Goal: Communication & Community: Answer question/provide support

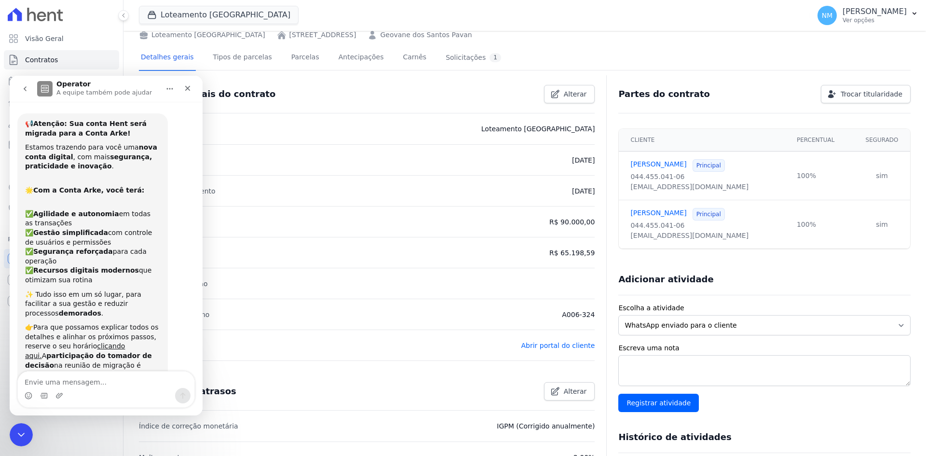
scroll to position [246, 0]
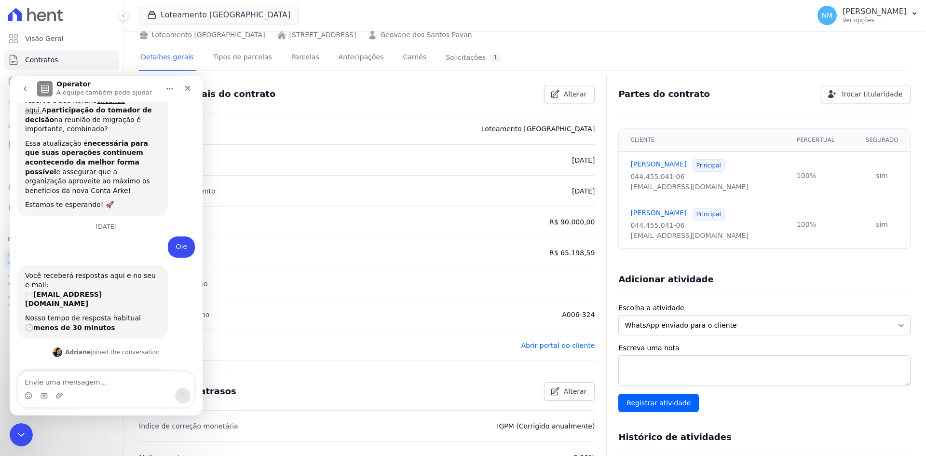
click at [92, 382] on textarea "Envie uma mensagem..." at bounding box center [106, 379] width 177 height 16
type textarea "O"
click at [22, 431] on icon "Encerramento do Messenger da Intercom" at bounding box center [20, 433] width 12 height 12
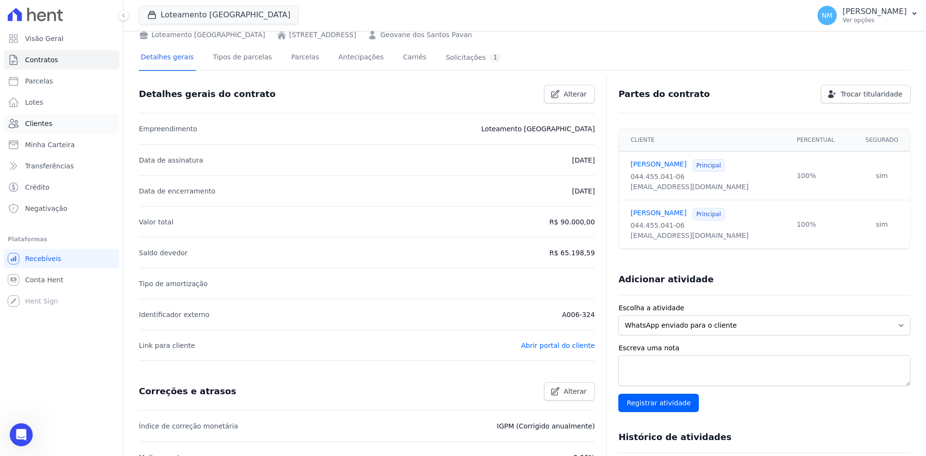
click at [64, 124] on link "Clientes" at bounding box center [61, 123] width 115 height 19
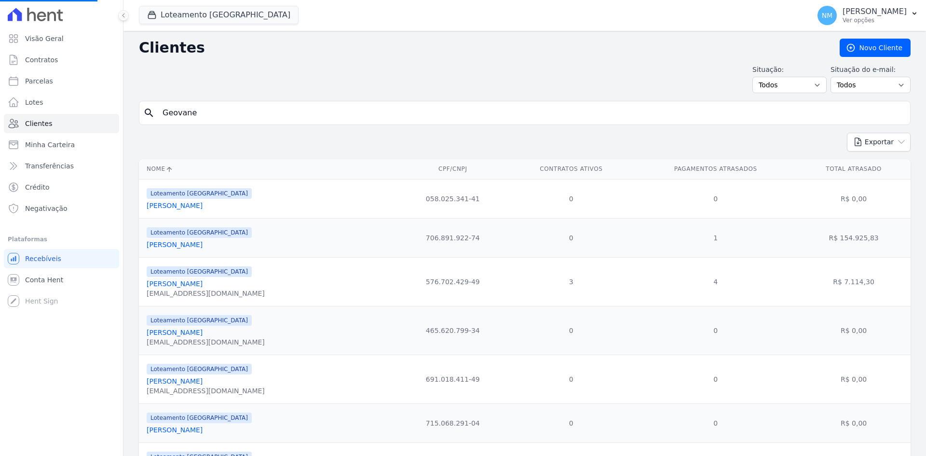
click at [204, 115] on input "Geovane" at bounding box center [532, 112] width 750 height 19
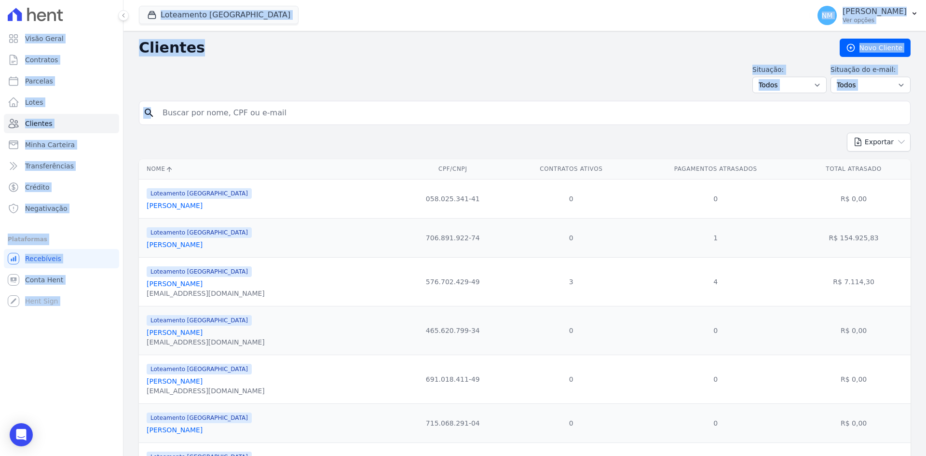
drag, startPoint x: 207, startPoint y: 111, endPoint x: 189, endPoint y: 117, distance: 19.1
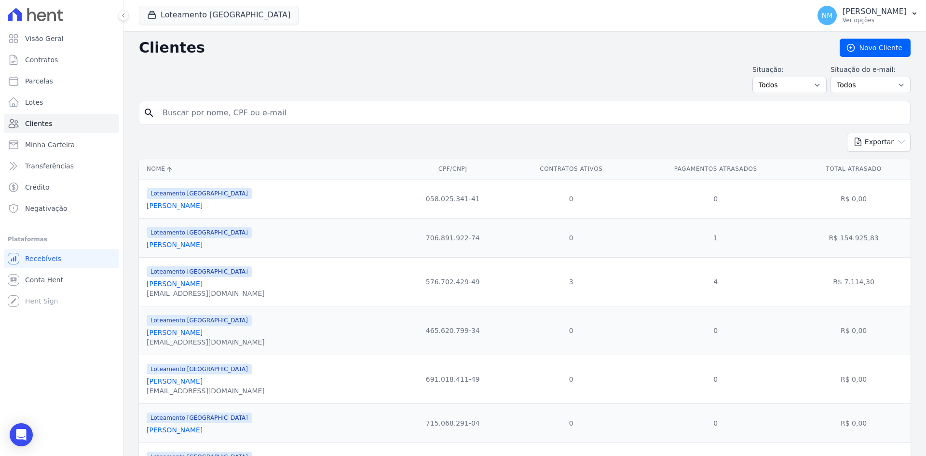
click at [194, 110] on input "search" at bounding box center [532, 112] width 750 height 19
type input "[PERSON_NAME]"
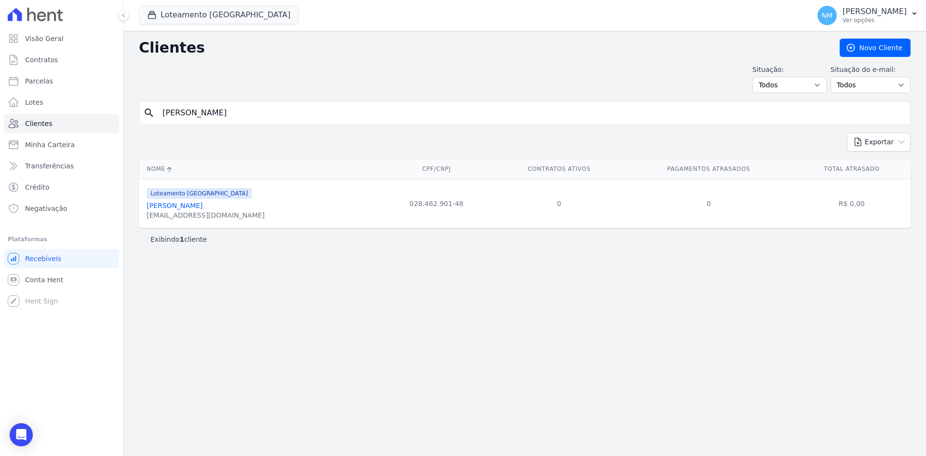
click at [165, 205] on link "[PERSON_NAME]" at bounding box center [175, 206] width 56 height 8
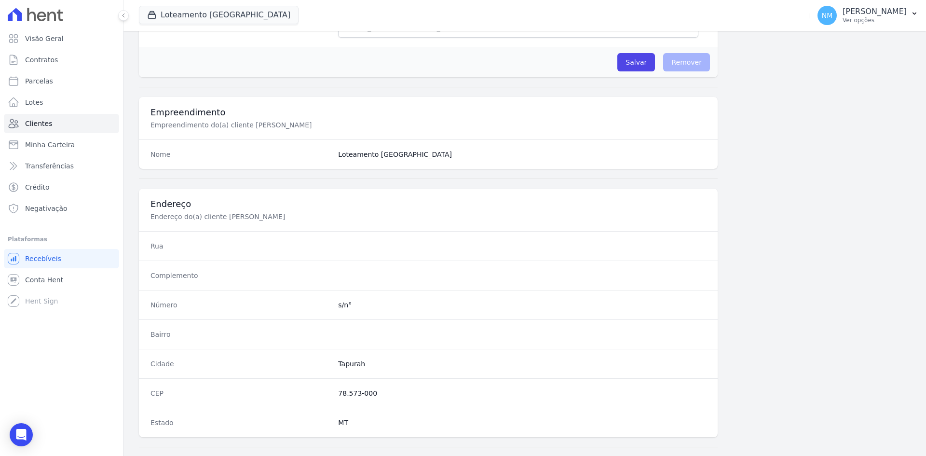
scroll to position [447, 0]
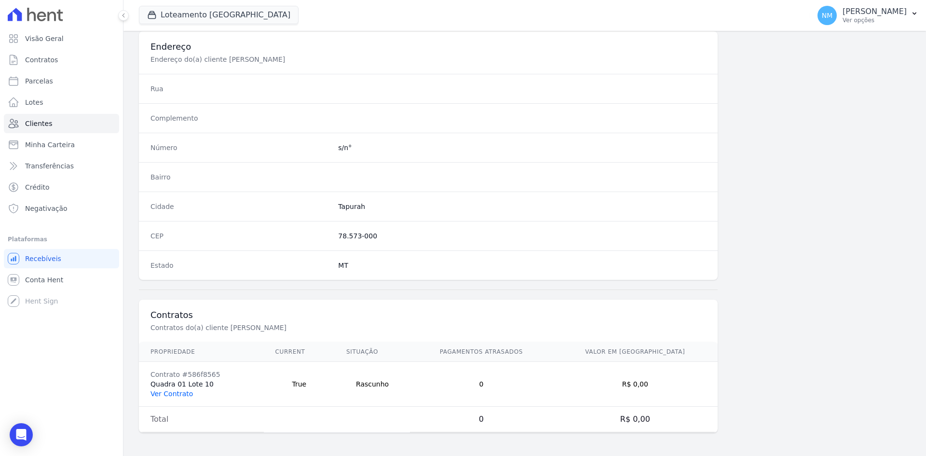
click at [178, 394] on link "Ver Contrato" at bounding box center [171, 394] width 42 height 8
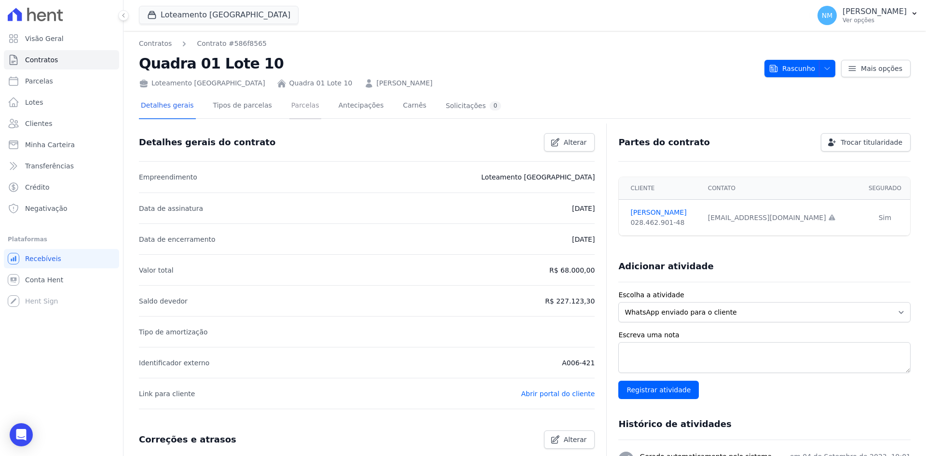
click at [292, 104] on link "Parcelas" at bounding box center [305, 107] width 32 height 26
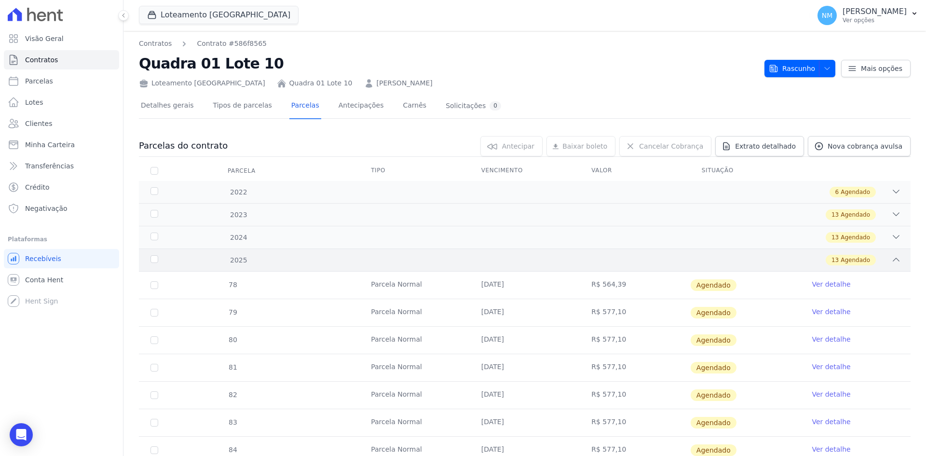
click at [531, 266] on div "2025 13 Agendado" at bounding box center [525, 259] width 772 height 23
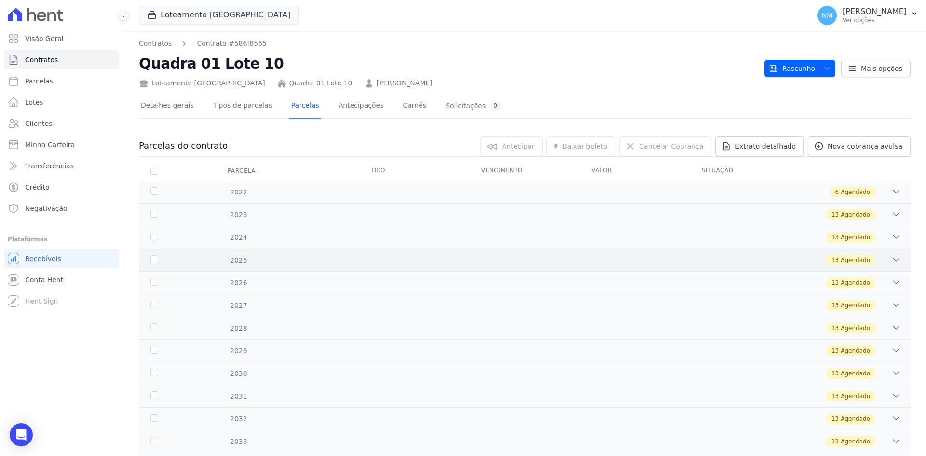
scroll to position [48, 0]
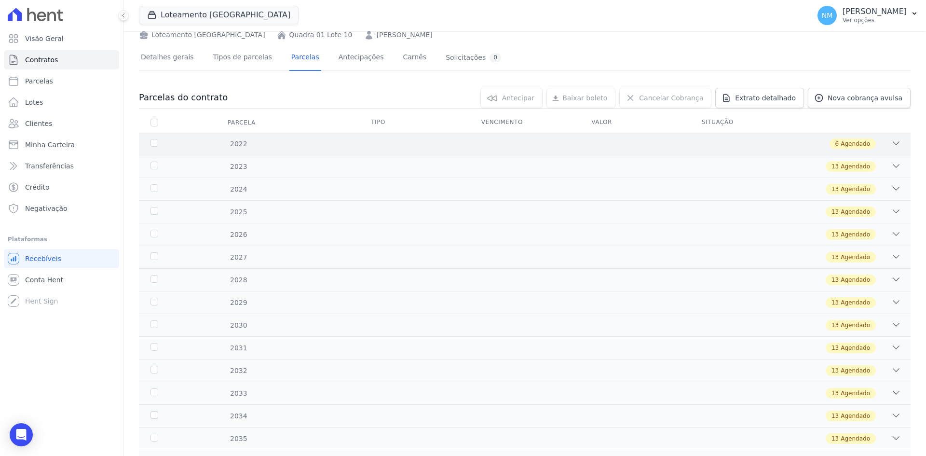
click at [347, 150] on div "2022 6 Agendado" at bounding box center [525, 144] width 772 height 22
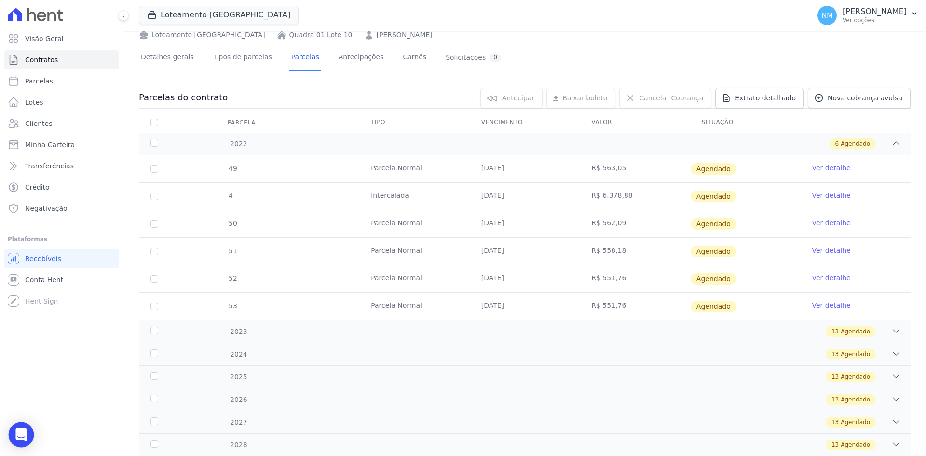
click at [15, 429] on div "Open Intercom Messenger" at bounding box center [22, 435] width 26 height 26
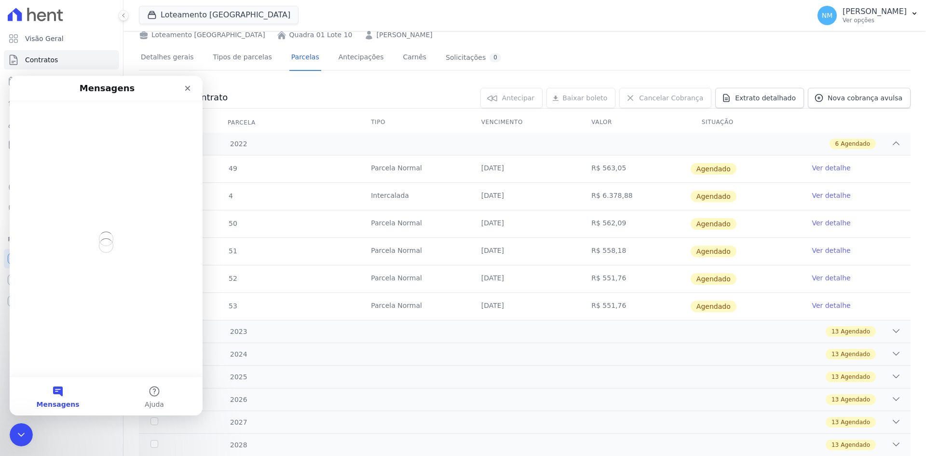
scroll to position [0, 0]
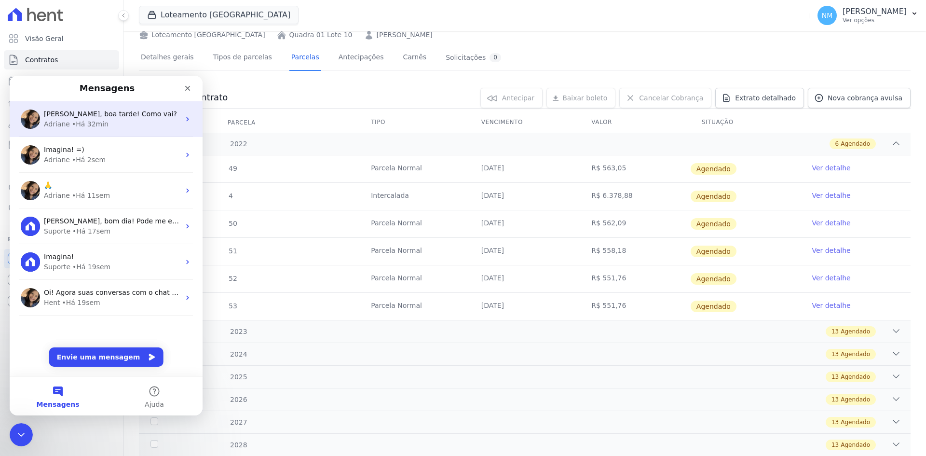
click at [108, 118] on span "[PERSON_NAME], boa tarde! Como vai?" at bounding box center [110, 114] width 133 height 8
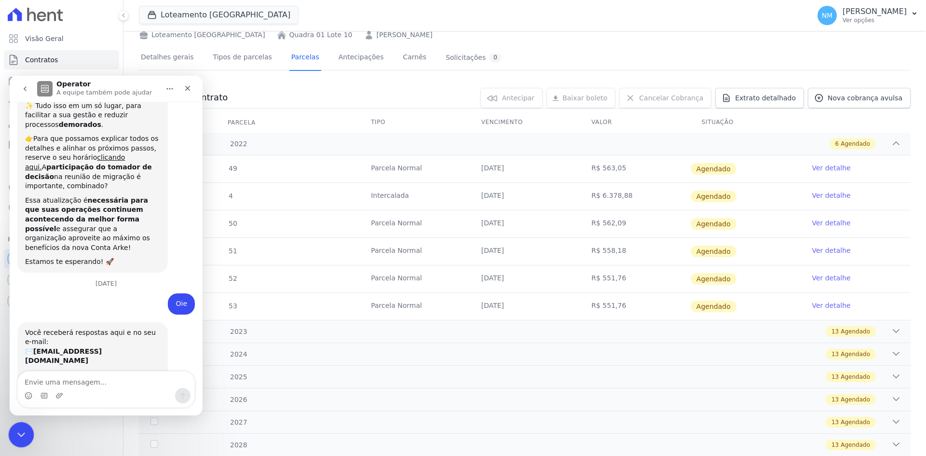
scroll to position [246, 0]
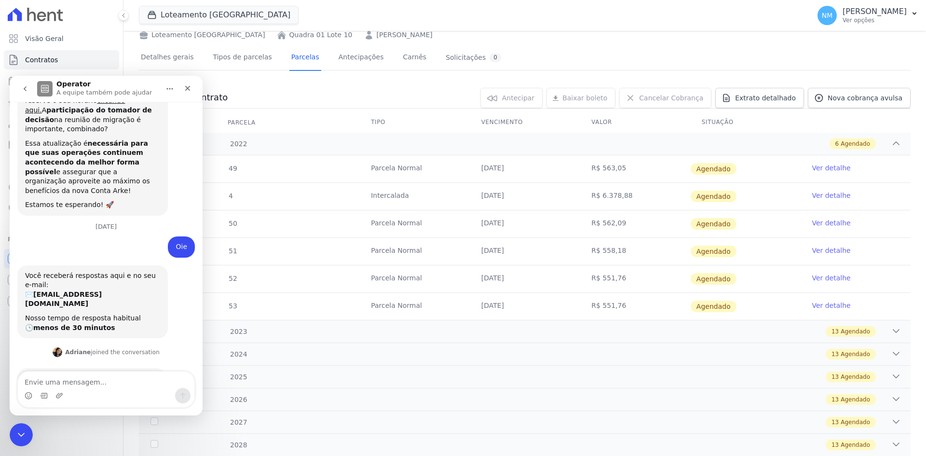
click at [55, 376] on textarea "Envie uma mensagem..." at bounding box center [106, 379] width 177 height 16
type textarea "Olá, Adri! Como você está?"
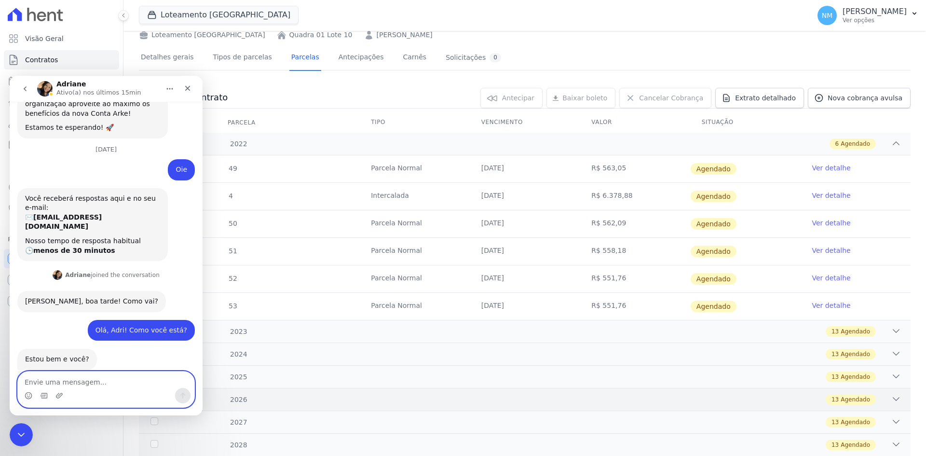
scroll to position [325, 0]
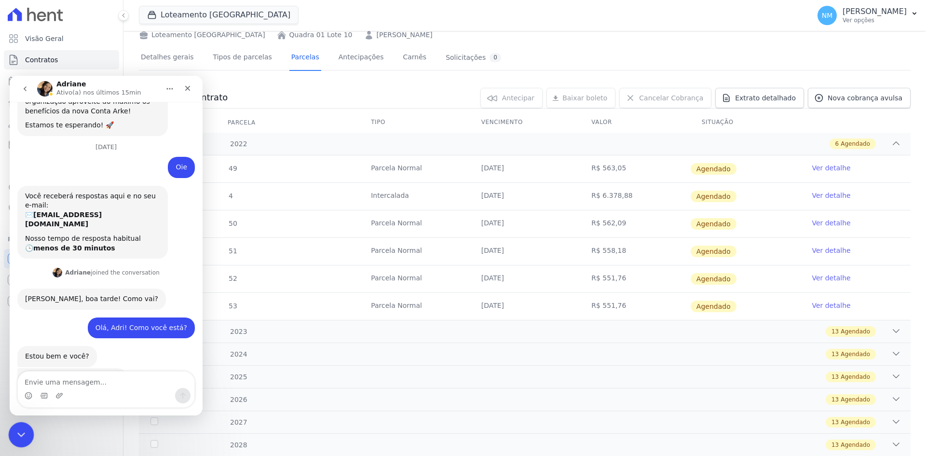
drag, startPoint x: 20, startPoint y: 437, endPoint x: 42, endPoint y: 854, distance: 417.3
click at [20, 438] on icon "Encerramento do Messenger da Intercom" at bounding box center [20, 433] width 12 height 12
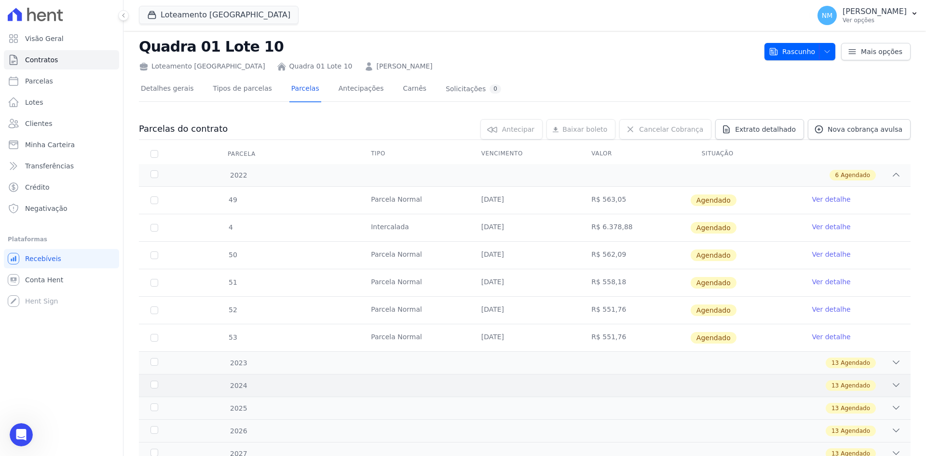
scroll to position [0, 0]
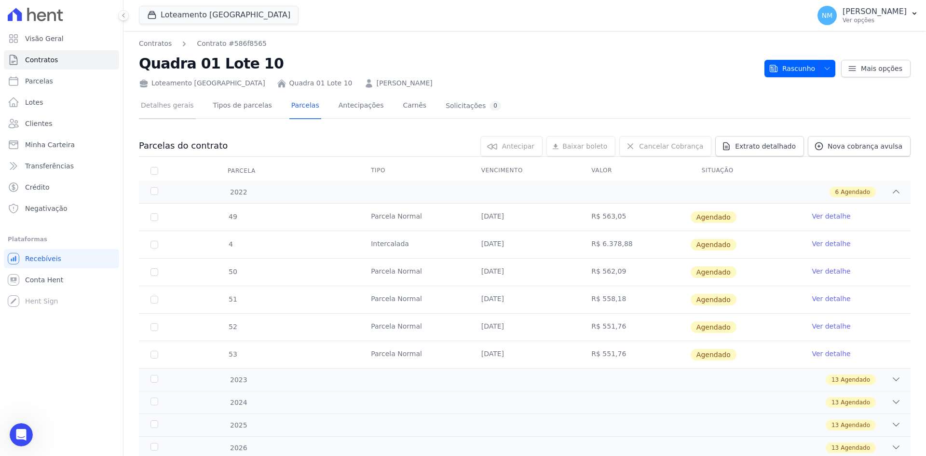
click at [162, 103] on link "Detalhes gerais" at bounding box center [167, 107] width 57 height 26
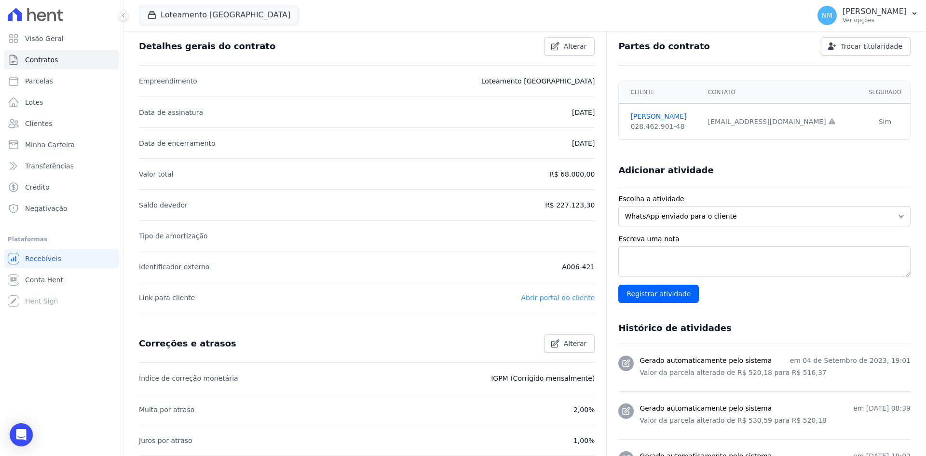
scroll to position [96, 0]
drag, startPoint x: 490, startPoint y: 380, endPoint x: 595, endPoint y: 376, distance: 105.7
copy p "IGPM (Corrigido mensalmente)"
click at [21, 431] on icon "Open Intercom Messenger" at bounding box center [20, 434] width 11 height 13
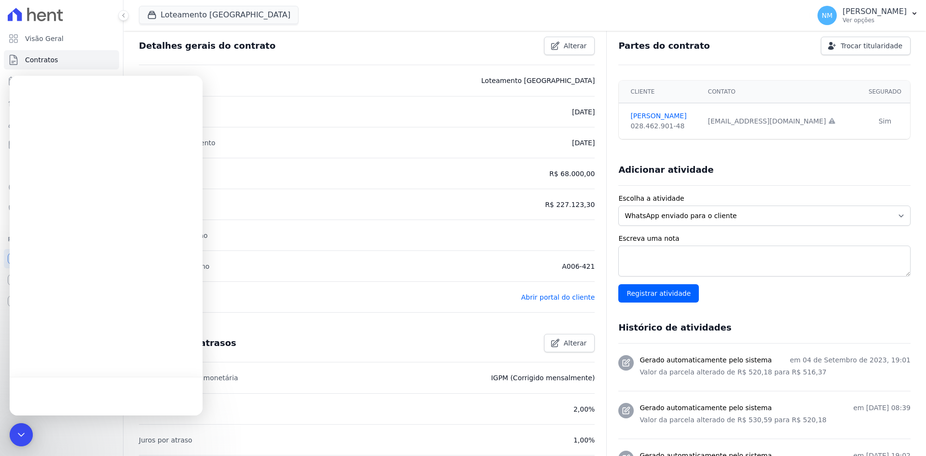
scroll to position [0, 0]
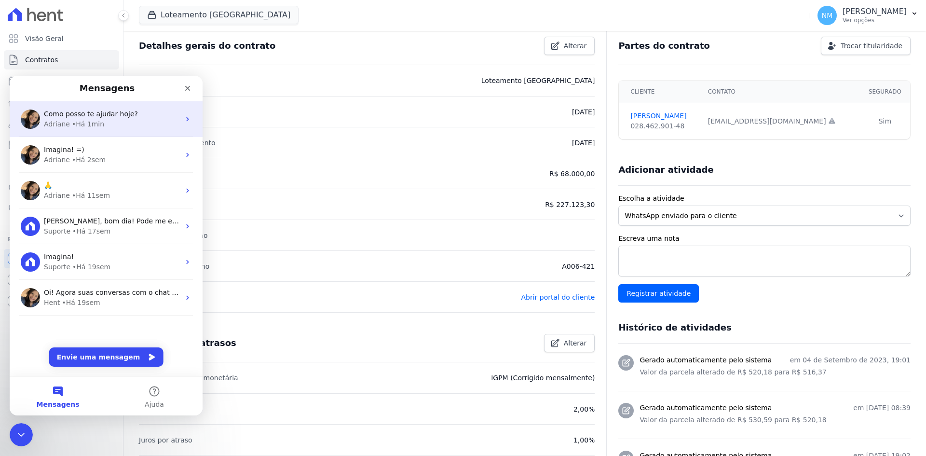
click at [118, 127] on div "Adriane • Há 1min" at bounding box center [112, 124] width 136 height 10
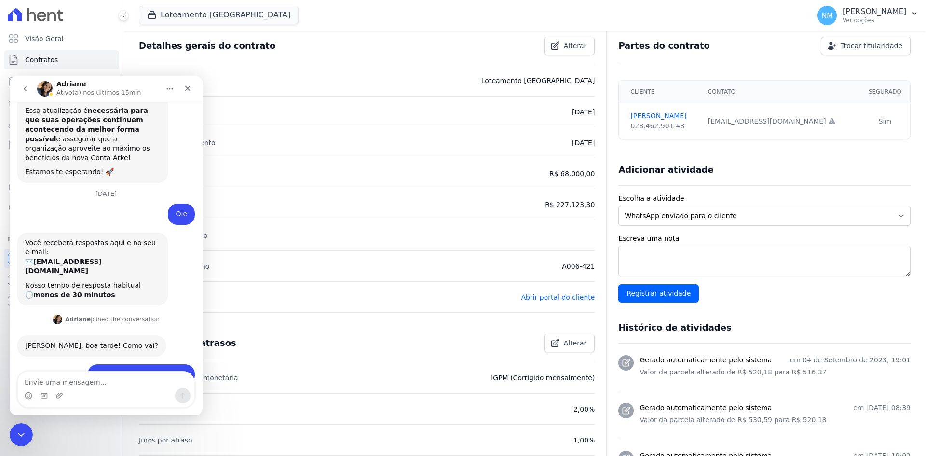
scroll to position [325, 0]
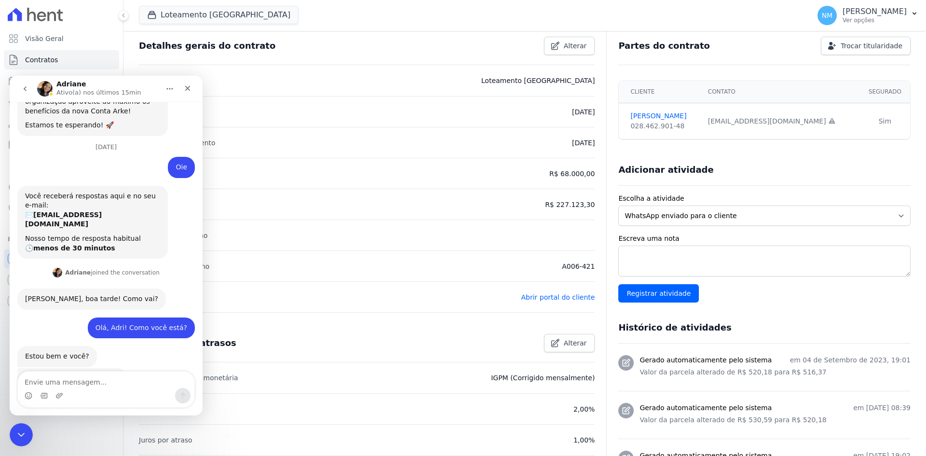
type textarea "Gostaria de solicitar sua ajuda para ajustar a regra de cobrança de um contrato…"
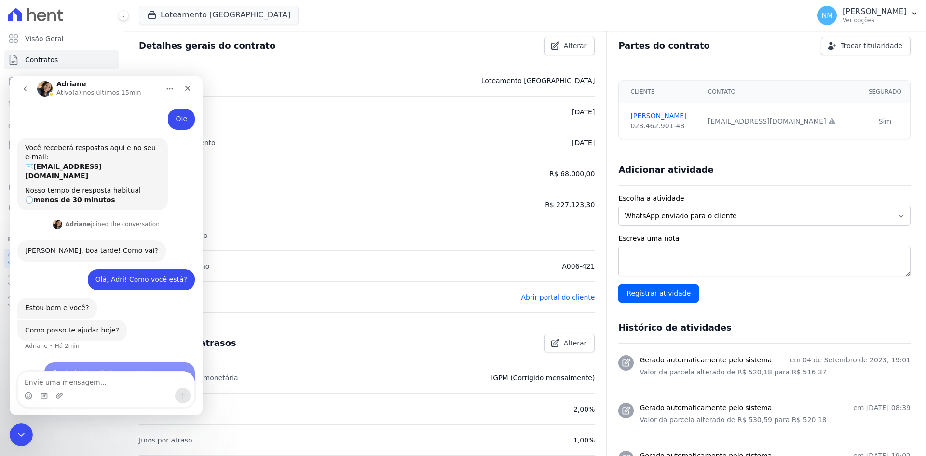
scroll to position [420, 0]
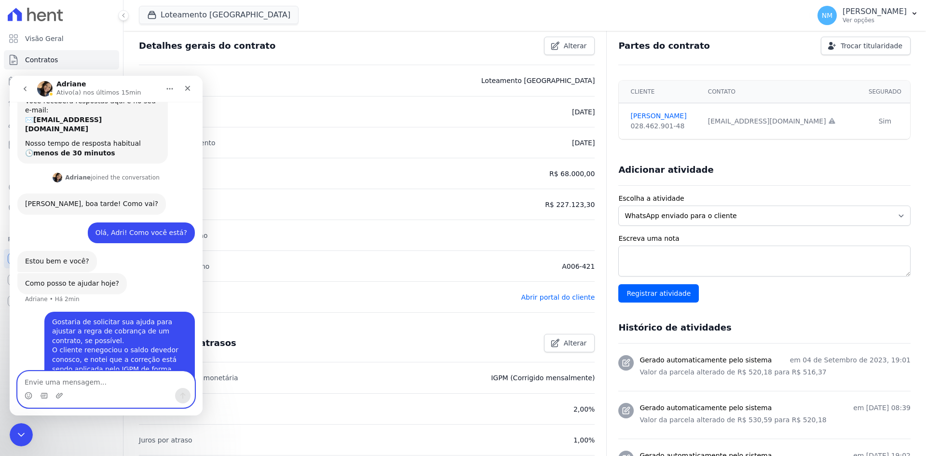
click at [129, 386] on textarea "Envie uma mensagem..." at bounding box center [106, 379] width 177 height 16
paste textarea "Posso lhe encaminhar os dados do cliente para que você realize a correção?"
type textarea "Posso lhe encaminhar os dados do cliente para que você realize a correção?"
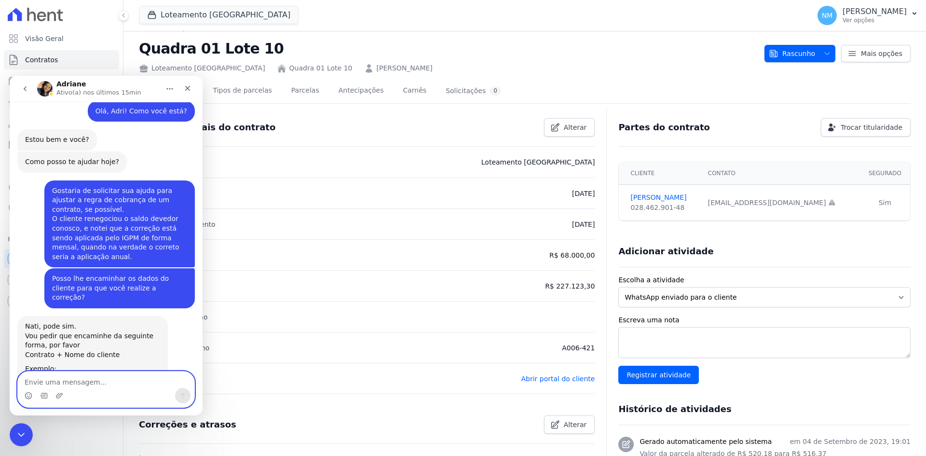
scroll to position [0, 0]
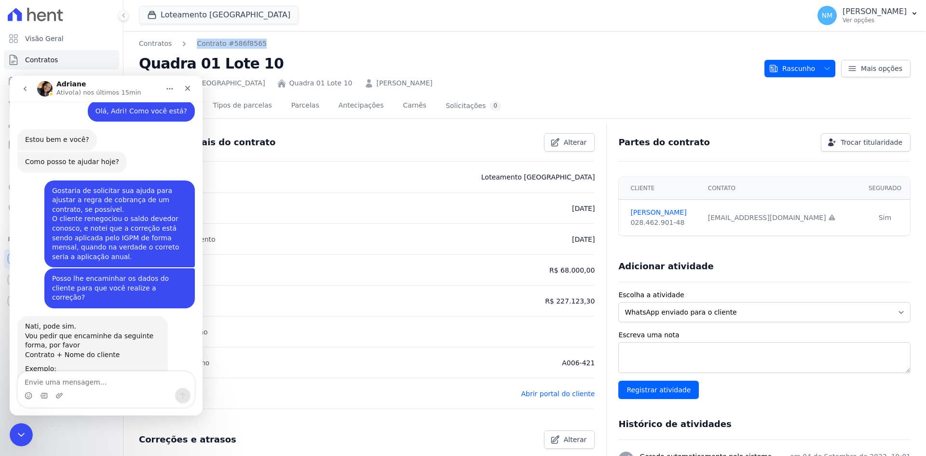
drag, startPoint x: 191, startPoint y: 41, endPoint x: 267, endPoint y: 40, distance: 75.7
click at [267, 40] on nav "Contratos Contrato #586f8565" at bounding box center [448, 44] width 618 height 10
drag, startPoint x: 236, startPoint y: 42, endPoint x: 820, endPoint y: 409, distance: 689.9
click at [820, 409] on div "Histórico de atividades" at bounding box center [764, 424] width 292 height 31
click at [14, 430] on icon "Encerramento do Messenger da Intercom" at bounding box center [20, 433] width 12 height 12
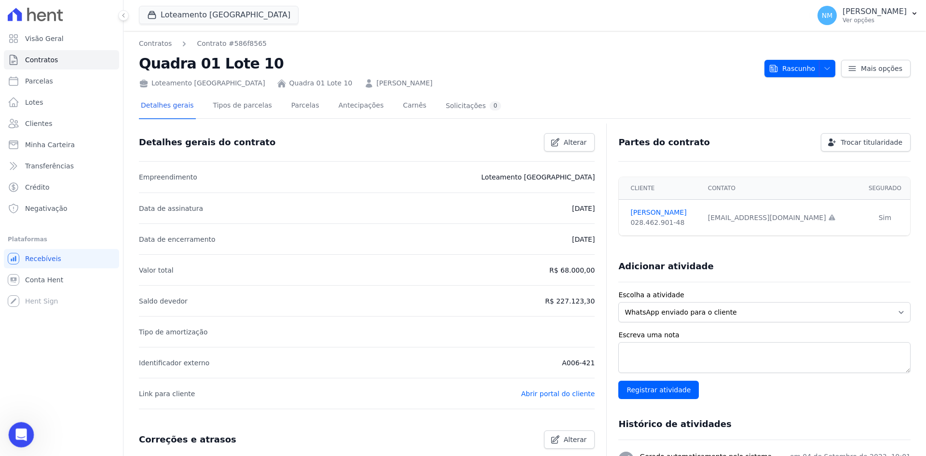
scroll to position [542, 0]
drag, startPoint x: 138, startPoint y: 361, endPoint x: 228, endPoint y: 360, distance: 89.7
copy p "Identificador externo"
click at [25, 445] on html at bounding box center [19, 433] width 23 height 23
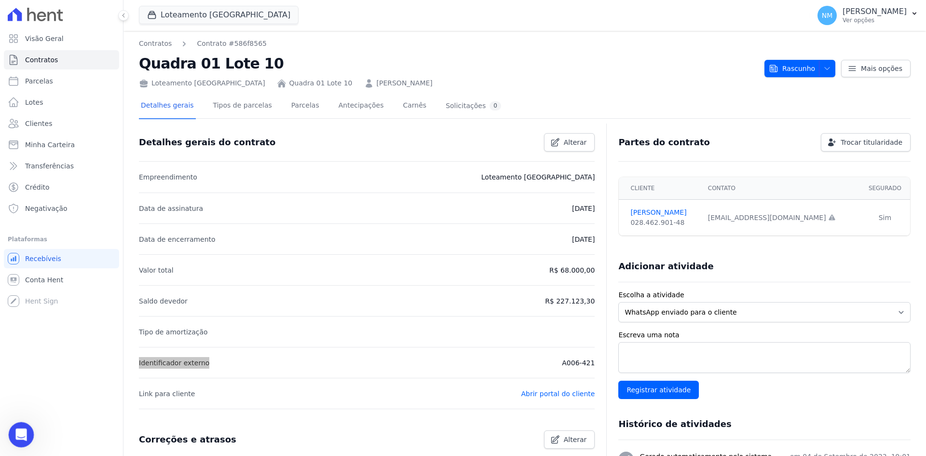
click at [23, 432] on icon "Abertura do Messenger da Intercom" at bounding box center [20, 433] width 16 height 16
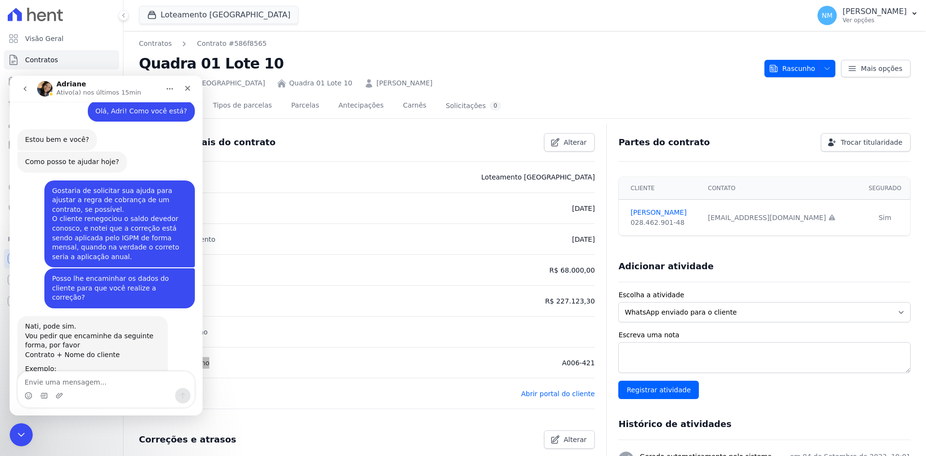
click at [80, 390] on div "Messenger da Intercom" at bounding box center [106, 395] width 177 height 15
click at [83, 389] on div "Messenger da Intercom" at bounding box center [106, 395] width 177 height 15
click at [88, 381] on textarea "Envie uma mensagem..." at bounding box center [106, 379] width 177 height 16
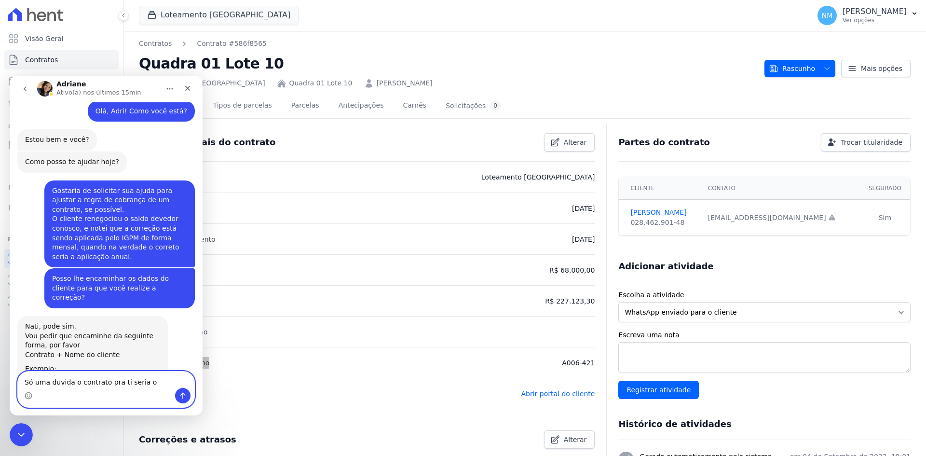
paste textarea "Identificador externo"
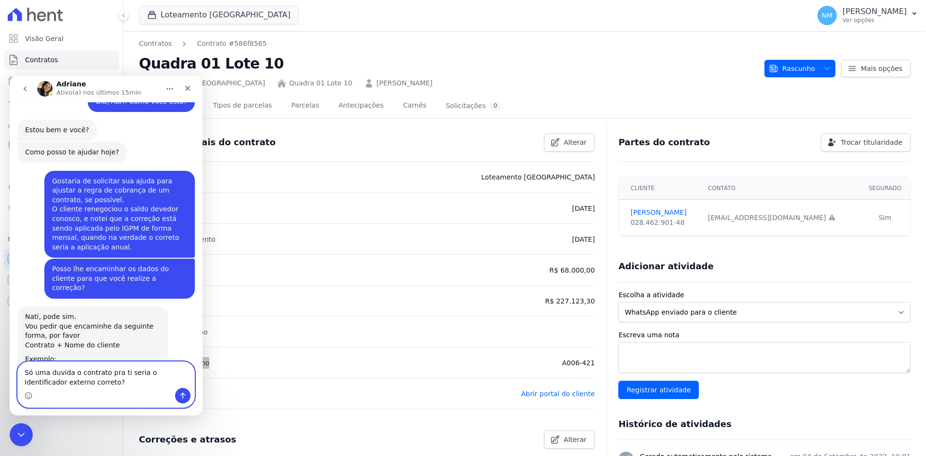
drag, startPoint x: 88, startPoint y: 381, endPoint x: 17, endPoint y: 369, distance: 71.3
click at [17, 369] on div "Só uma duvida o contrato pra ti seria o Identificador externo correto? Só uma d…" at bounding box center [105, 384] width 177 height 46
paste textarea "úvida: o contrato, para você, seria o identificador externo,"
type textarea "Só uma dúvida: o contrato, para você, seria o identificador externo, correto?"
click at [185, 396] on icon "Enviar uma mensagem" at bounding box center [183, 396] width 8 height 8
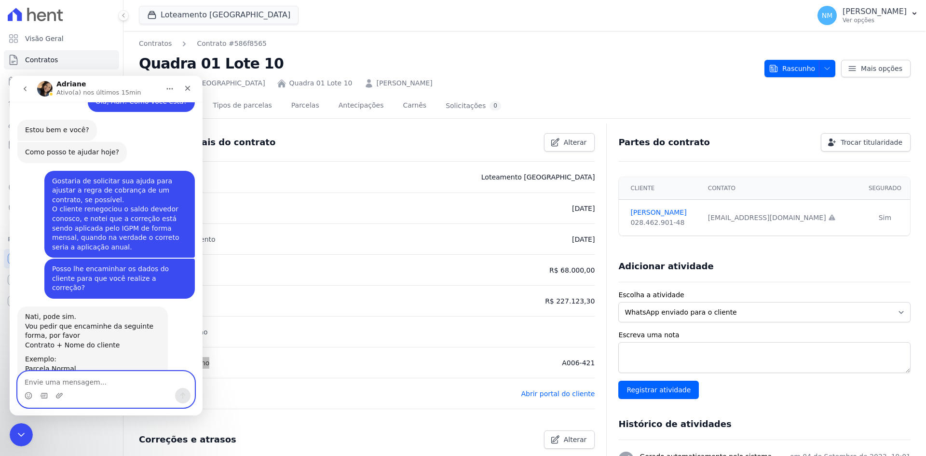
scroll to position [580, 0]
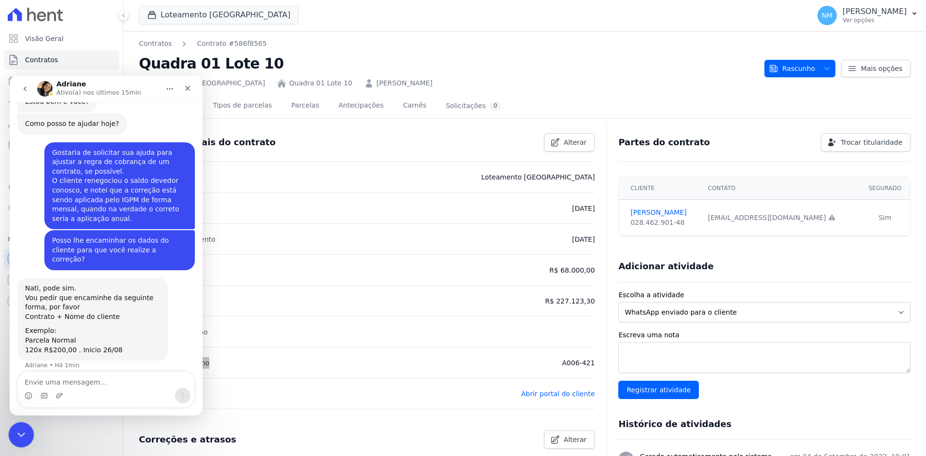
drag, startPoint x: 21, startPoint y: 431, endPoint x: 61, endPoint y: 829, distance: 399.9
click at [22, 431] on icon "Encerramento do Messenger da Intercom" at bounding box center [20, 433] width 12 height 12
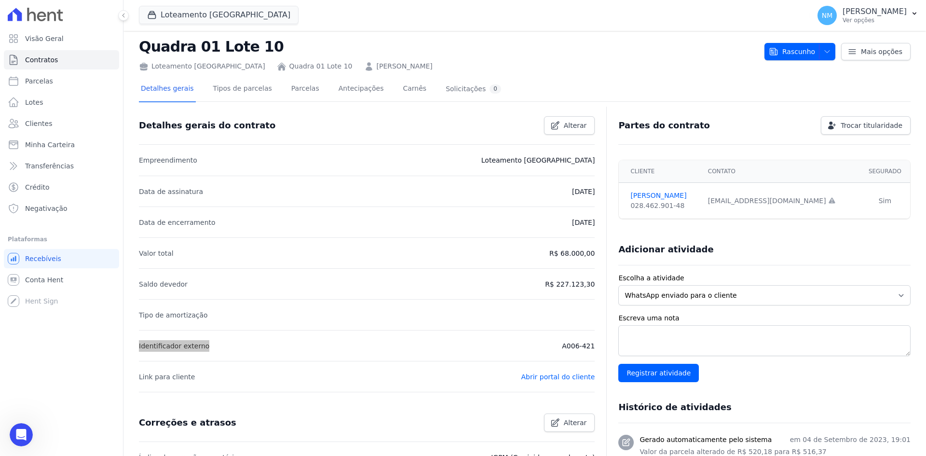
scroll to position [0, 0]
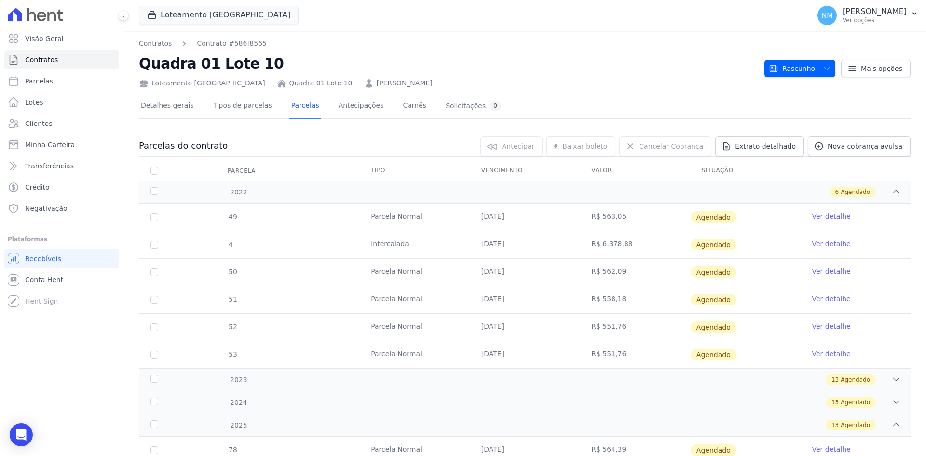
drag, startPoint x: 326, startPoint y: 82, endPoint x: 401, endPoint y: 81, distance: 74.8
click at [401, 81] on div "Loteamento [GEOGRAPHIC_DATA] Quadra 01 Lote 10 [PERSON_NAME]" at bounding box center [448, 81] width 618 height 14
copy link "[PERSON_NAME]"
drag, startPoint x: 292, startPoint y: 106, endPoint x: 170, endPoint y: 104, distance: 121.6
click at [292, 106] on link "Parcelas" at bounding box center [305, 107] width 32 height 26
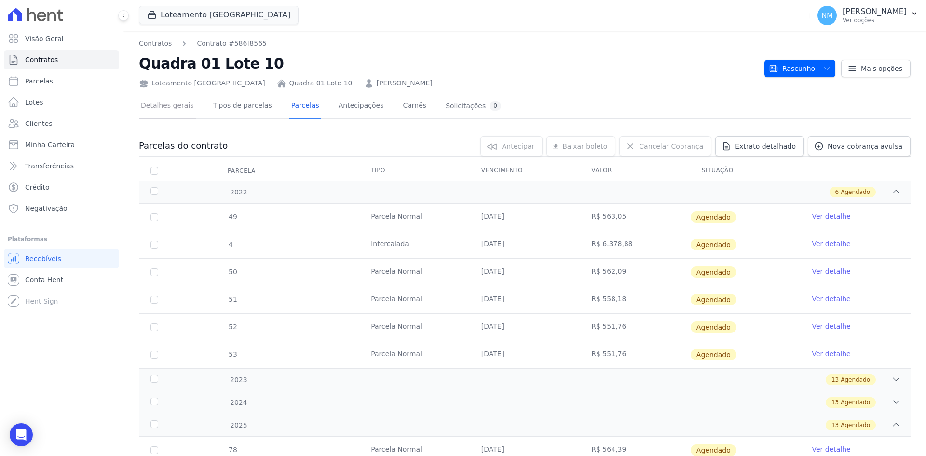
click at [170, 104] on link "Detalhes gerais" at bounding box center [167, 107] width 57 height 26
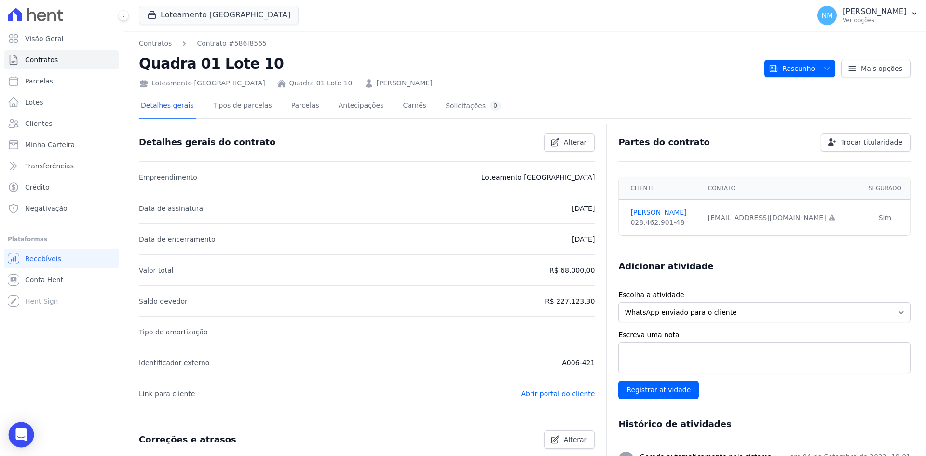
click at [25, 430] on icon "Open Intercom Messenger" at bounding box center [20, 434] width 11 height 13
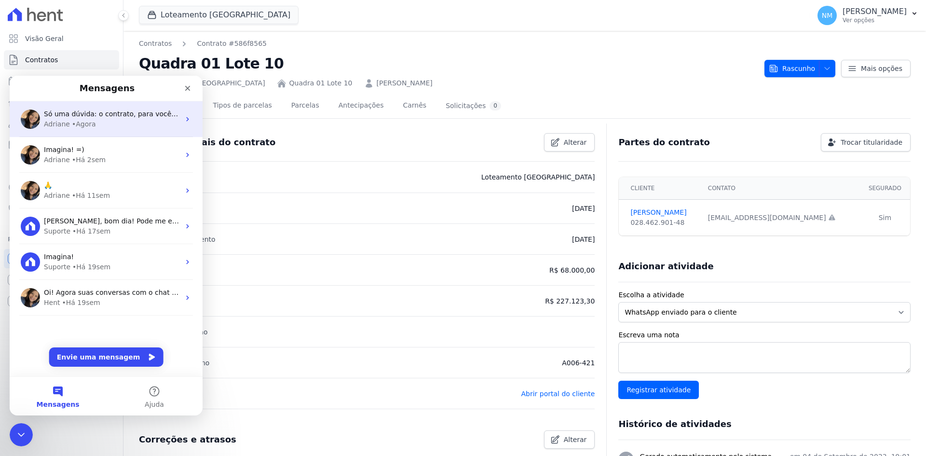
click at [126, 129] on div "Só uma dúvida: o contrato, para você, seria o identificador externo, correto? A…" at bounding box center [106, 119] width 193 height 36
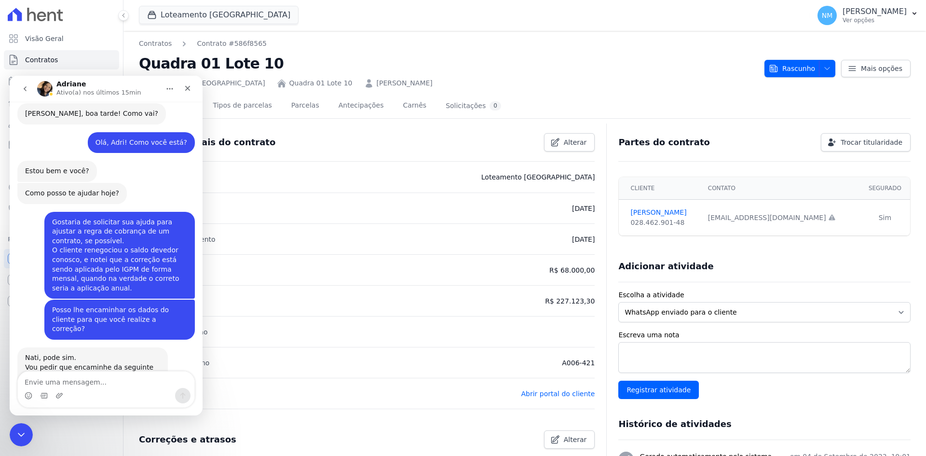
scroll to position [580, 0]
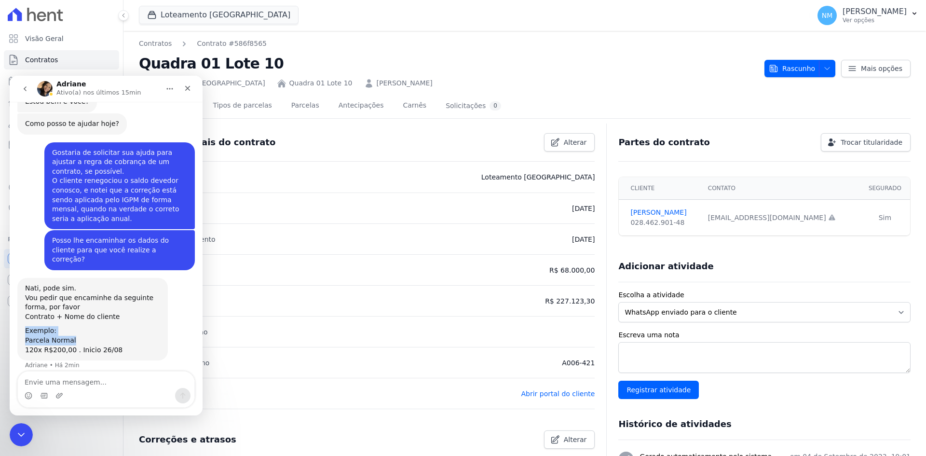
drag, startPoint x: 23, startPoint y: 284, endPoint x: 92, endPoint y: 294, distance: 70.2
click at [92, 294] on div "Nati, pode sim. Vou pedir que encaminhe da seguinte forma, por favor Contrato +…" at bounding box center [92, 319] width 150 height 82
copy div "Exemplo: Parcela Normal"
click at [317, 298] on li "Saldo devedor R$ 227.123,30" at bounding box center [367, 300] width 456 height 31
drag, startPoint x: 546, startPoint y: 366, endPoint x: 590, endPoint y: 359, distance: 43.9
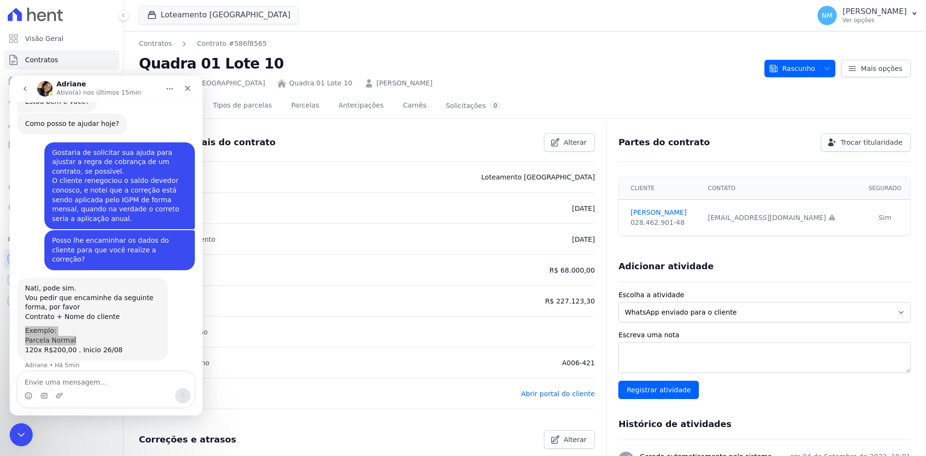
click at [590, 359] on li "Identificador externo A006-421" at bounding box center [367, 362] width 456 height 31
copy p "A006-421"
click at [26, 429] on div "Encerramento do Messenger da Intercom" at bounding box center [19, 433] width 23 height 23
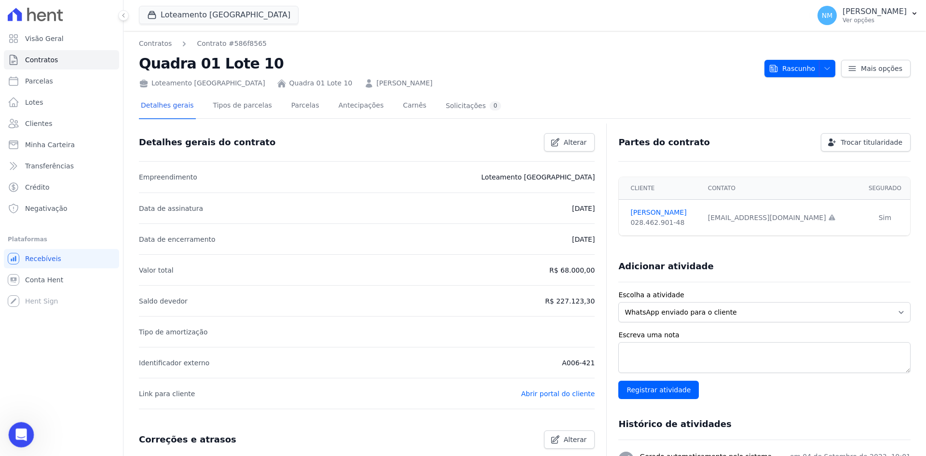
click at [19, 435] on icon "Abertura do Messenger da Intercom" at bounding box center [20, 433] width 16 height 16
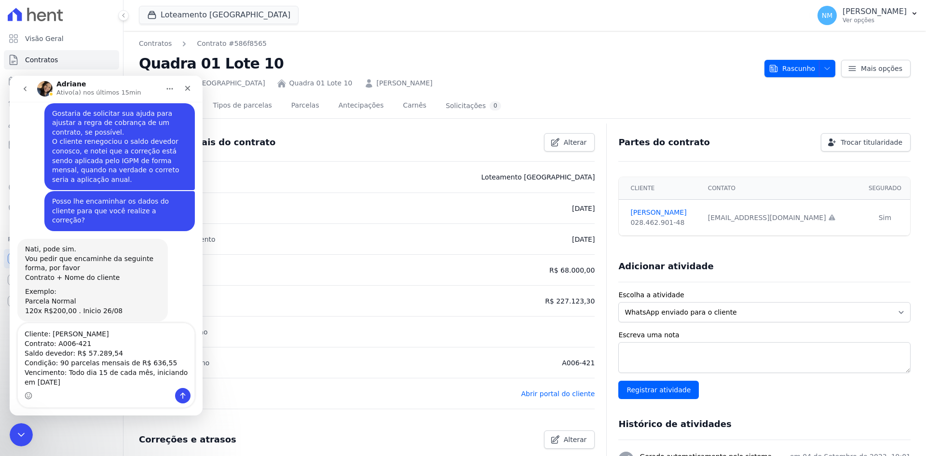
scroll to position [628, 0]
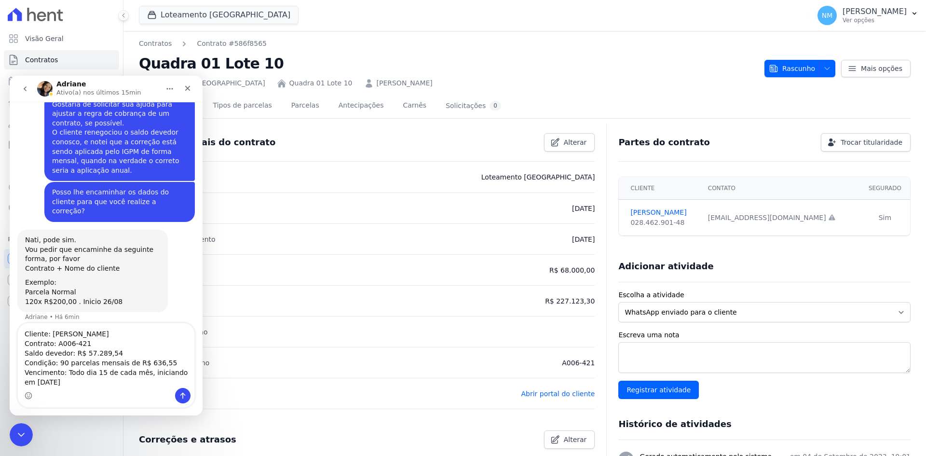
type textarea "Cliente: [PERSON_NAME] Contrato: A006-421 Saldo devedor: R$ 57.289,54 Condição:…"
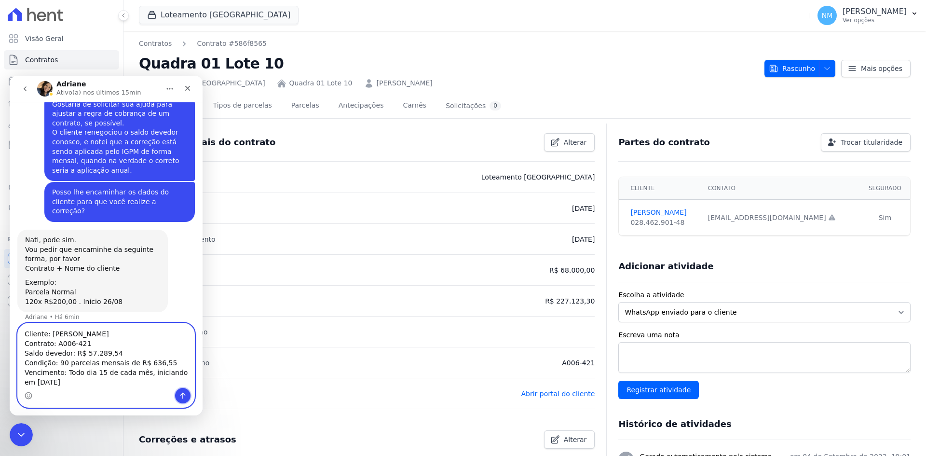
click at [182, 397] on icon "Enviar uma mensagem" at bounding box center [183, 396] width 8 height 8
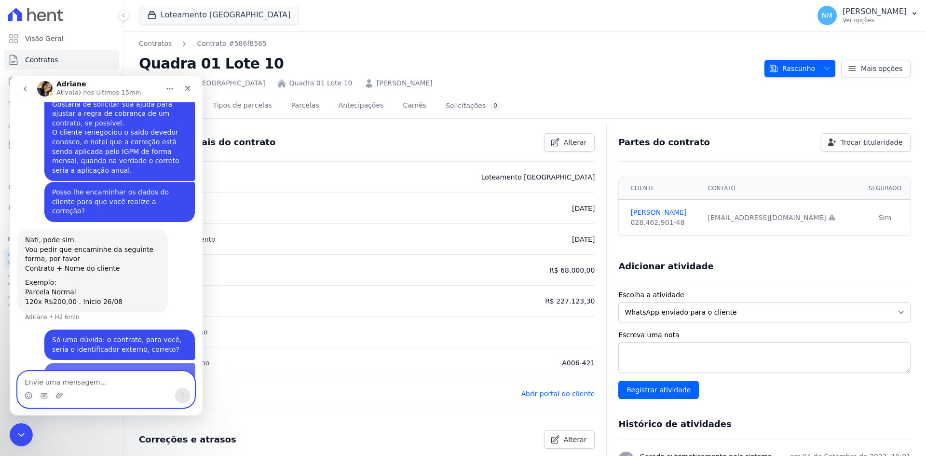
scroll to position [649, 0]
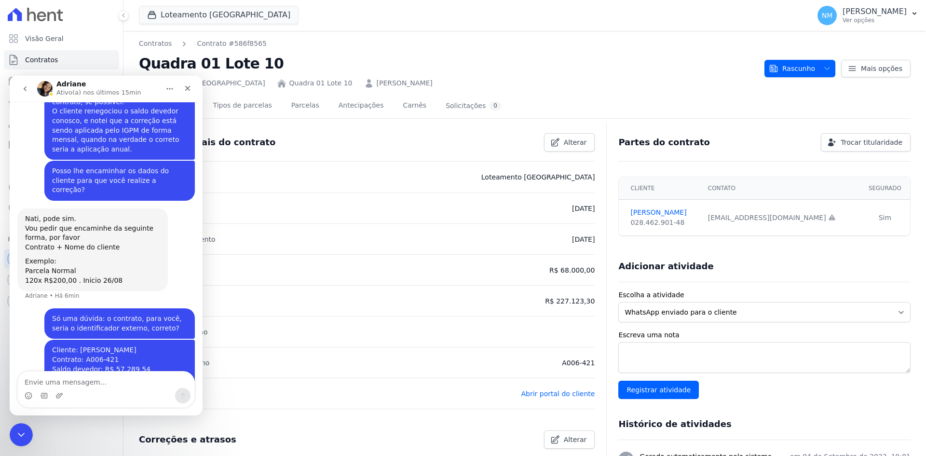
click at [782, 396] on div "Escreva uma nota Registrar atividade" at bounding box center [764, 364] width 292 height 69
click at [25, 432] on icon "Encerramento do Messenger da Intercom" at bounding box center [20, 433] width 12 height 12
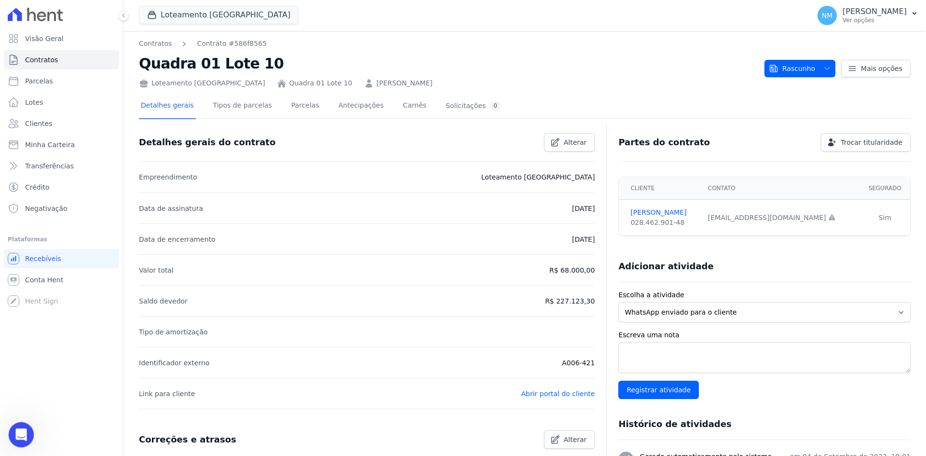
click at [23, 428] on icon "Abertura do Messenger da Intercom" at bounding box center [20, 433] width 16 height 16
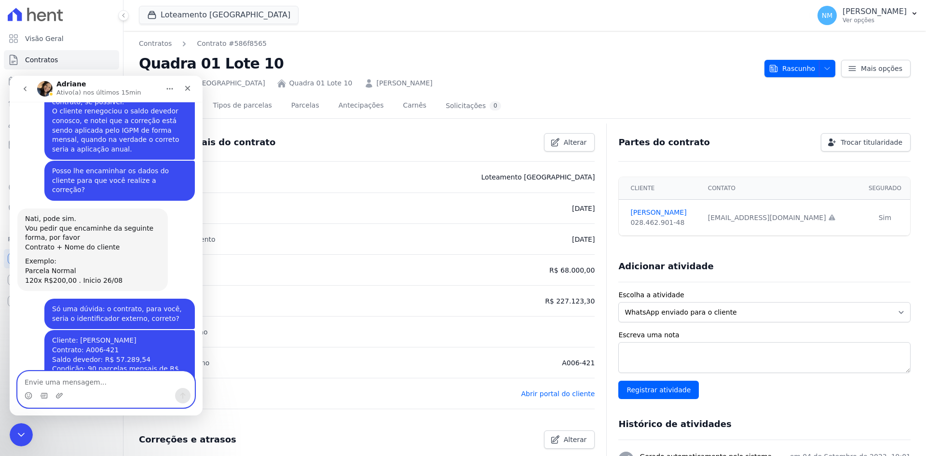
scroll to position [715, 0]
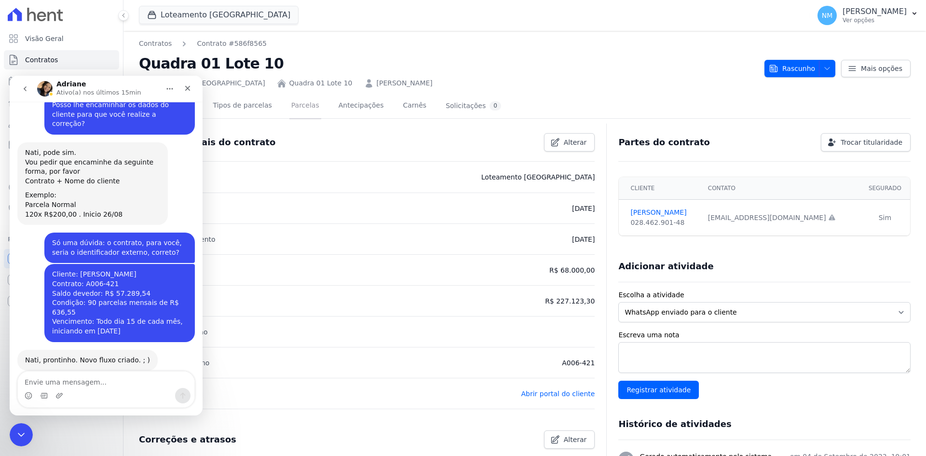
click at [289, 103] on link "Parcelas" at bounding box center [305, 107] width 32 height 26
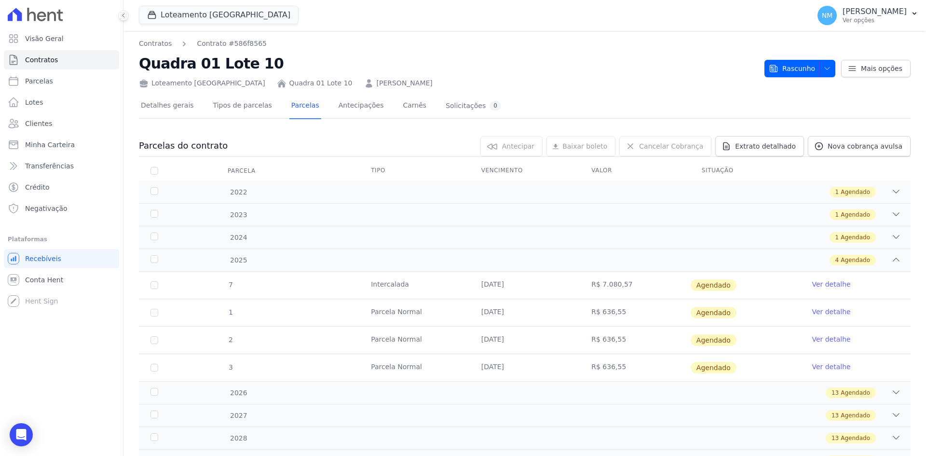
drag, startPoint x: 344, startPoint y: 278, endPoint x: 633, endPoint y: 280, distance: 288.9
click at [633, 280] on tr "7 [GEOGRAPHIC_DATA] [DATE] R$ 7.080,57 [GEOGRAPHIC_DATA] Ver detalhe" at bounding box center [525, 285] width 772 height 27
click at [27, 433] on div "Open Intercom Messenger" at bounding box center [22, 435] width 26 height 26
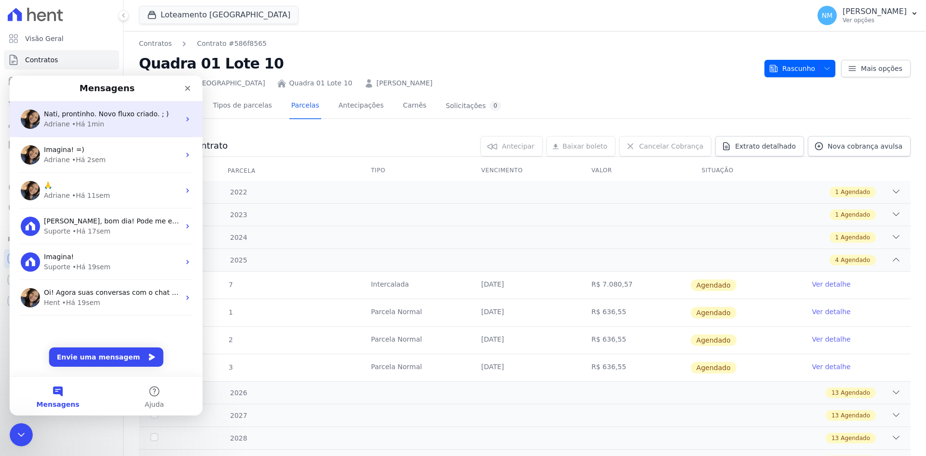
click at [125, 125] on div "Adriane • Há 1min" at bounding box center [112, 124] width 136 height 10
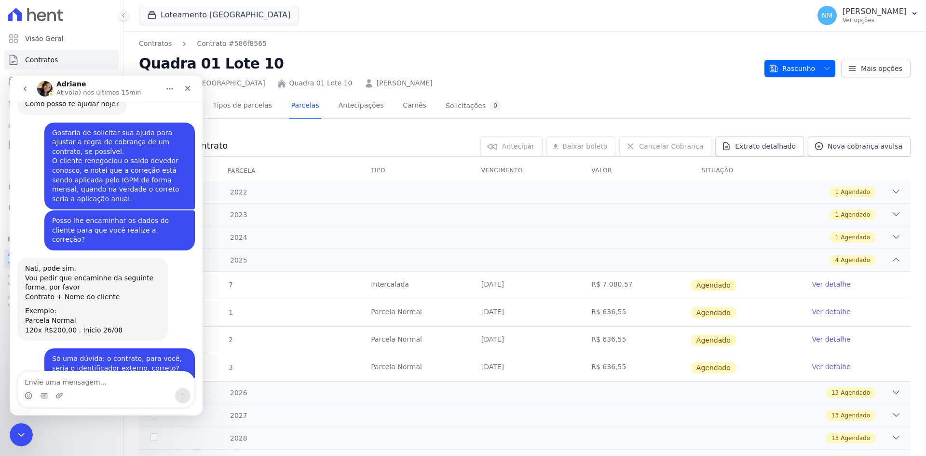
scroll to position [678, 0]
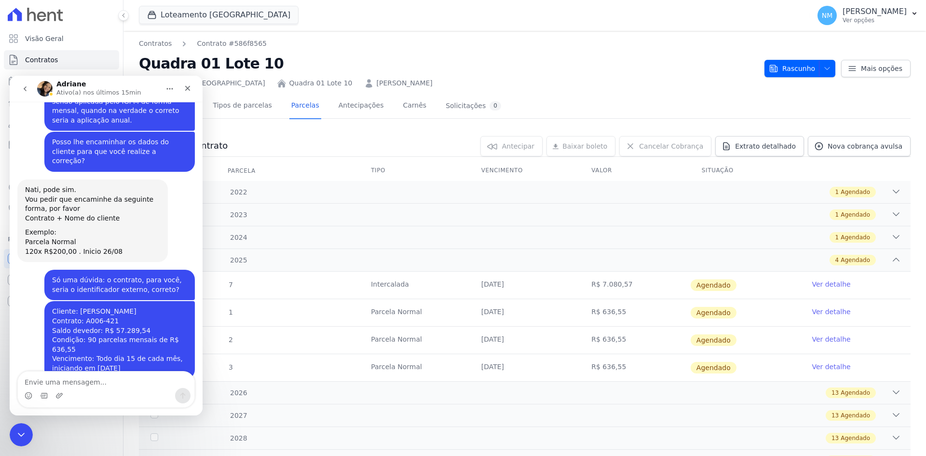
click at [76, 394] on div "Messenger da Intercom" at bounding box center [106, 395] width 177 height 15
click at [87, 388] on div "Messenger da Intercom" at bounding box center [106, 395] width 177 height 15
click at [91, 382] on textarea "Envie uma mensagem..." at bounding box center [106, 379] width 177 height 16
paste textarea "[PERSON_NAME], Peço desculpas por não ter informado antes, mas ele terá somente…"
type textarea "[PERSON_NAME], Peço desculpas por não ter informado antes, mas ele terá somente…"
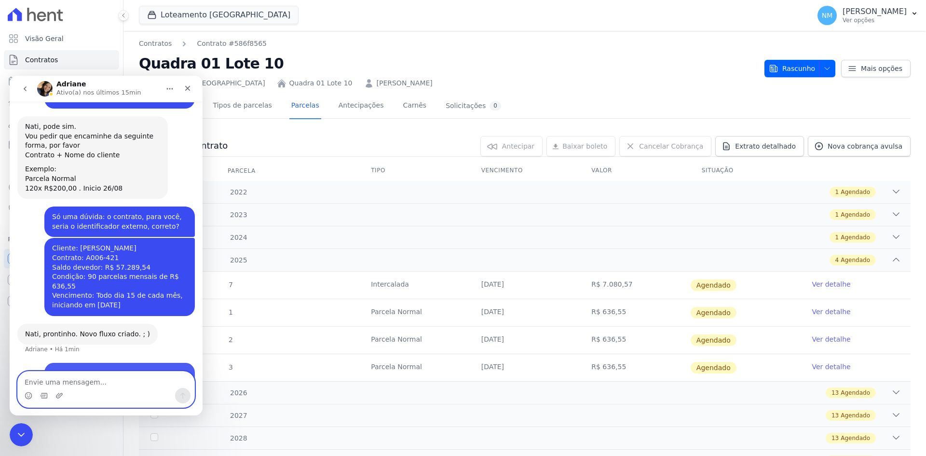
scroll to position [745, 0]
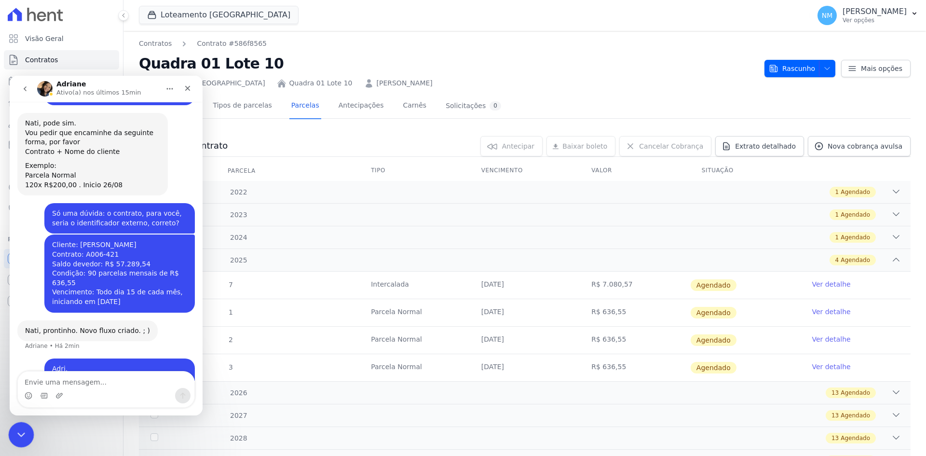
click at [17, 428] on icon "Encerramento do Messenger da Intercom" at bounding box center [20, 433] width 12 height 12
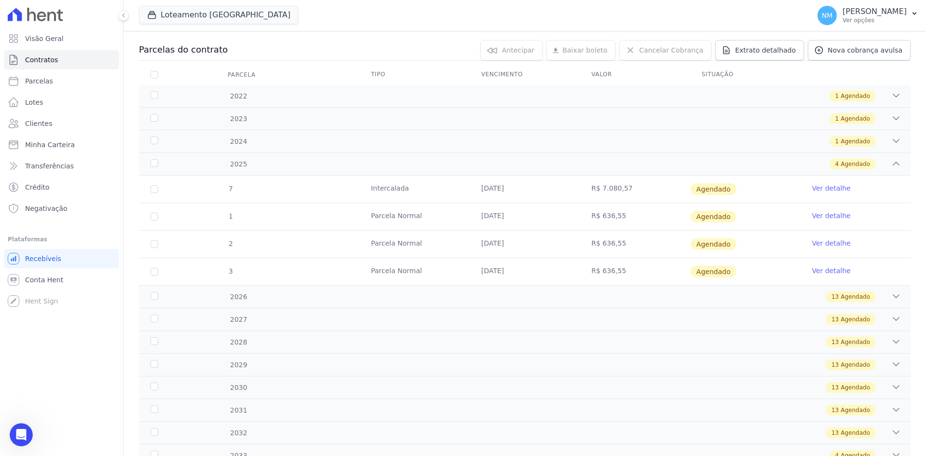
scroll to position [96, 0]
click at [841, 295] on span "Agendado" at bounding box center [855, 296] width 29 height 9
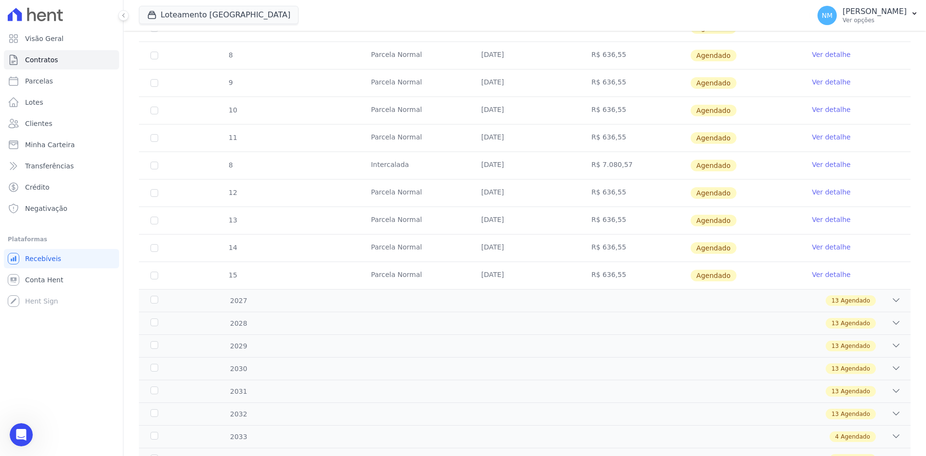
scroll to position [462, 0]
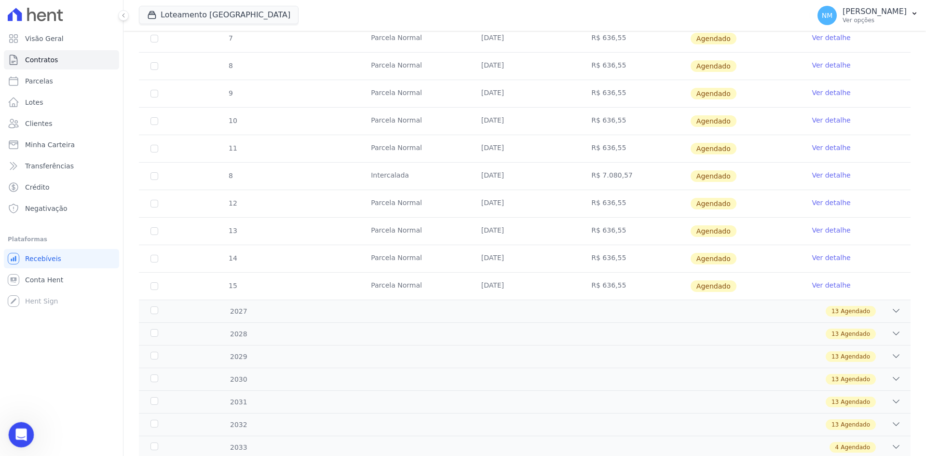
click at [19, 443] on div "Abertura do Messenger da Intercom" at bounding box center [20, 433] width 32 height 32
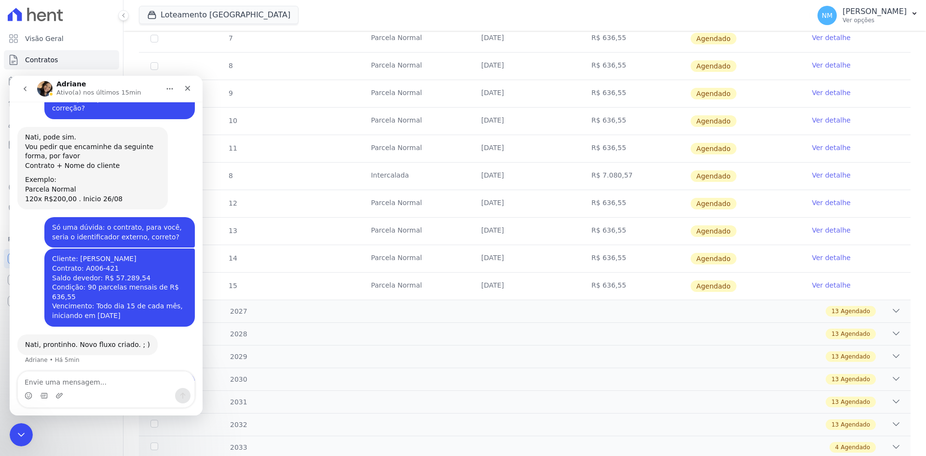
scroll to position [745, 0]
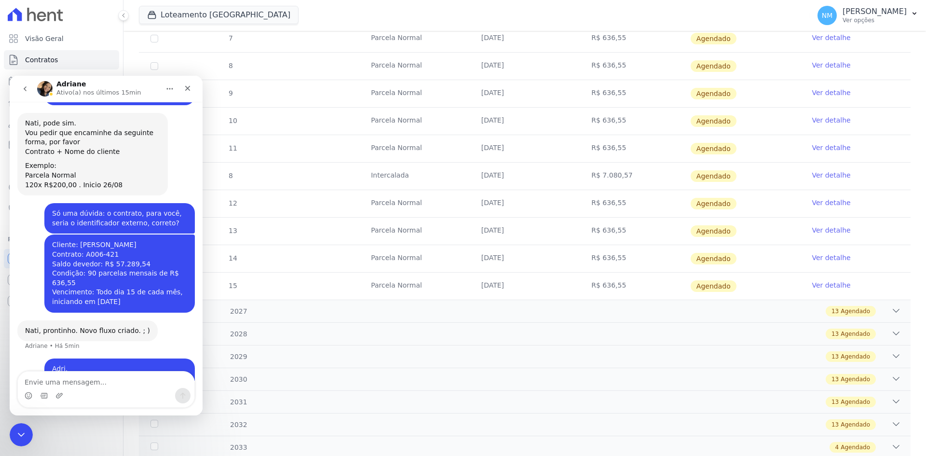
click at [106, 387] on textarea "Envie uma mensagem..." at bounding box center [106, 379] width 177 height 16
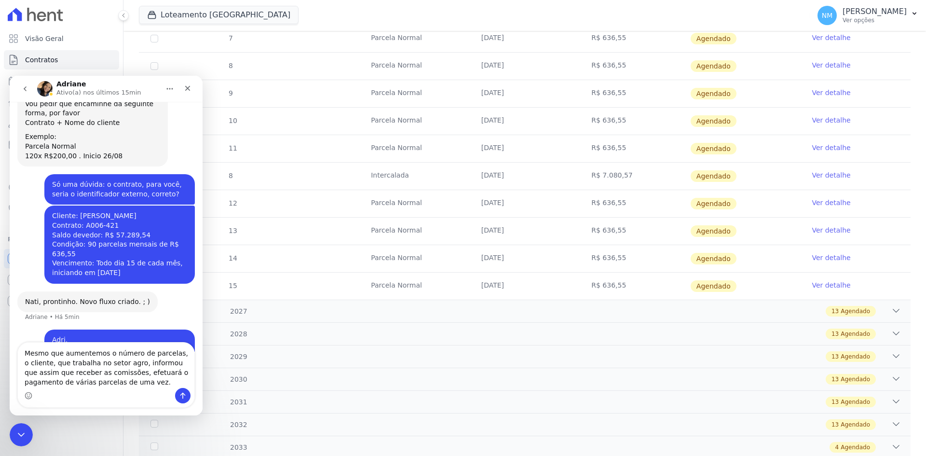
type textarea "Mesmo que aumentemos o número de parcelas, o cliente, que trabalha no setor agr…"
click at [184, 393] on icon "Enviar uma mensagem" at bounding box center [183, 396] width 8 height 8
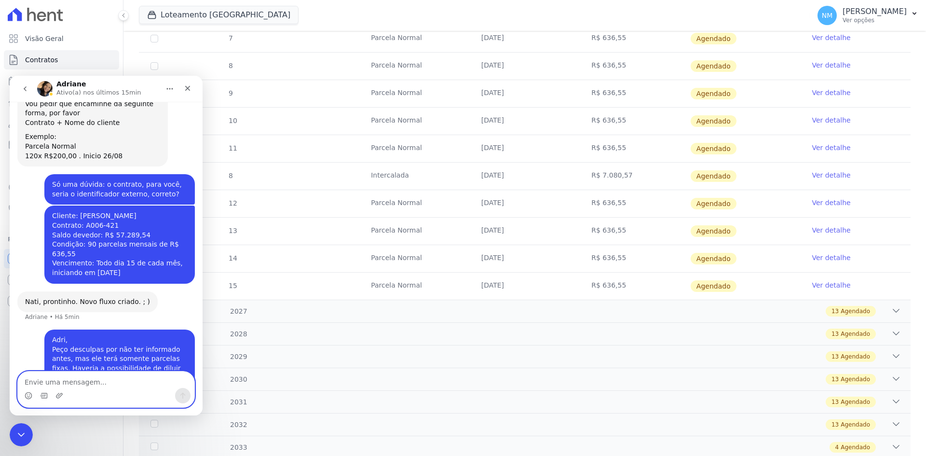
scroll to position [805, 0]
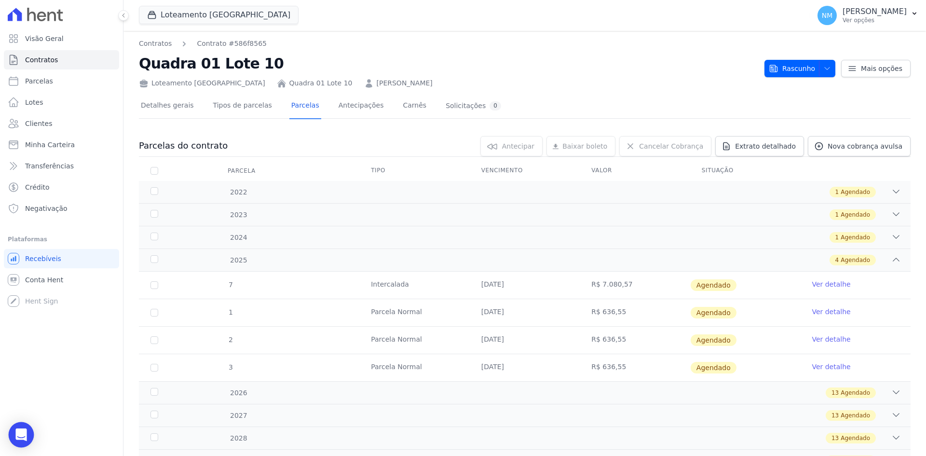
drag, startPoint x: 13, startPoint y: 440, endPoint x: 18, endPoint y: 438, distance: 6.1
click at [13, 440] on div "Open Intercom Messenger" at bounding box center [22, 435] width 26 height 26
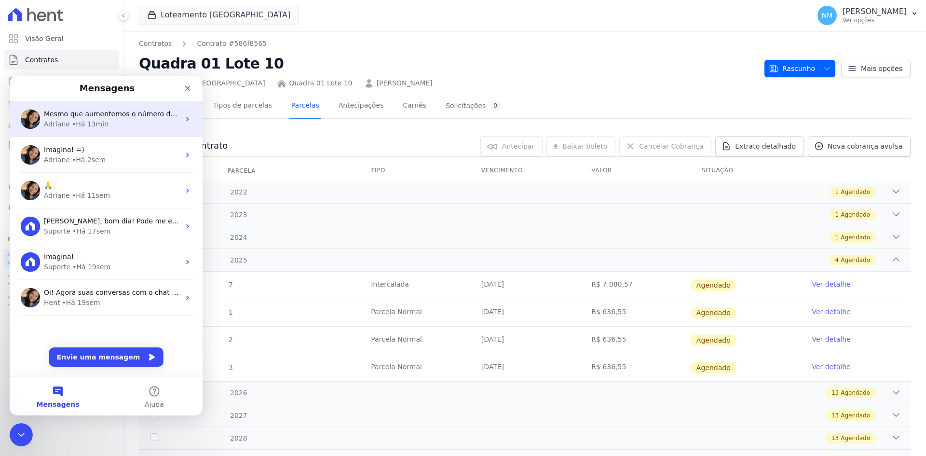
click at [137, 125] on div "Adriane • Há 13min" at bounding box center [112, 124] width 136 height 10
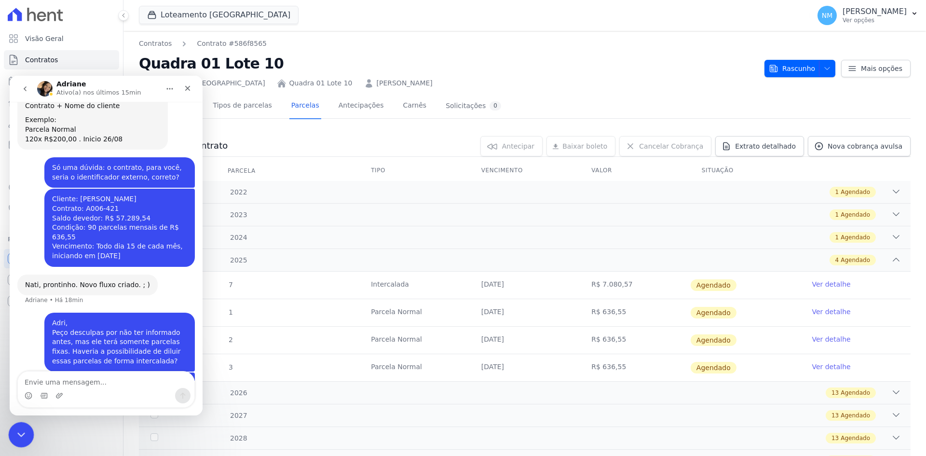
scroll to position [805, 0]
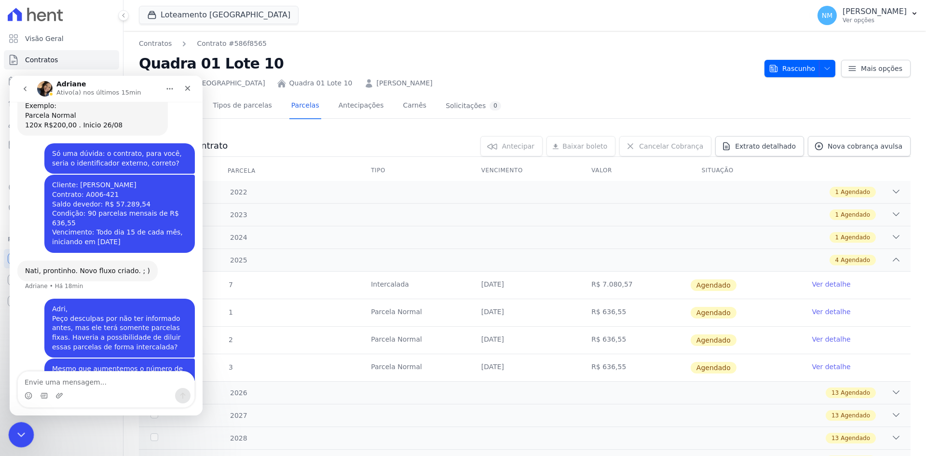
click at [22, 435] on icon "Encerramento do Messenger da Intercom" at bounding box center [20, 433] width 12 height 12
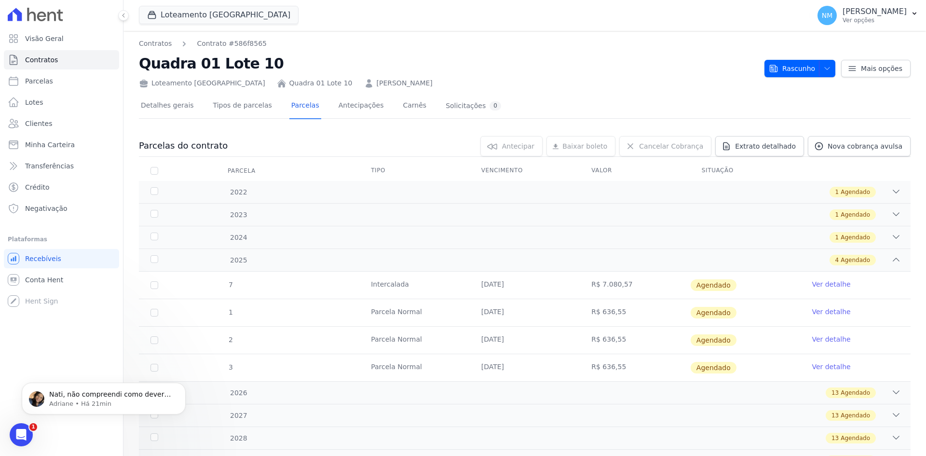
scroll to position [890, 0]
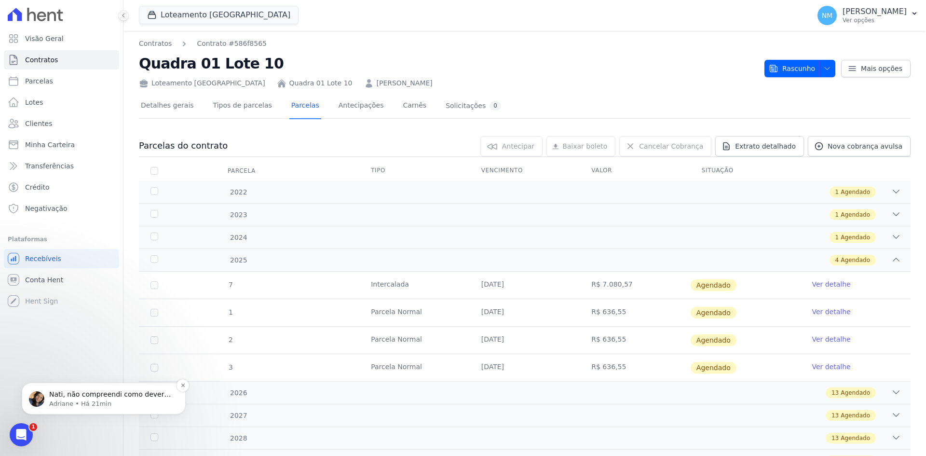
click at [119, 403] on p "Adriane • Há 21min" at bounding box center [111, 403] width 124 height 9
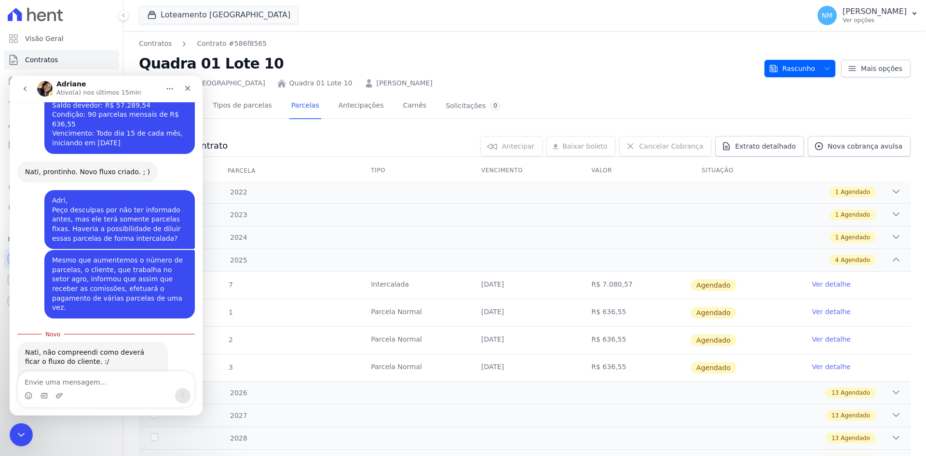
scroll to position [906, 0]
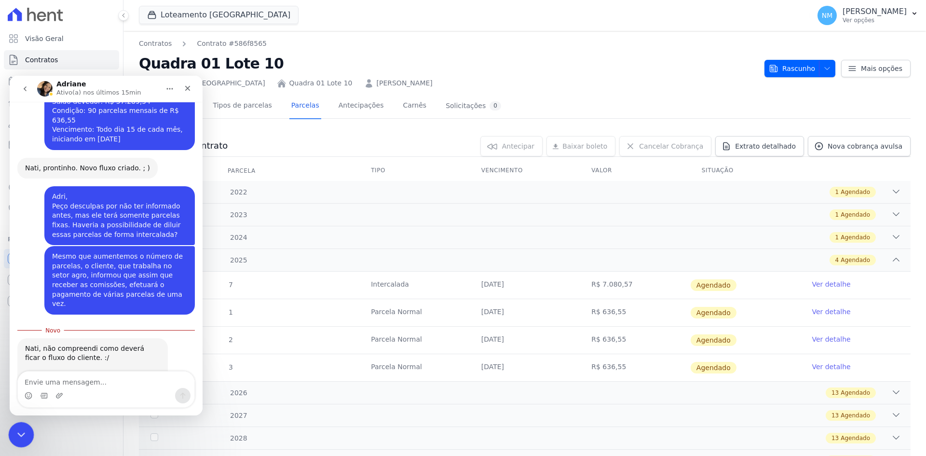
click at [16, 436] on icon "Encerramento do Messenger da Intercom" at bounding box center [20, 433] width 12 height 12
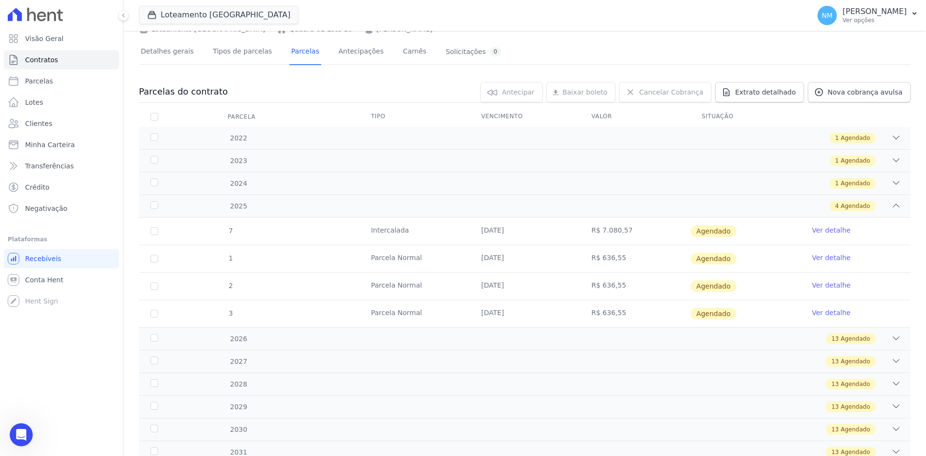
scroll to position [0, 0]
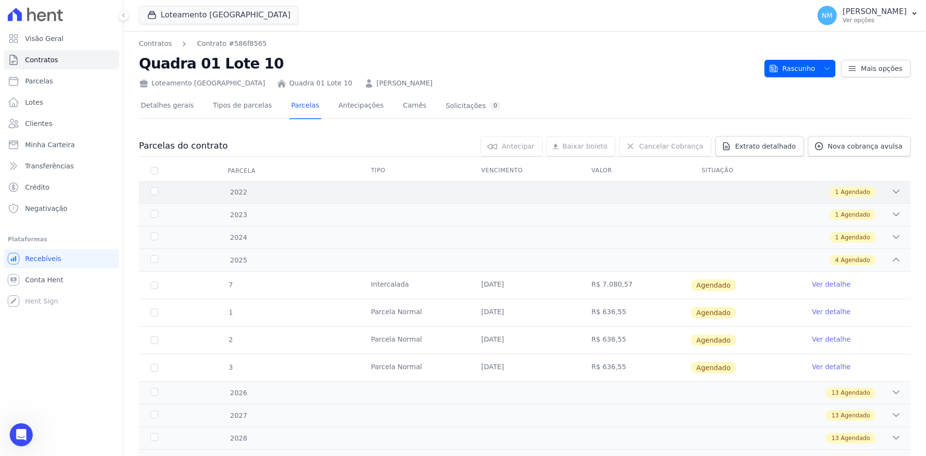
click at [863, 187] on div "1 Agendado" at bounding box center [853, 192] width 46 height 11
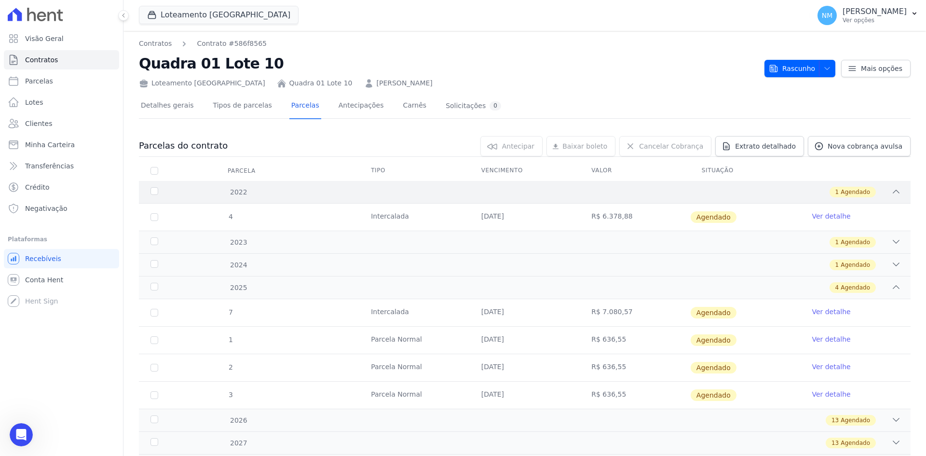
click at [863, 194] on div "1 Agendado" at bounding box center [853, 192] width 46 height 11
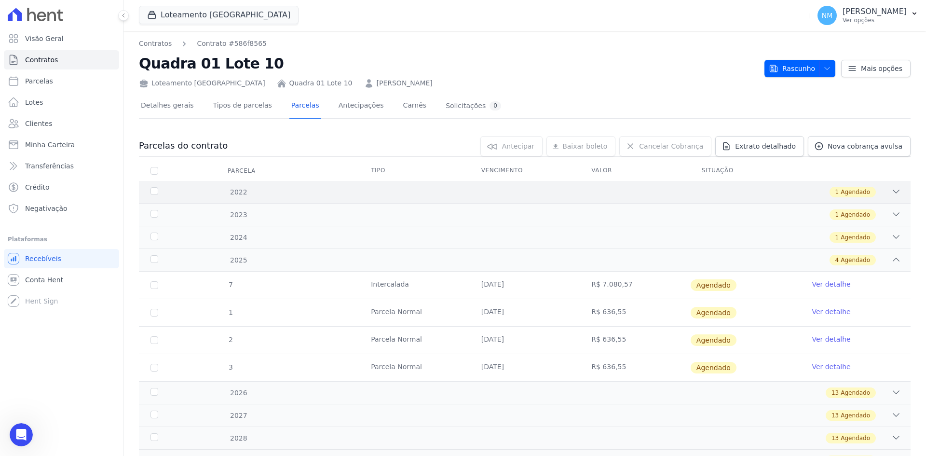
click at [844, 192] on span "Agendado" at bounding box center [855, 192] width 29 height 9
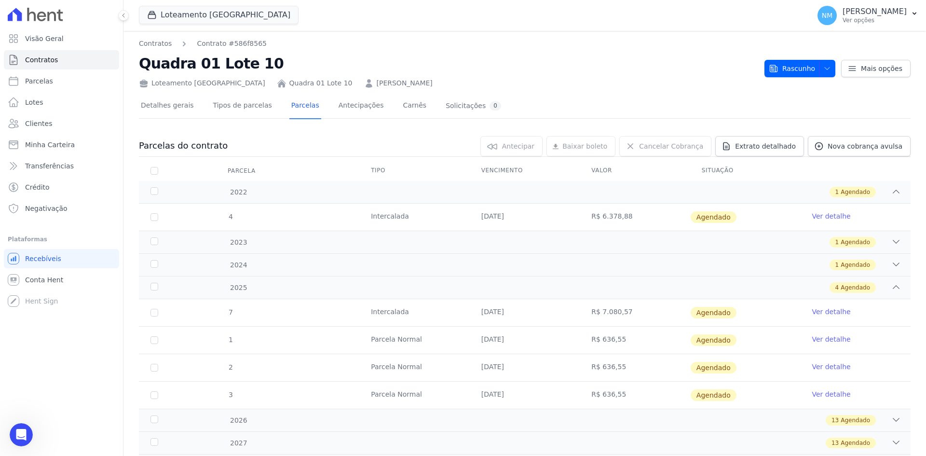
scroll to position [48, 0]
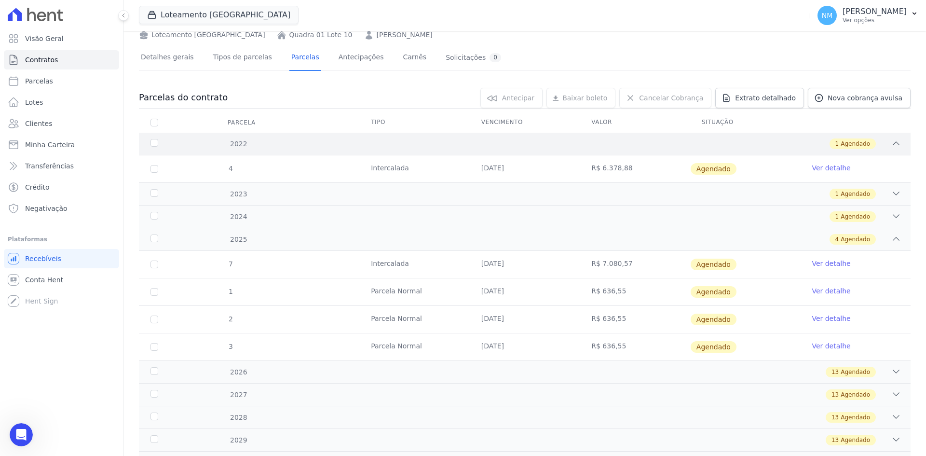
click at [850, 149] on div "1 Agendado" at bounding box center [853, 143] width 46 height 11
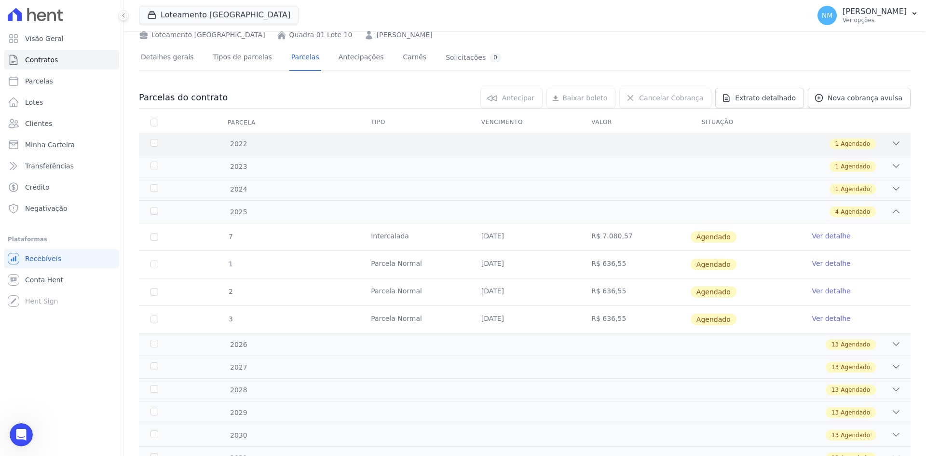
click at [849, 146] on span "Agendado" at bounding box center [855, 143] width 29 height 9
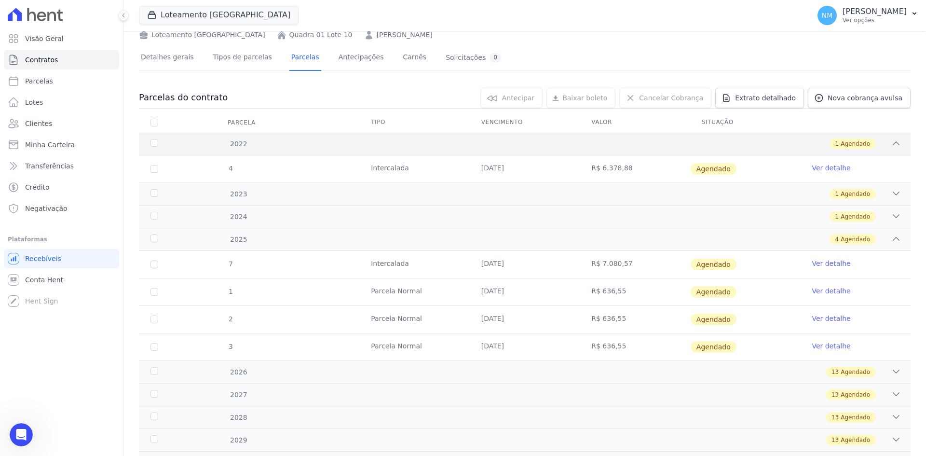
click at [852, 141] on span "Agendado" at bounding box center [855, 143] width 29 height 9
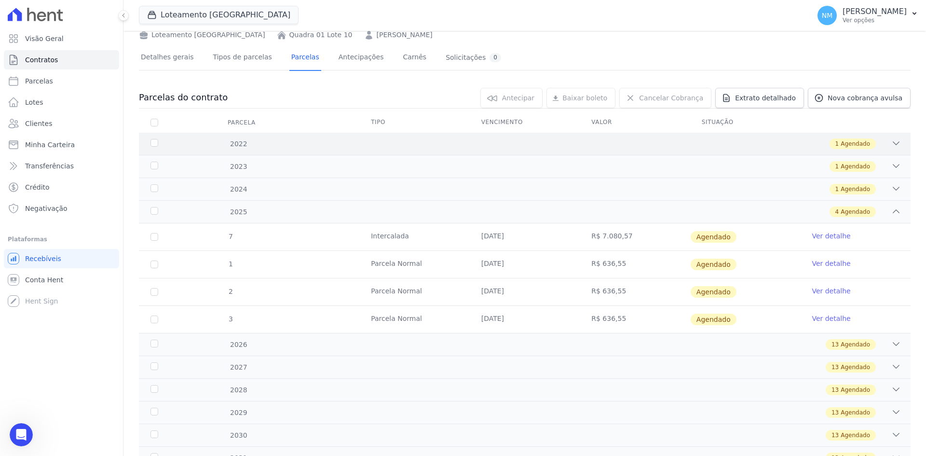
click at [852, 141] on span "Agendado" at bounding box center [855, 143] width 29 height 9
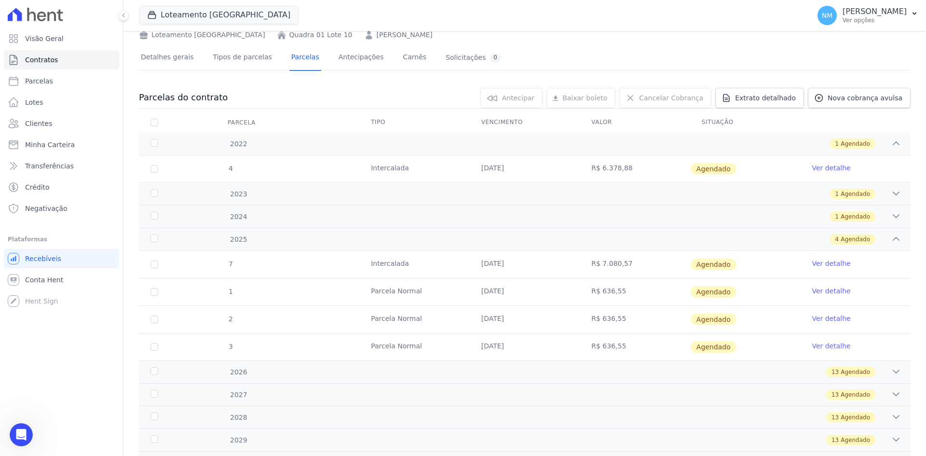
drag, startPoint x: 596, startPoint y: 165, endPoint x: 643, endPoint y: 166, distance: 47.3
click at [643, 166] on td "R$ 6.378,88" at bounding box center [635, 168] width 110 height 27
copy td "6.378,88"
click at [843, 195] on span "Agendado" at bounding box center [855, 194] width 29 height 9
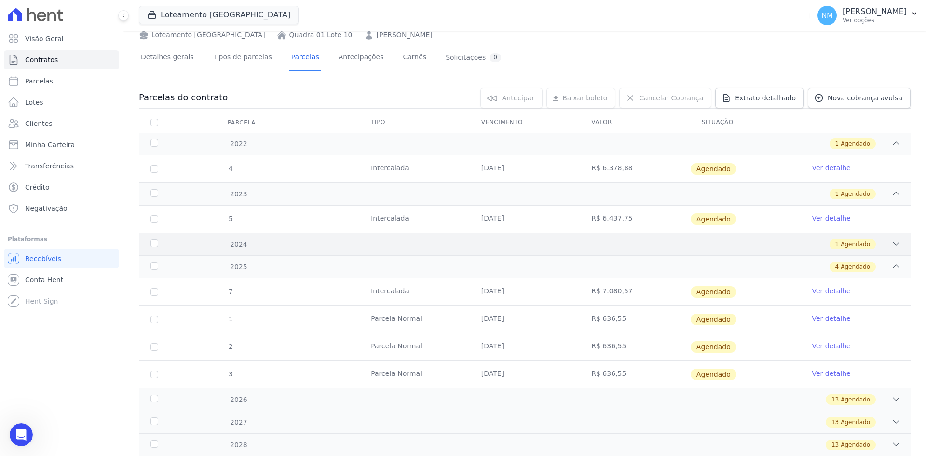
click at [850, 245] on span "Agendado" at bounding box center [855, 244] width 29 height 9
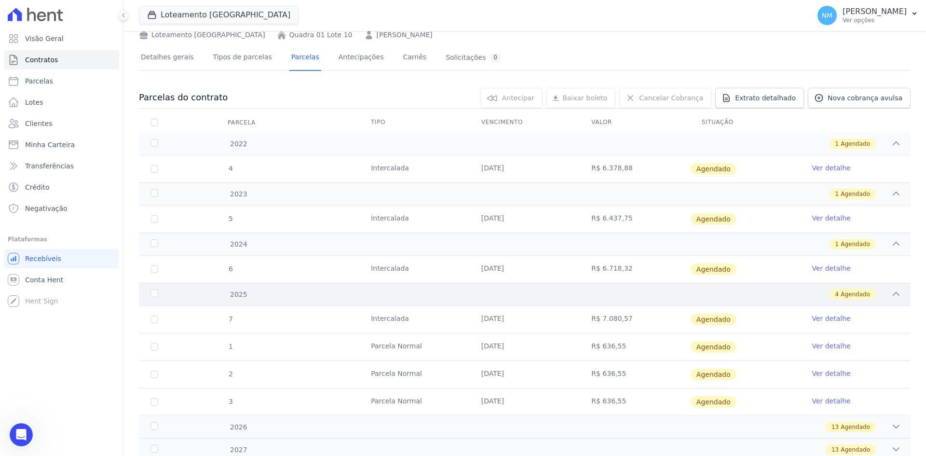
click at [846, 294] on span "Agendado" at bounding box center [855, 294] width 29 height 9
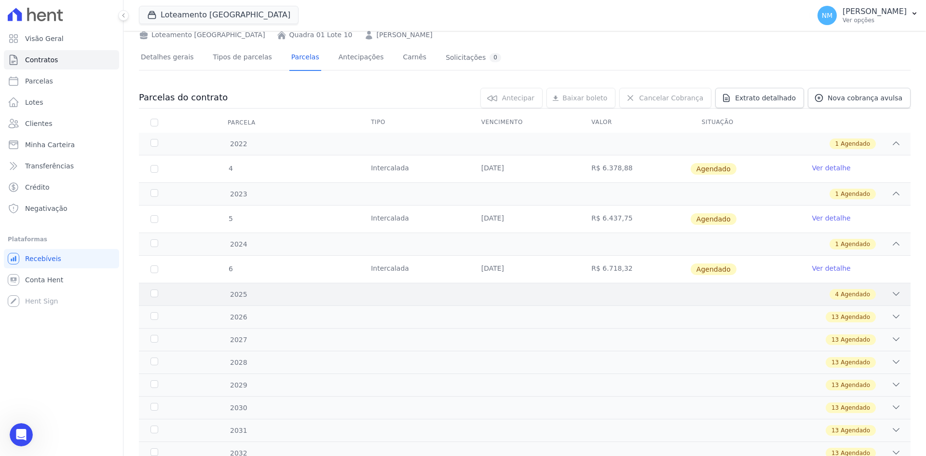
scroll to position [96, 0]
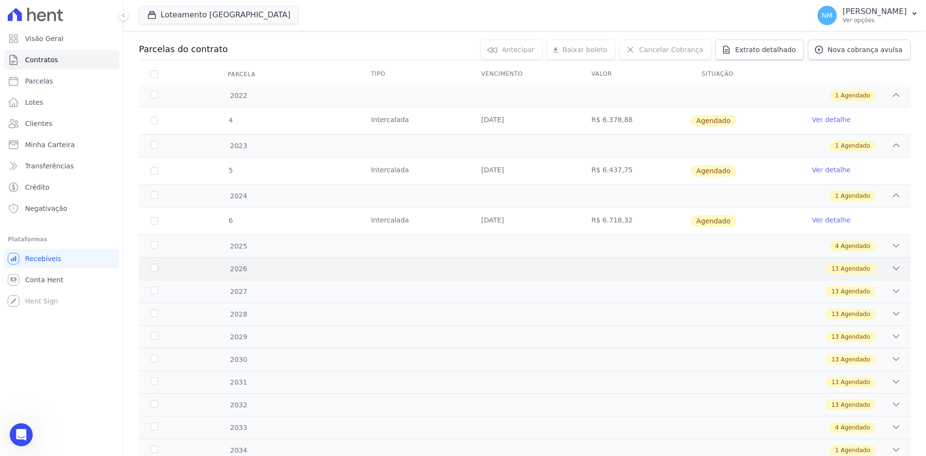
click at [850, 269] on span "Agendado" at bounding box center [855, 268] width 29 height 9
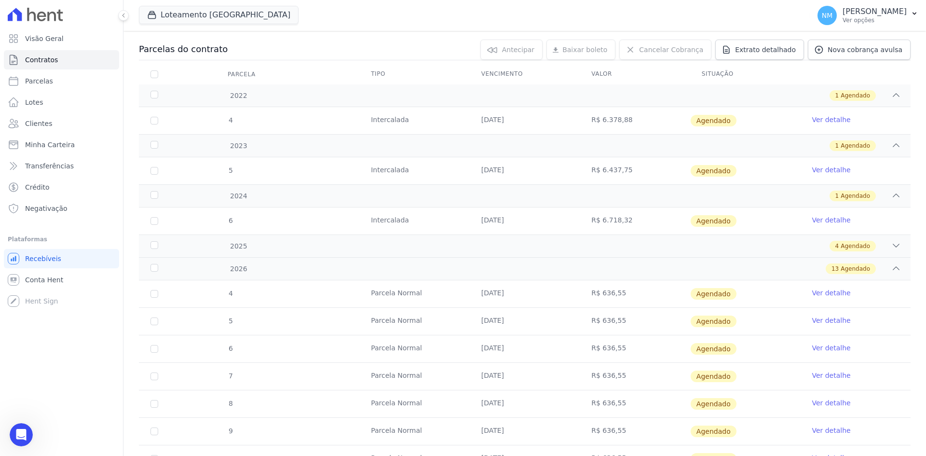
click at [827, 292] on link "Ver detalhe" at bounding box center [831, 293] width 39 height 10
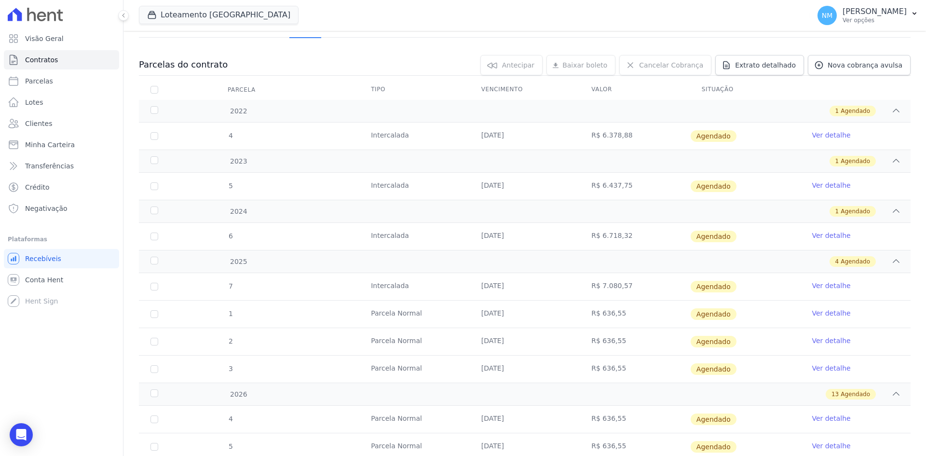
scroll to position [96, 0]
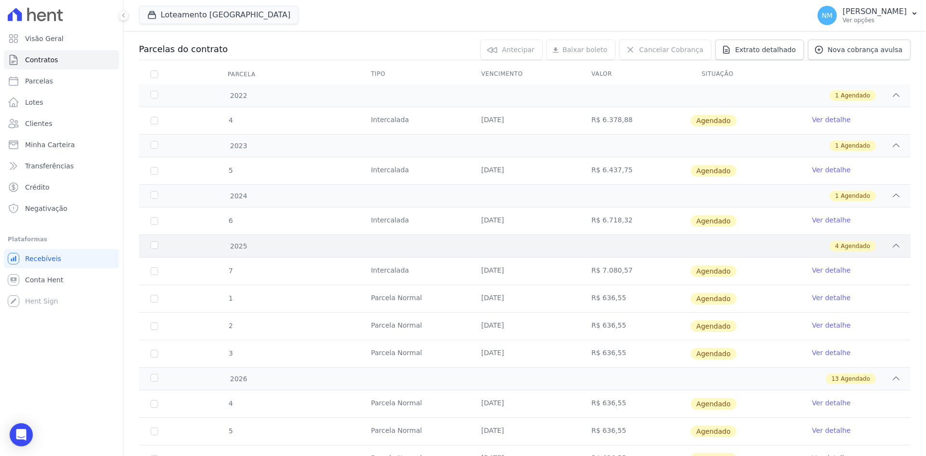
click at [852, 248] on span "Agendado" at bounding box center [855, 246] width 29 height 9
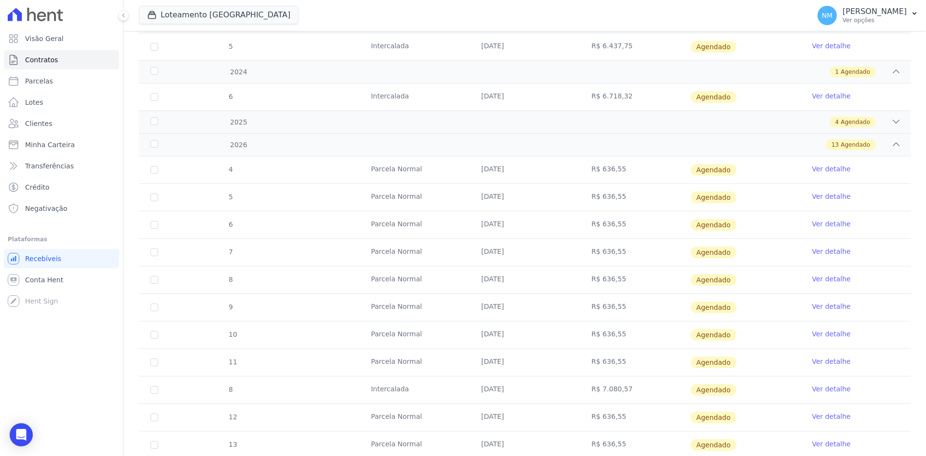
scroll to position [193, 0]
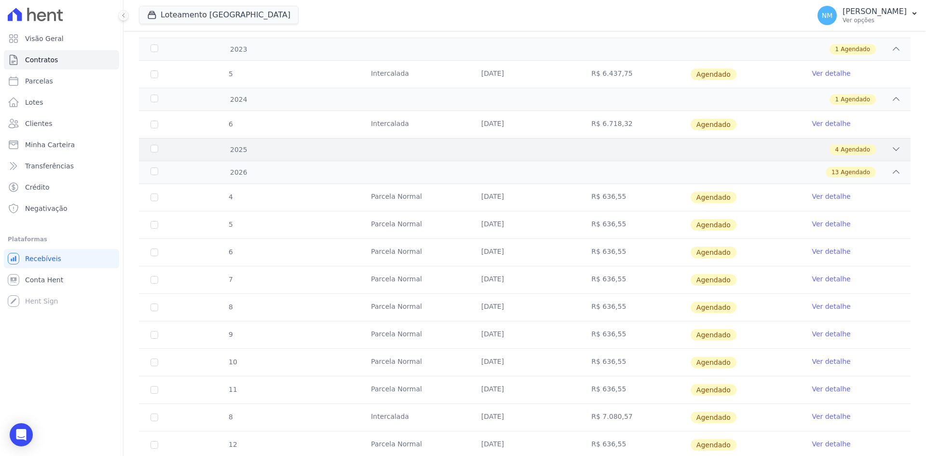
click at [842, 151] on span "Agendado" at bounding box center [855, 149] width 29 height 9
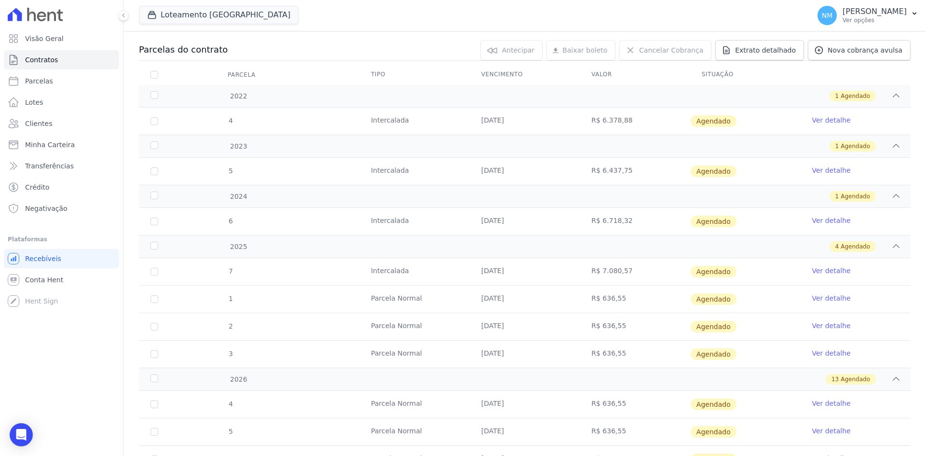
scroll to position [96, 0]
click at [816, 298] on link "Ver detalhe" at bounding box center [831, 298] width 39 height 10
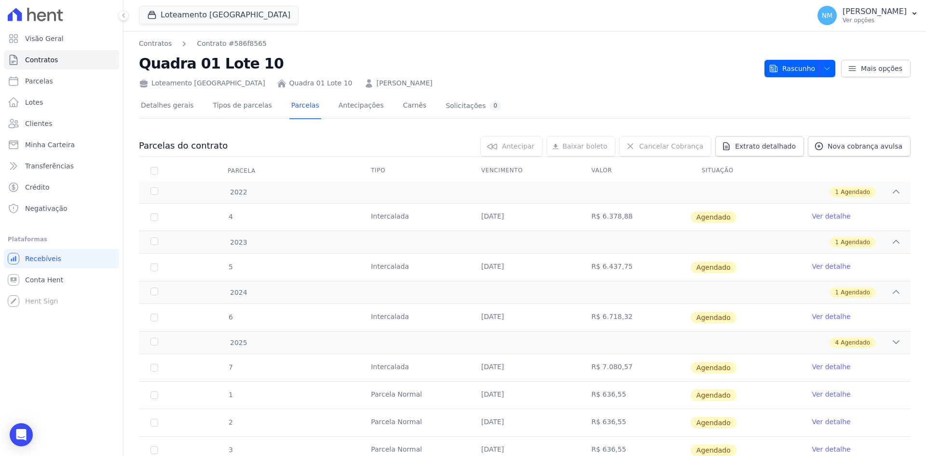
click at [711, 368] on span "Agendado" at bounding box center [714, 368] width 46 height 12
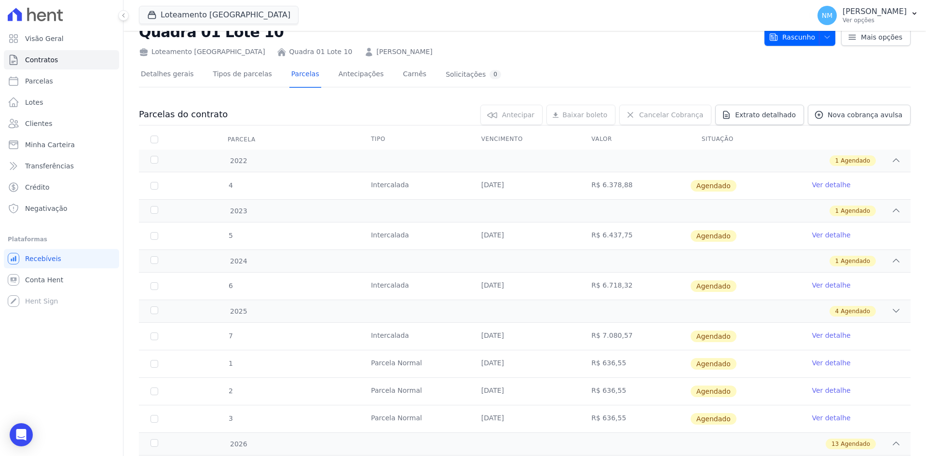
scroll to position [48, 0]
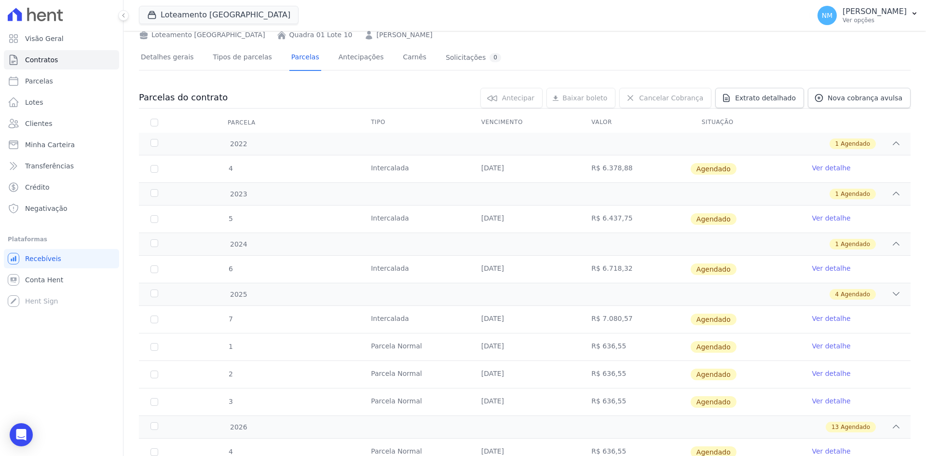
click at [705, 350] on span "Agendado" at bounding box center [714, 347] width 46 height 12
click at [22, 434] on icon "Open Intercom Messenger" at bounding box center [20, 434] width 11 height 13
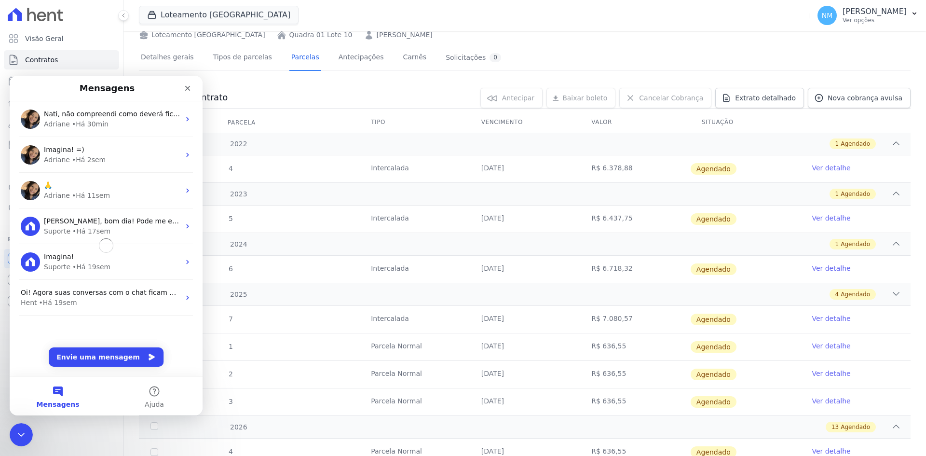
scroll to position [0, 0]
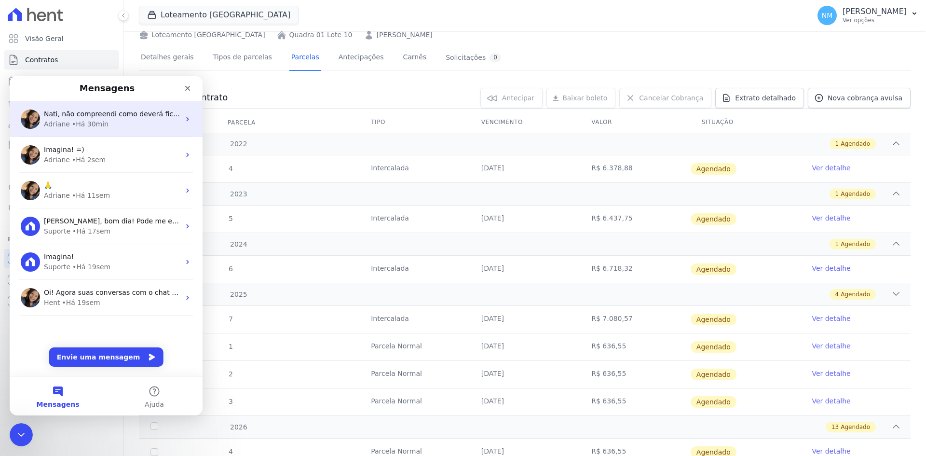
click at [75, 128] on div "• Há 30min" at bounding box center [90, 124] width 37 height 10
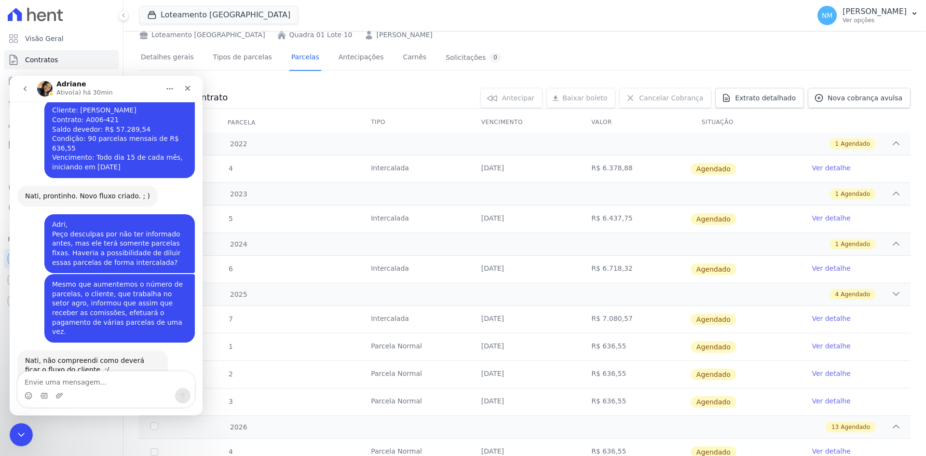
scroll to position [890, 0]
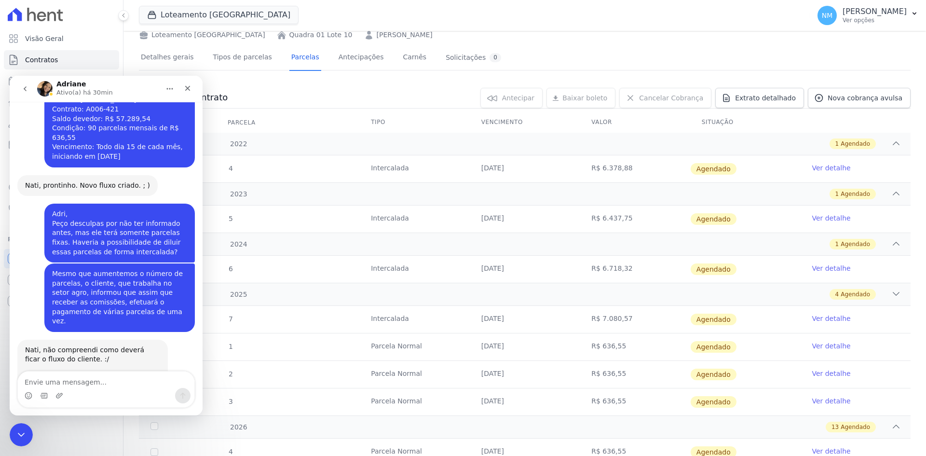
click at [101, 385] on textarea "Envie uma mensagem..." at bounding box center [106, 379] width 177 height 16
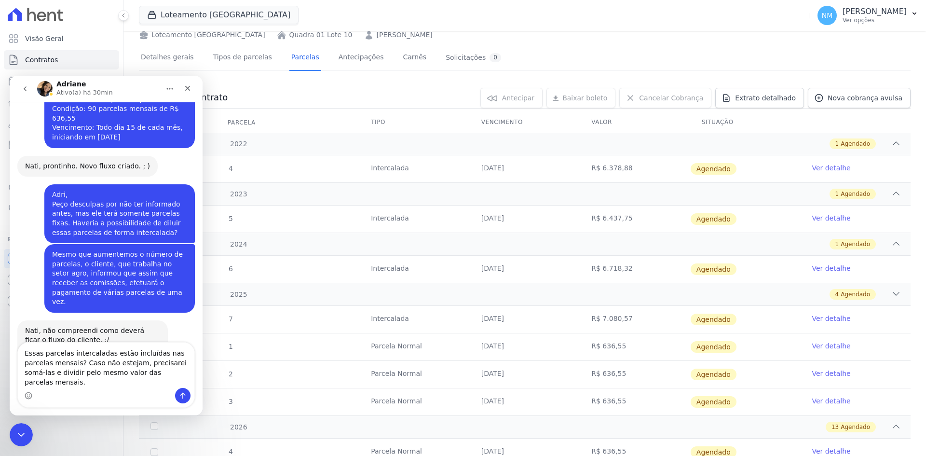
type textarea "Essas parcelas intercaladas estão incluídas nas parcelas mensais? Caso não este…"
click at [184, 396] on icon "Enviar uma mensagem" at bounding box center [183, 396] width 8 height 8
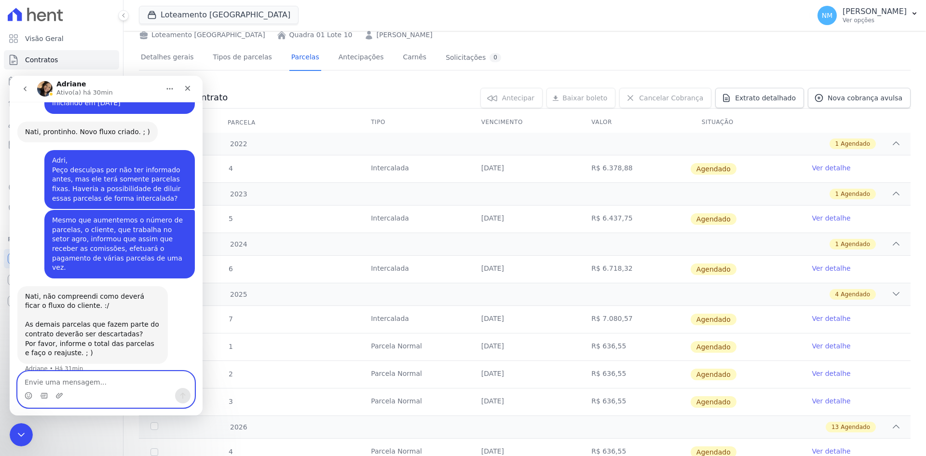
scroll to position [947, 0]
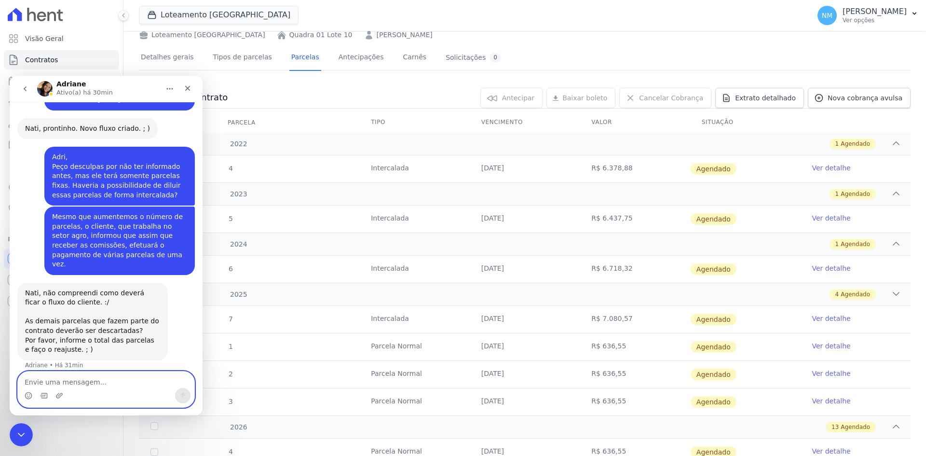
paste textarea "Ou então criar novas parcelas; em vez de 90, seriam mais parcelas devido a essa…"
type textarea "Ou então criar novas parcelas; em vez de 90, seriam mais parcelas devido a essa…"
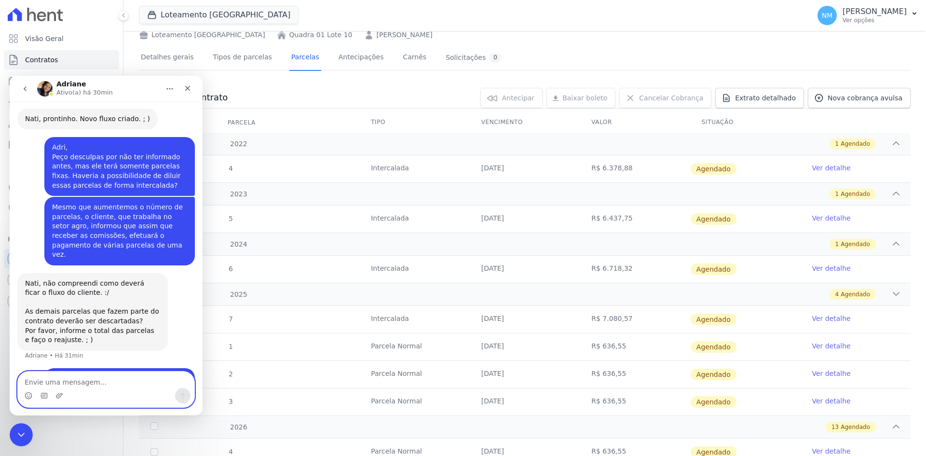
scroll to position [978, 0]
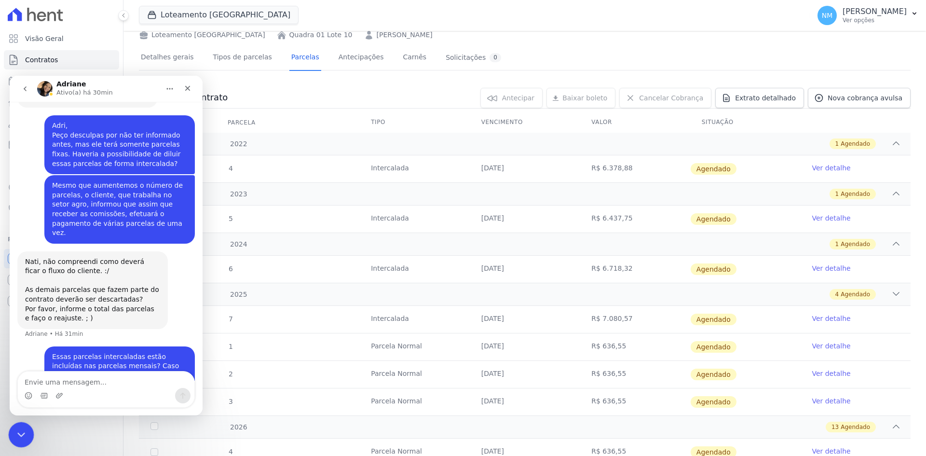
click at [28, 428] on div "Encerramento do Messenger da Intercom" at bounding box center [19, 433] width 23 height 23
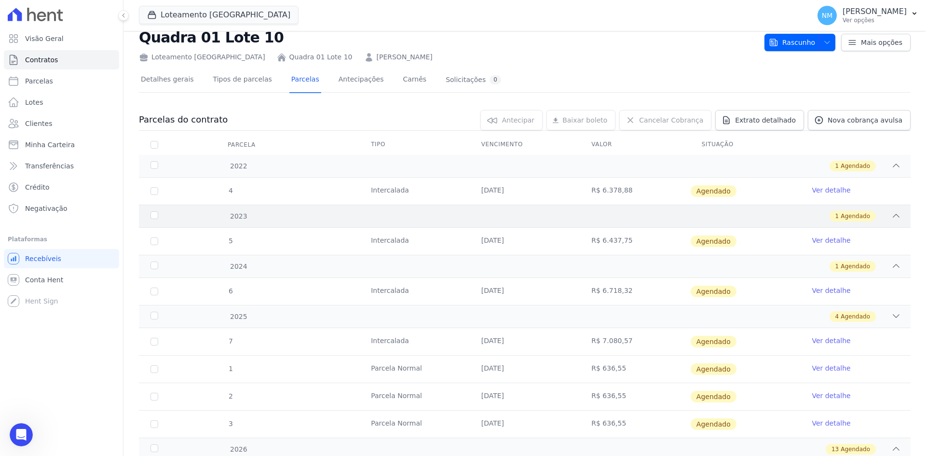
scroll to position [48, 0]
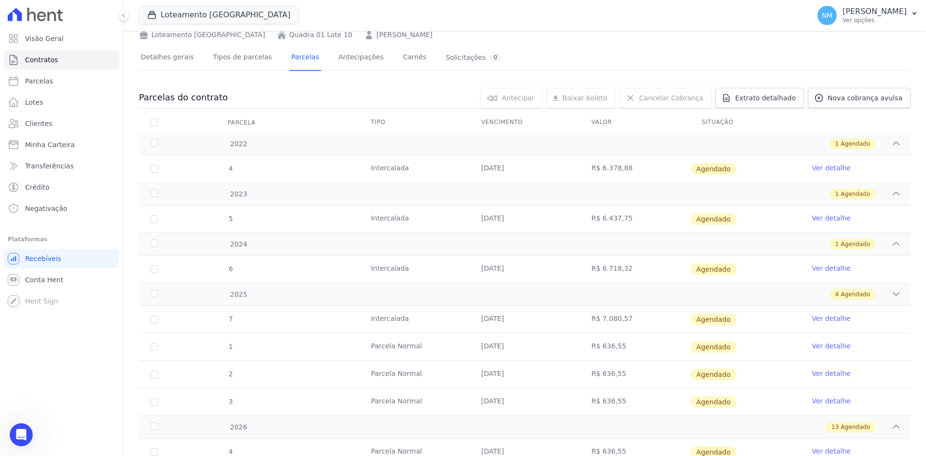
drag, startPoint x: 558, startPoint y: 214, endPoint x: 631, endPoint y: 215, distance: 73.3
click at [631, 215] on tr "5 Intercalada 30/08/2023 R$ 6.437,75 Agendado Ver detalhe" at bounding box center [525, 218] width 772 height 27
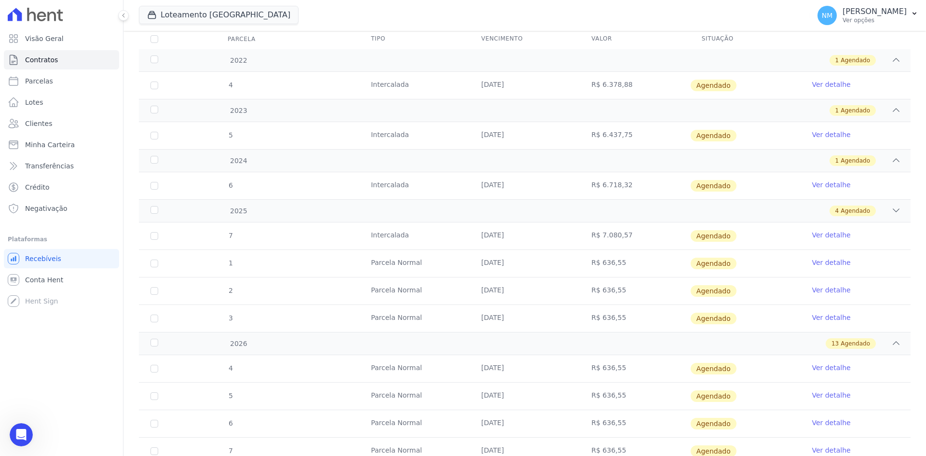
scroll to position [145, 0]
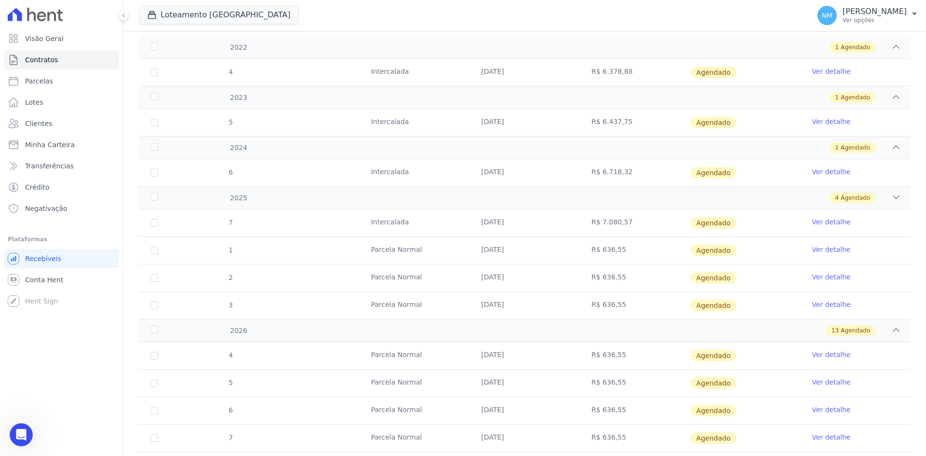
drag, startPoint x: 609, startPoint y: 171, endPoint x: 661, endPoint y: 168, distance: 52.6
click at [661, 168] on tr "6 Intercalada 30/08/2024 R$ 6.718,32 Agendado Ver detalhe" at bounding box center [525, 172] width 772 height 27
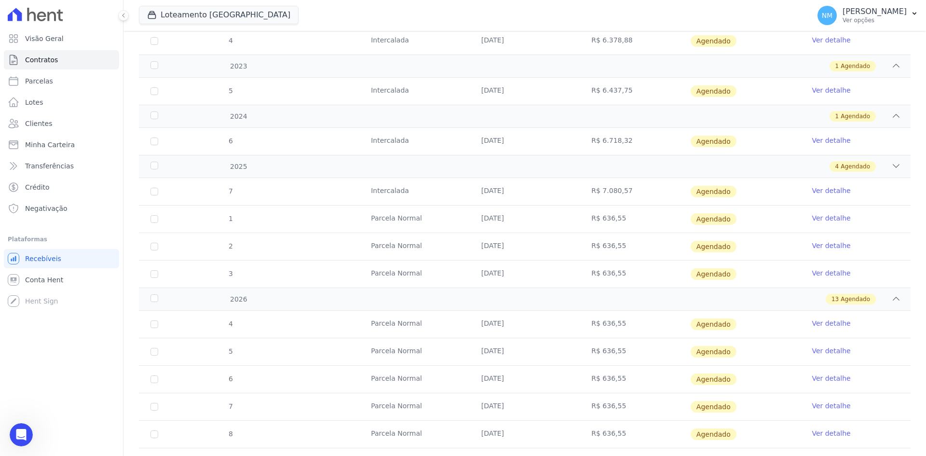
scroll to position [193, 0]
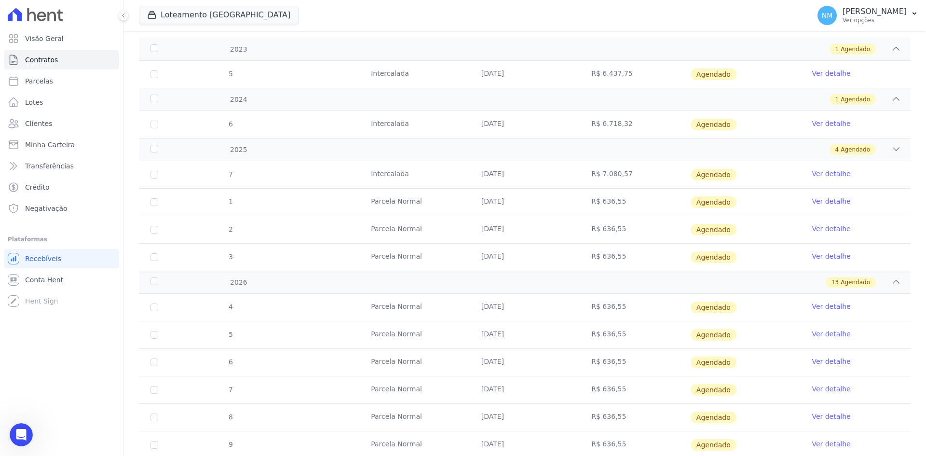
drag, startPoint x: 570, startPoint y: 173, endPoint x: 696, endPoint y: 178, distance: 126.5
click at [696, 178] on tr "7 [GEOGRAPHIC_DATA] [DATE] R$ 7.080,57 [GEOGRAPHIC_DATA] Ver detalhe" at bounding box center [525, 174] width 772 height 27
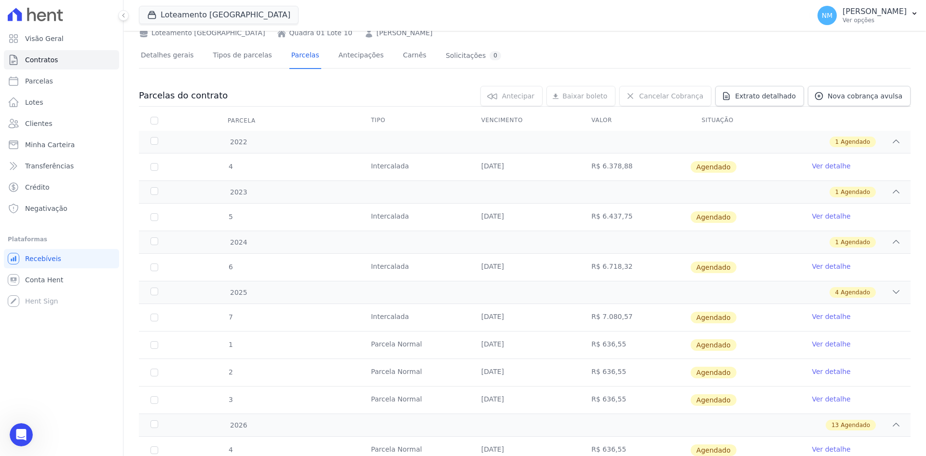
scroll to position [48, 0]
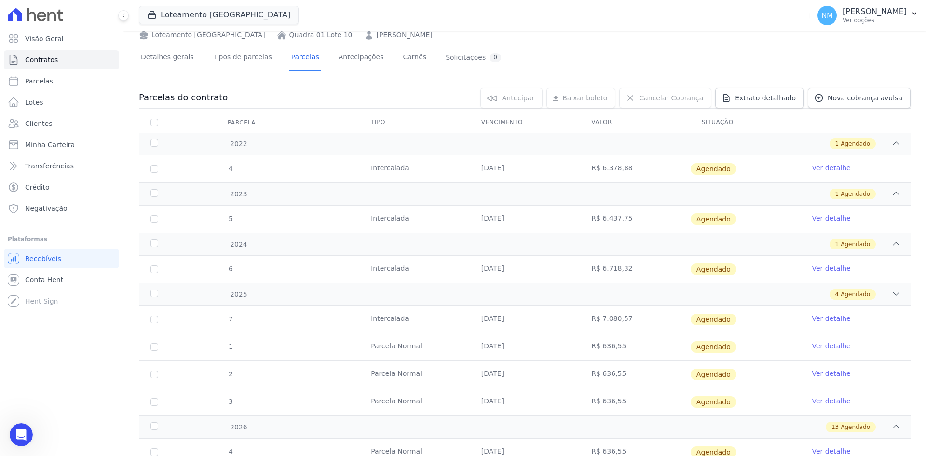
drag, startPoint x: 564, startPoint y: 163, endPoint x: 652, endPoint y: 167, distance: 88.3
click at [652, 167] on tr "4 Intercalada 30/08/2022 R$ 6.378,88 Agendado Ver detalhe" at bounding box center [525, 168] width 772 height 27
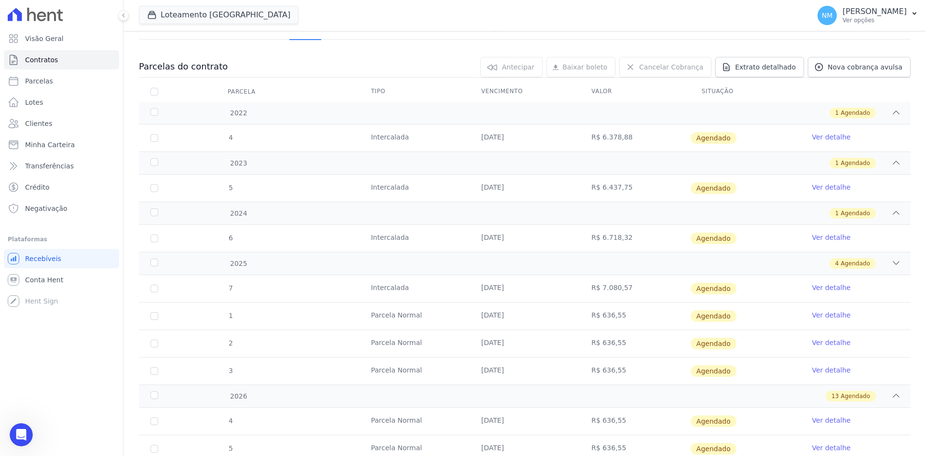
scroll to position [96, 0]
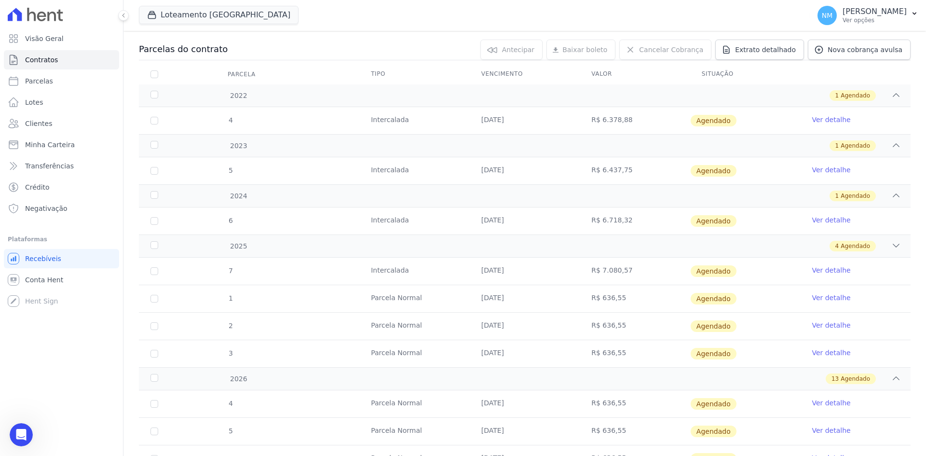
drag, startPoint x: 575, startPoint y: 168, endPoint x: 639, endPoint y: 167, distance: 63.7
click at [639, 167] on td "R$ 6.437,75" at bounding box center [635, 170] width 110 height 27
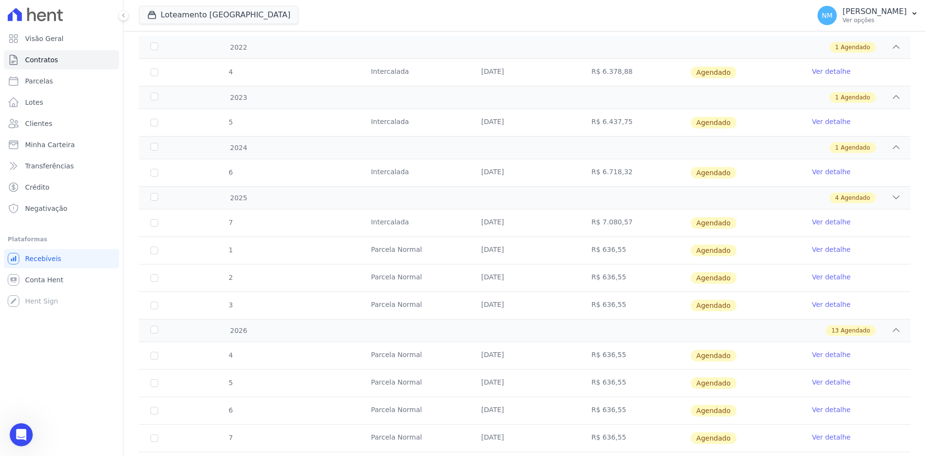
drag, startPoint x: 581, startPoint y: 169, endPoint x: 662, endPoint y: 168, distance: 81.0
click at [662, 168] on td "R$ 6.718,32" at bounding box center [635, 172] width 110 height 27
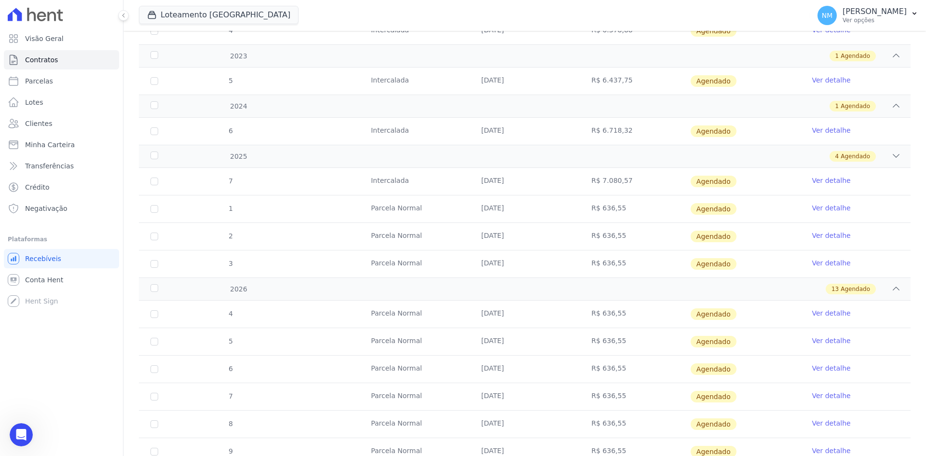
scroll to position [241, 0]
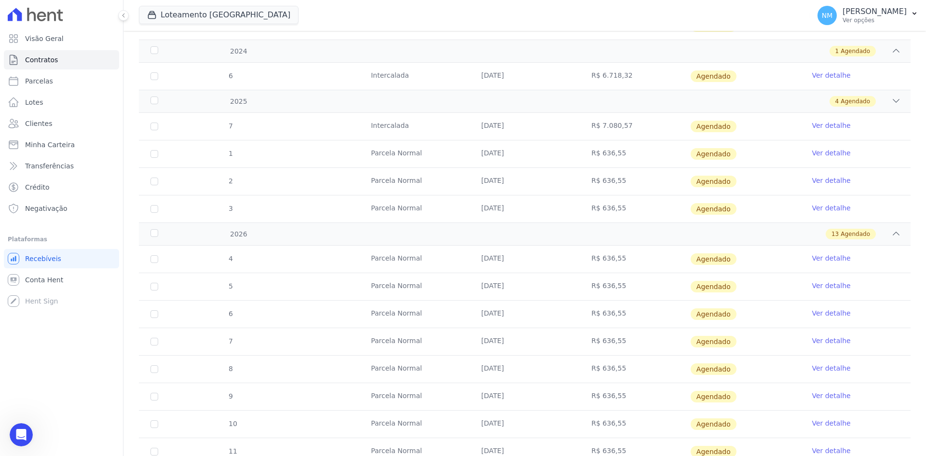
drag, startPoint x: 576, startPoint y: 128, endPoint x: 642, endPoint y: 127, distance: 66.6
click at [642, 127] on tr "7 [GEOGRAPHIC_DATA] [DATE] R$ 7.080,57 [GEOGRAPHIC_DATA] Ver detalhe" at bounding box center [525, 126] width 772 height 27
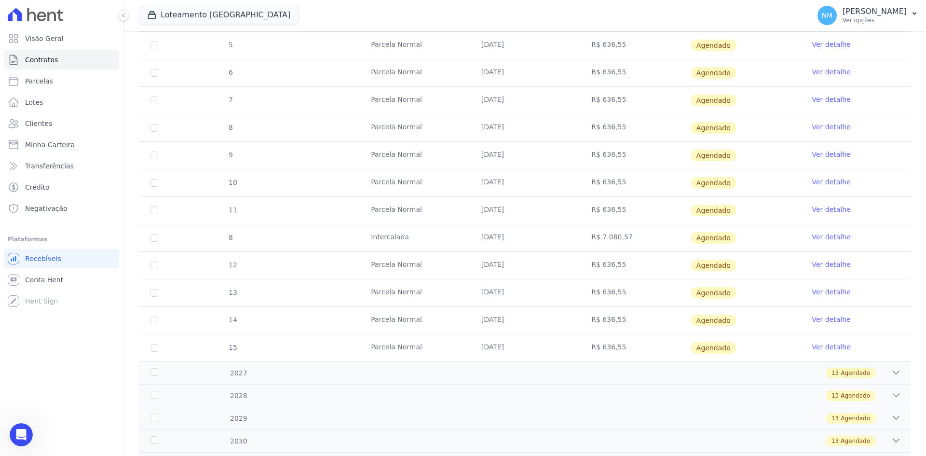
scroll to position [531, 0]
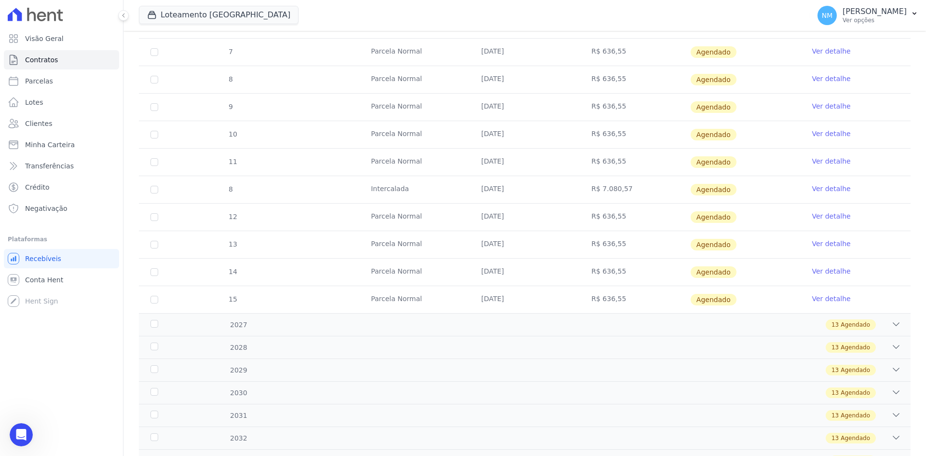
drag, startPoint x: 581, startPoint y: 192, endPoint x: 644, endPoint y: 192, distance: 62.7
click at [644, 192] on td "R$ 7.080,57" at bounding box center [635, 189] width 110 height 27
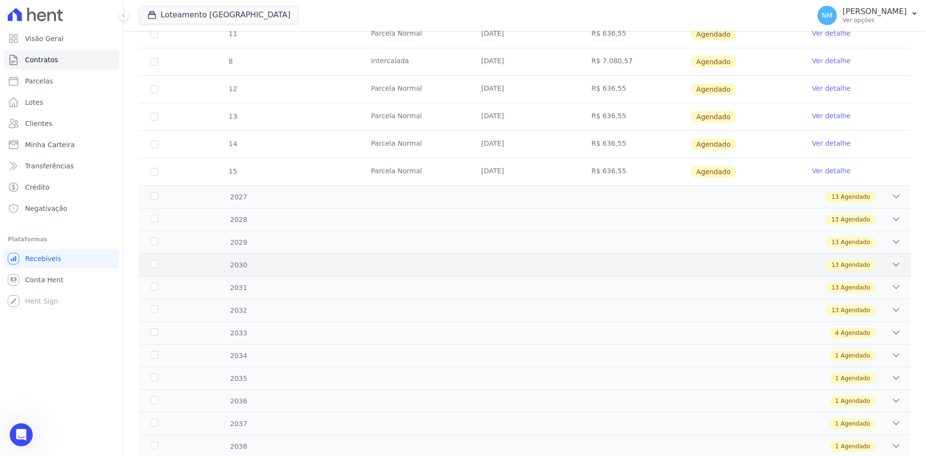
scroll to position [675, 0]
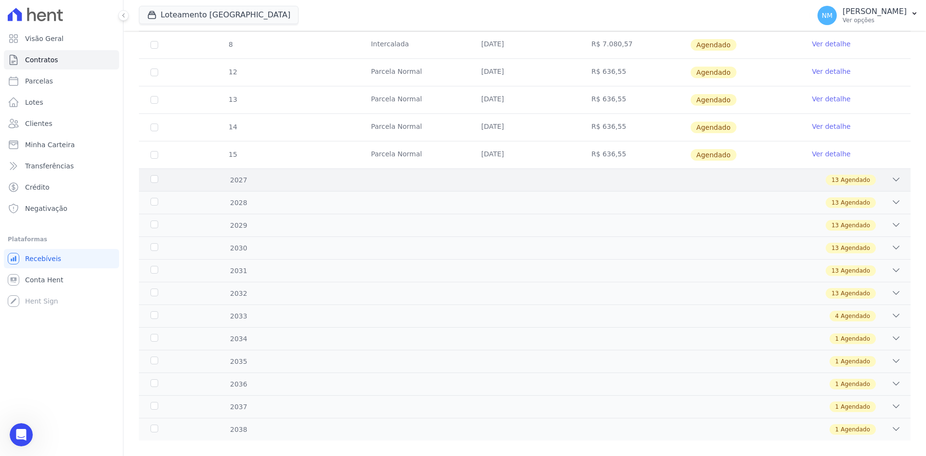
click at [891, 179] on icon at bounding box center [896, 180] width 10 height 10
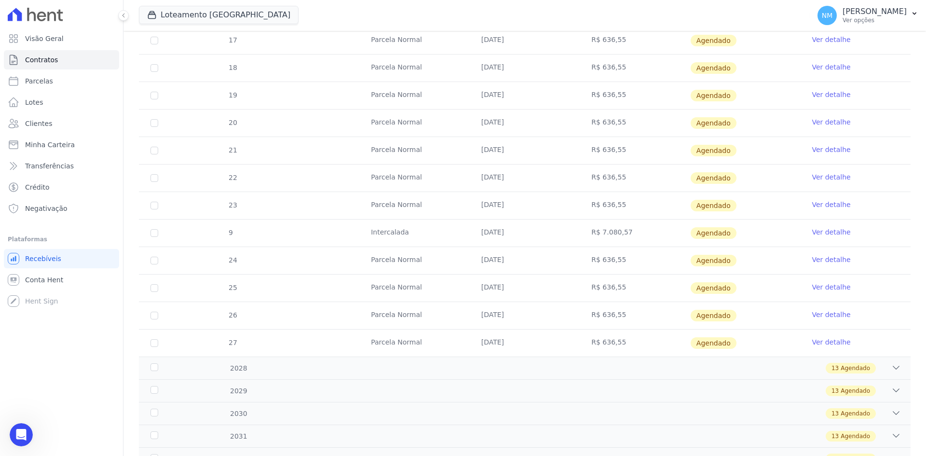
scroll to position [868, 0]
drag, startPoint x: 572, startPoint y: 233, endPoint x: 656, endPoint y: 231, distance: 84.4
click at [656, 231] on tr "9 Intercalada 30/08/2027 R$ 7.080,57 Agendado Ver detalhe" at bounding box center [525, 231] width 772 height 27
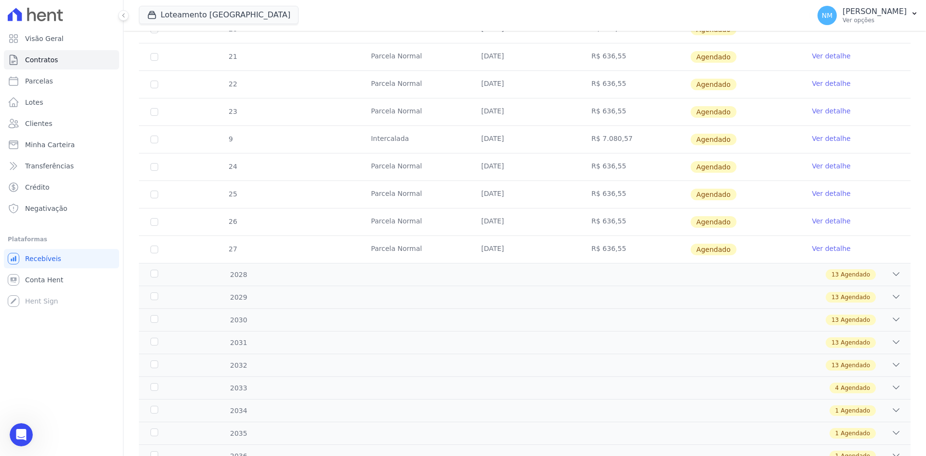
scroll to position [965, 0]
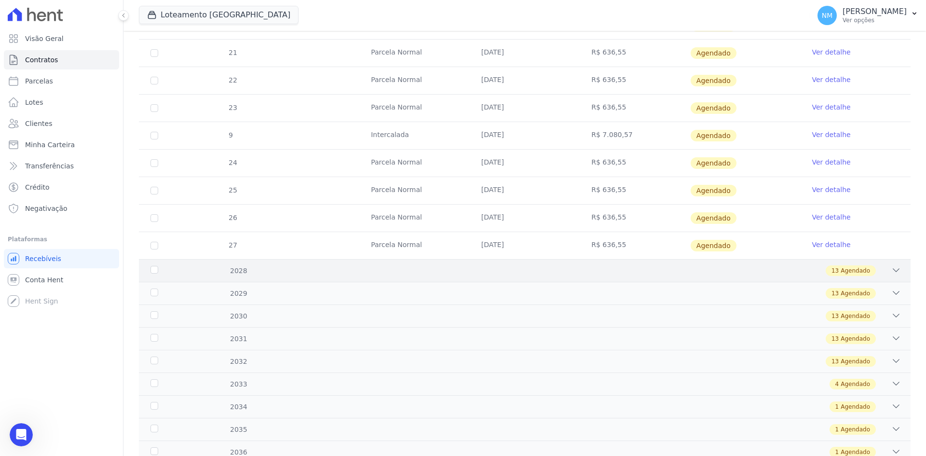
click at [891, 271] on icon at bounding box center [896, 270] width 10 height 10
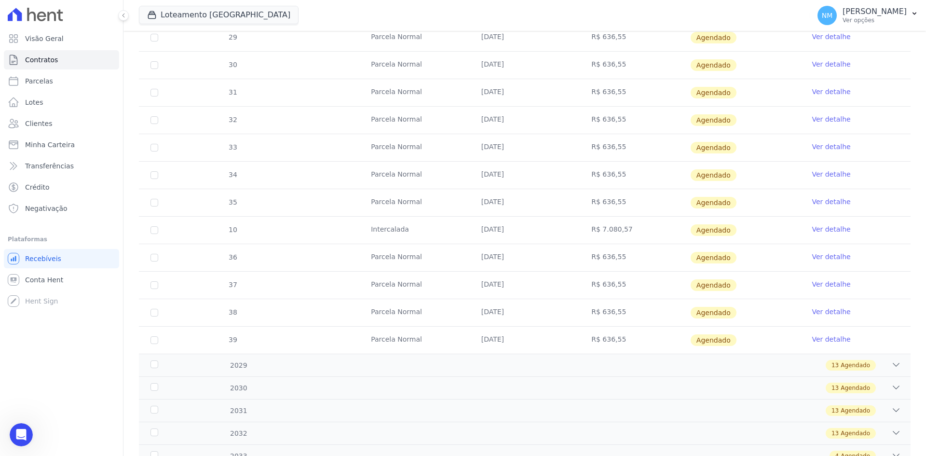
scroll to position [1254, 0]
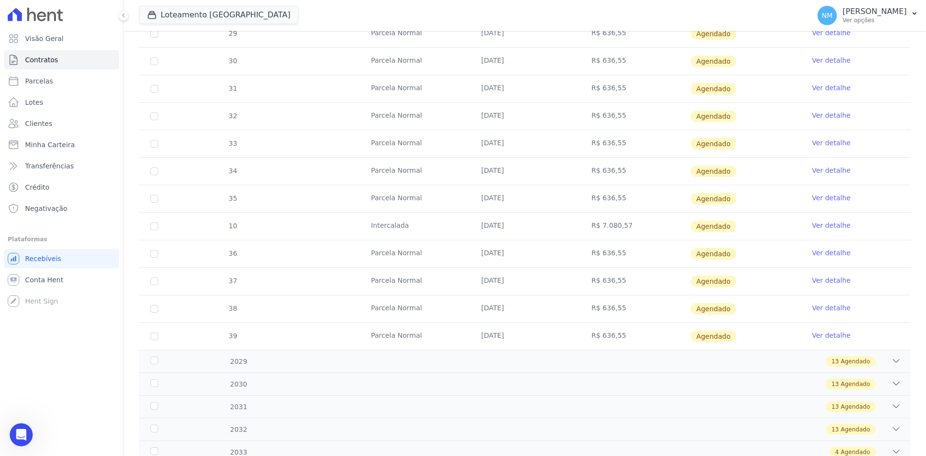
drag, startPoint x: 576, startPoint y: 229, endPoint x: 644, endPoint y: 229, distance: 68.0
click at [644, 229] on td "R$ 7.080,57" at bounding box center [635, 226] width 110 height 27
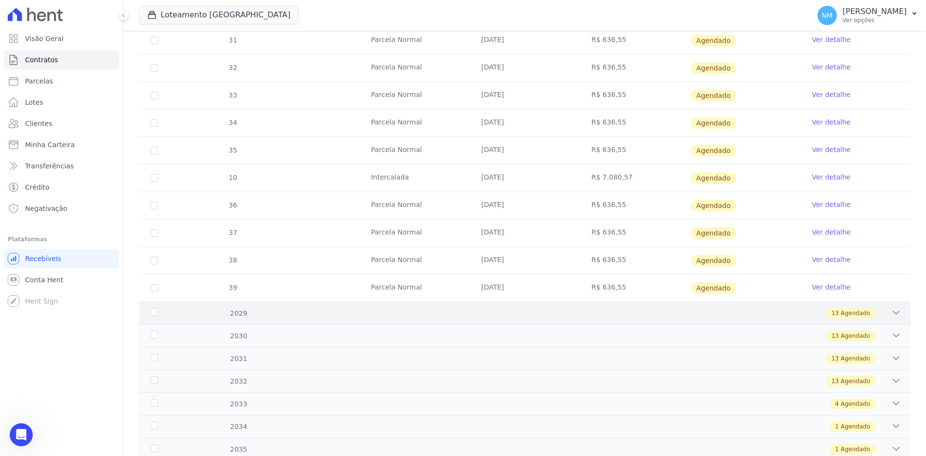
click at [891, 313] on icon at bounding box center [896, 313] width 10 height 10
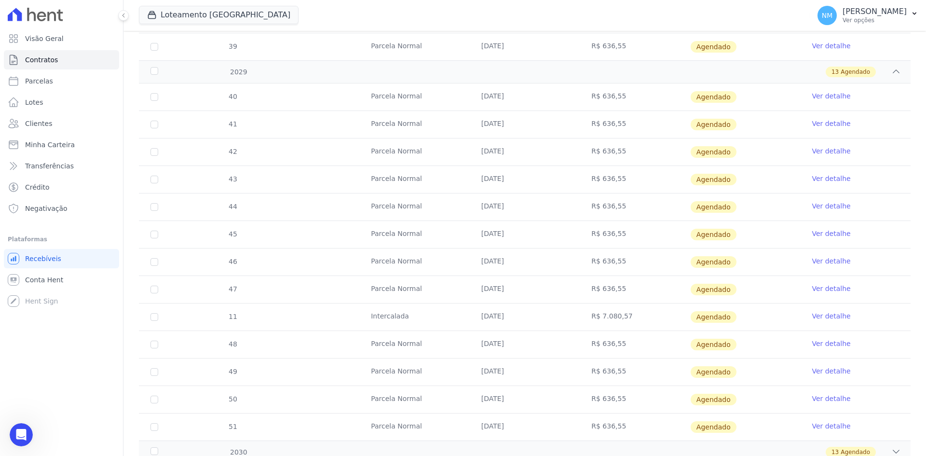
scroll to position [1592, 0]
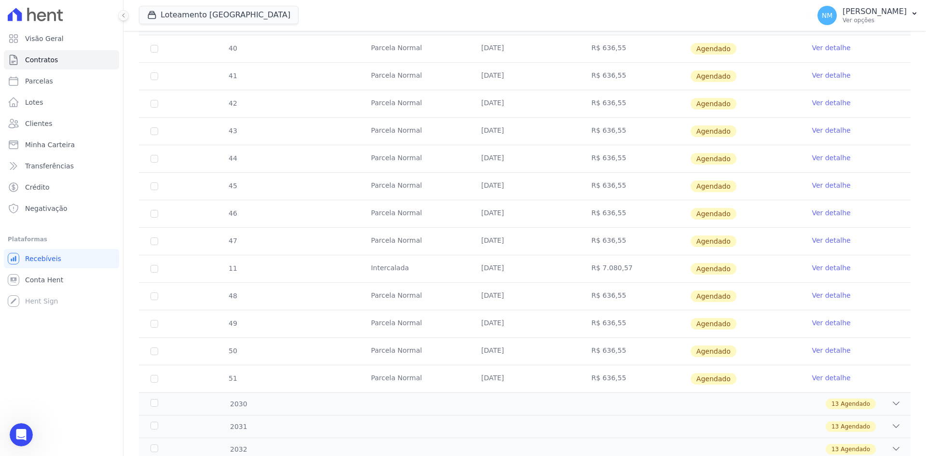
drag, startPoint x: 574, startPoint y: 264, endPoint x: 638, endPoint y: 264, distance: 63.7
click at [638, 264] on tr "11 Intercalada 30/08/2029 R$ 7.080,57 Agendado Ver detalhe" at bounding box center [525, 268] width 772 height 27
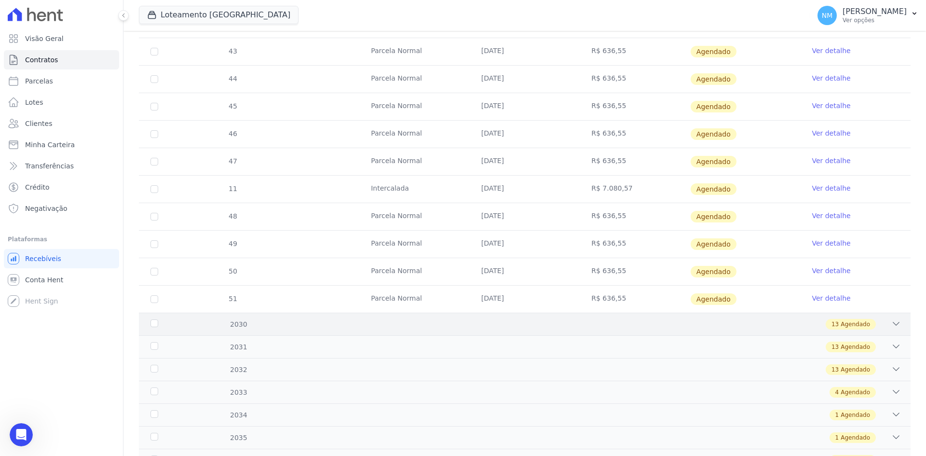
scroll to position [1688, 0]
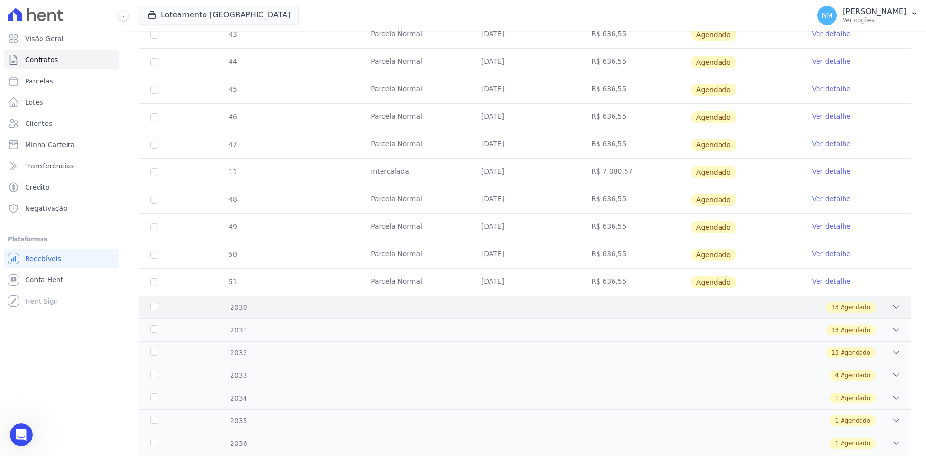
click at [891, 309] on icon at bounding box center [896, 307] width 10 height 10
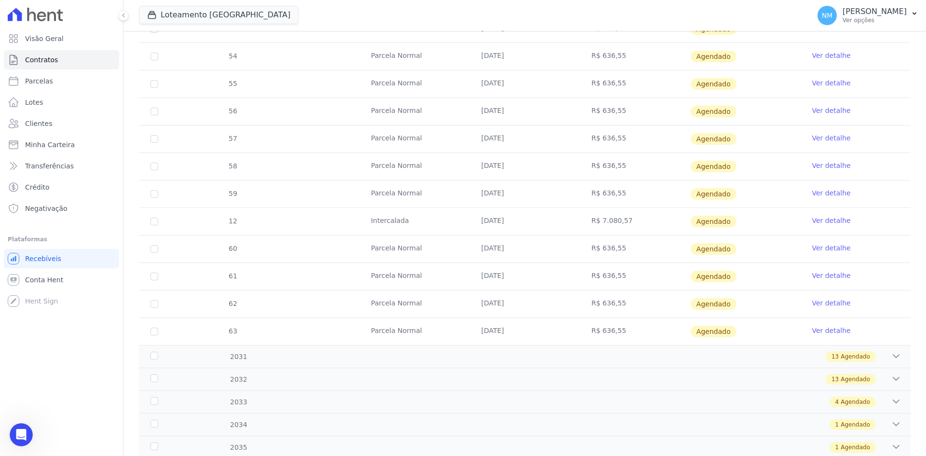
scroll to position [2026, 0]
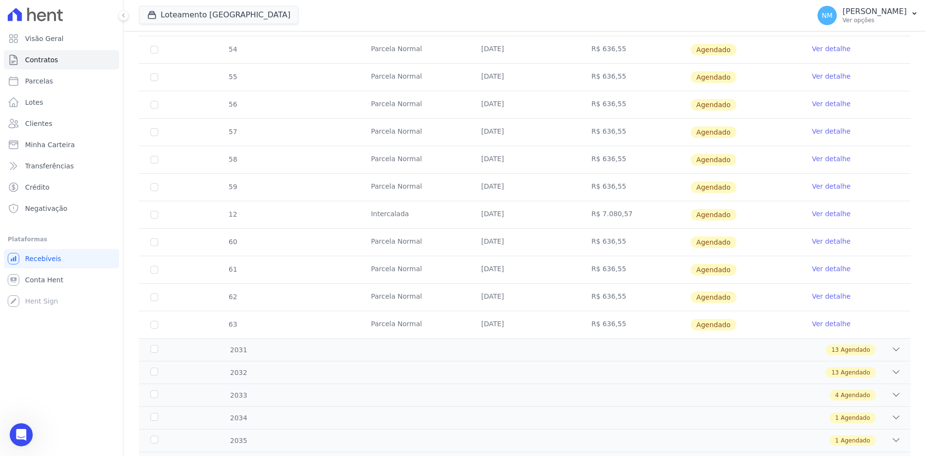
drag, startPoint x: 625, startPoint y: 221, endPoint x: 650, endPoint y: 221, distance: 25.1
click at [650, 221] on td "R$ 7.080,57" at bounding box center [635, 214] width 110 height 27
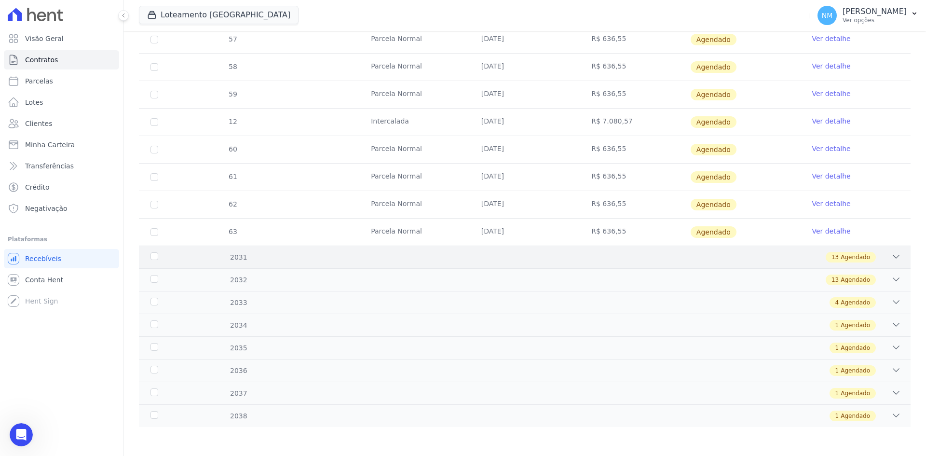
click at [891, 257] on icon at bounding box center [896, 257] width 10 height 10
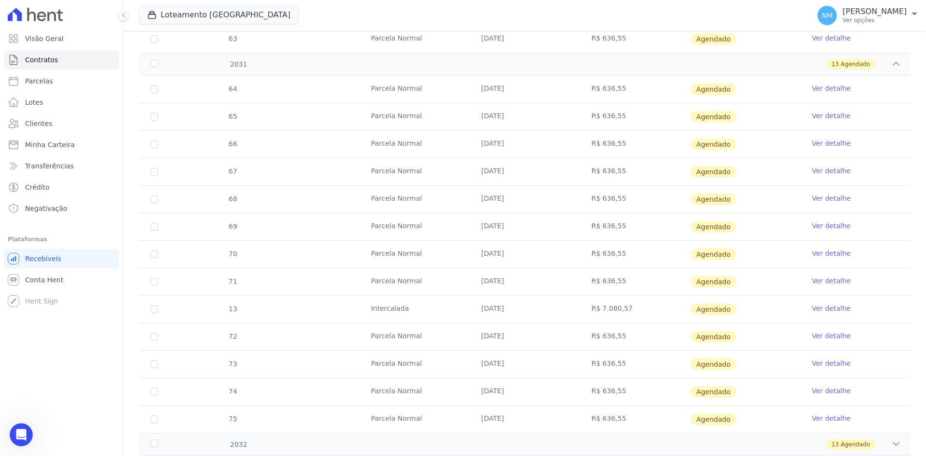
scroll to position [2408, 0]
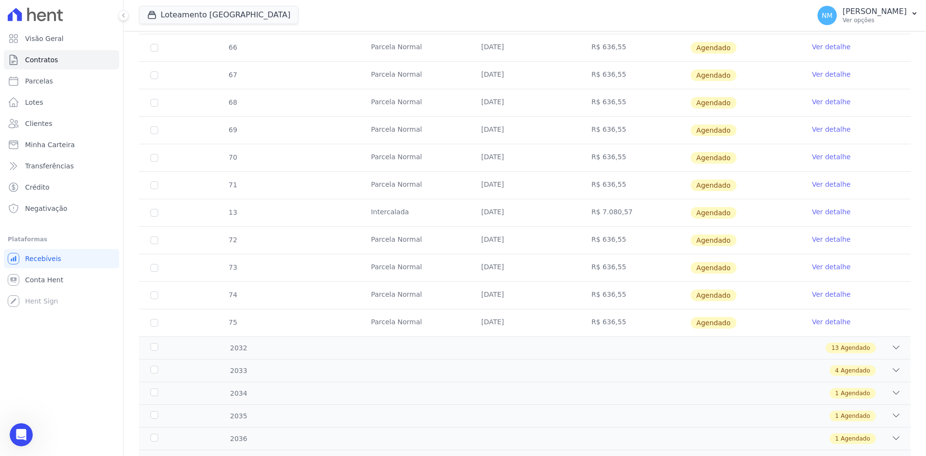
drag, startPoint x: 580, startPoint y: 214, endPoint x: 662, endPoint y: 211, distance: 82.5
click at [662, 211] on td "R$ 7.080,57" at bounding box center [635, 212] width 110 height 27
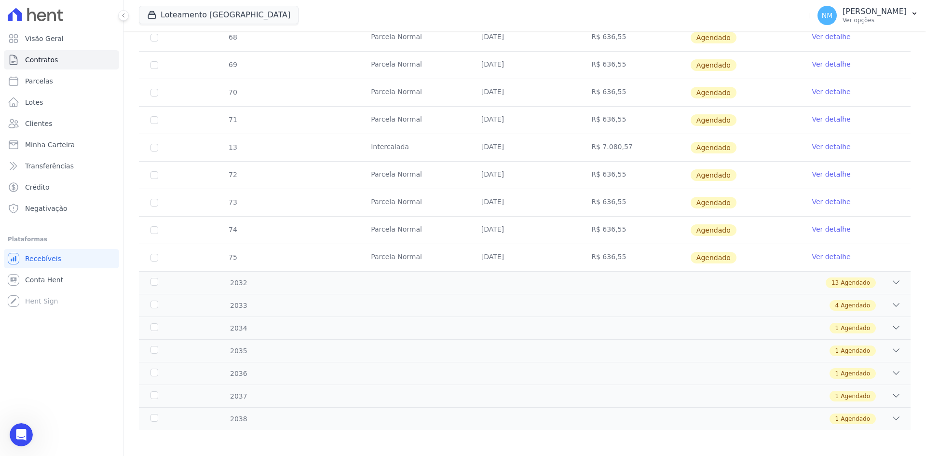
scroll to position [2476, 0]
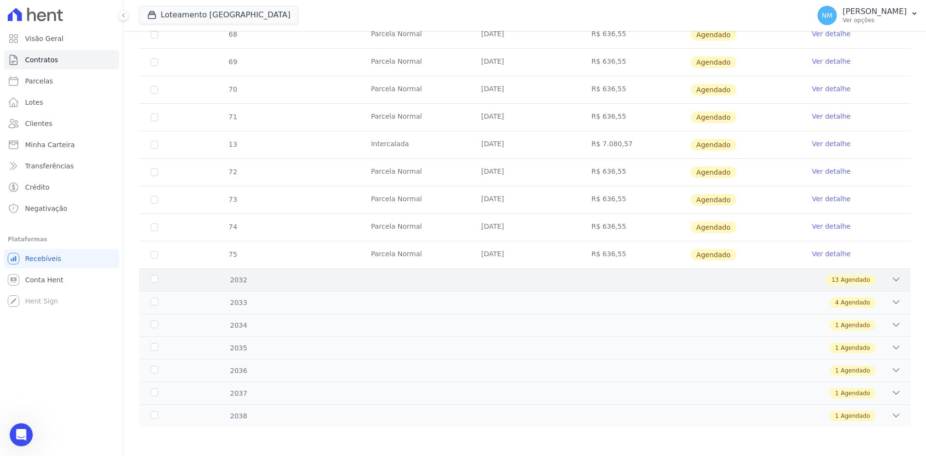
click at [891, 279] on icon at bounding box center [896, 279] width 10 height 10
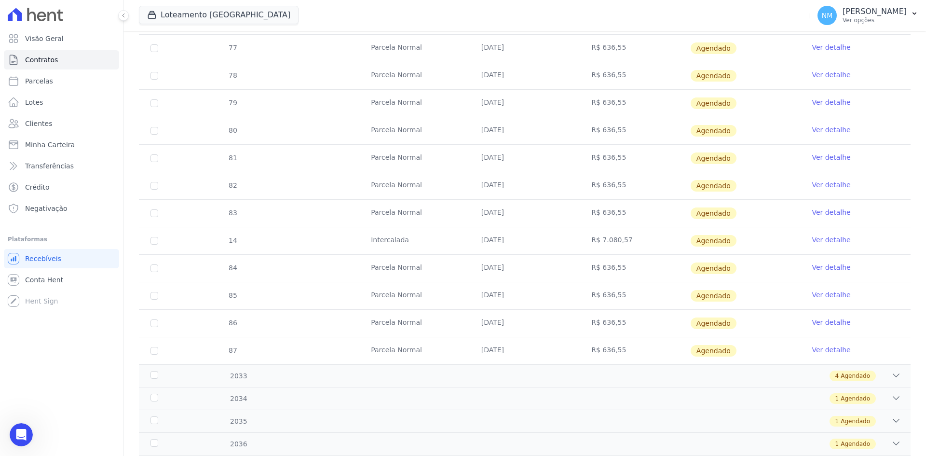
scroll to position [2813, 0]
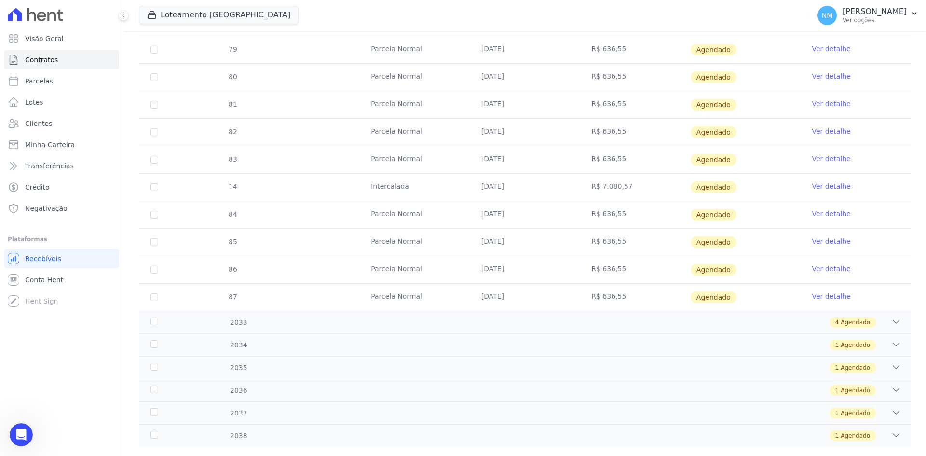
click at [641, 187] on tr "14 Intercalada 30/08/2032 R$ 7.080,57 Agendado Ver detalhe" at bounding box center [525, 186] width 772 height 27
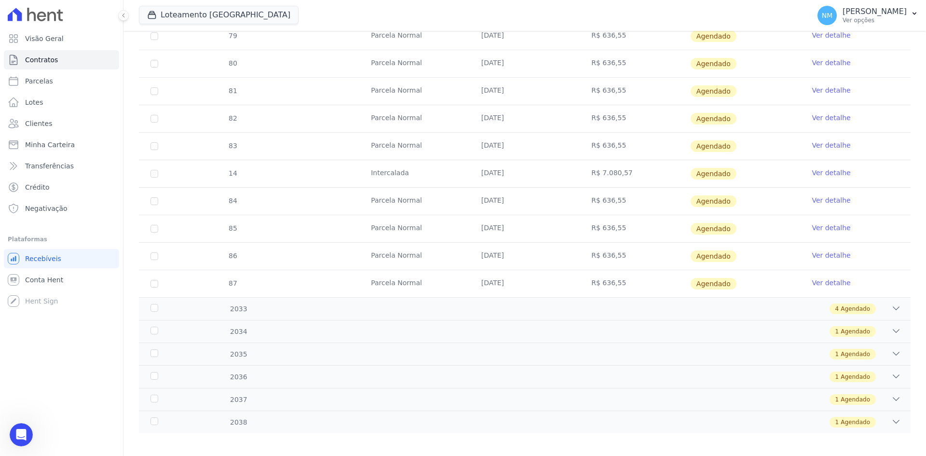
scroll to position [2833, 0]
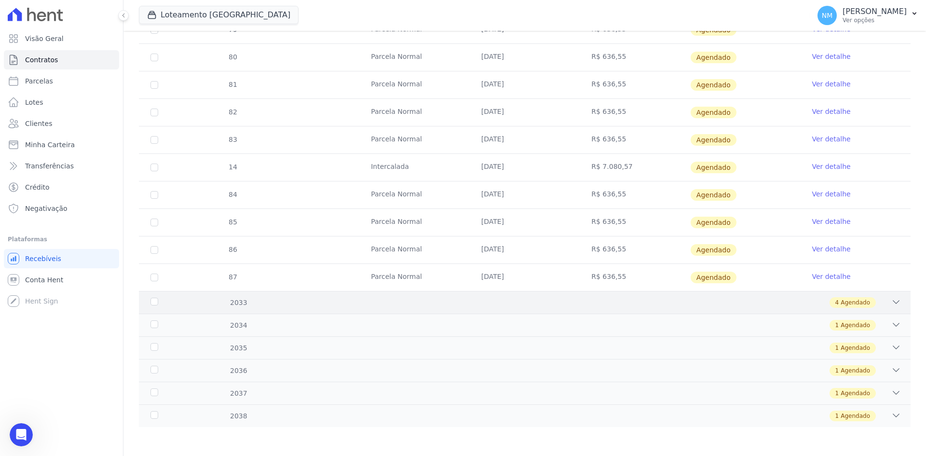
click at [891, 303] on icon at bounding box center [896, 302] width 10 height 10
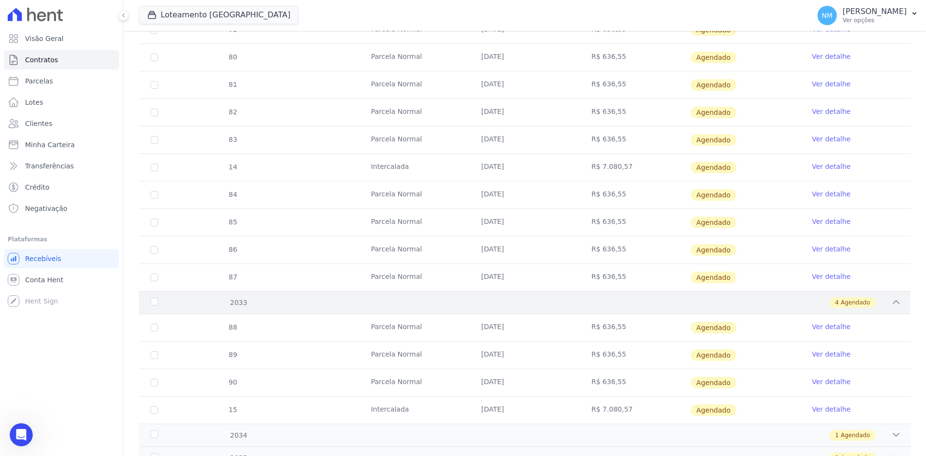
scroll to position [2930, 0]
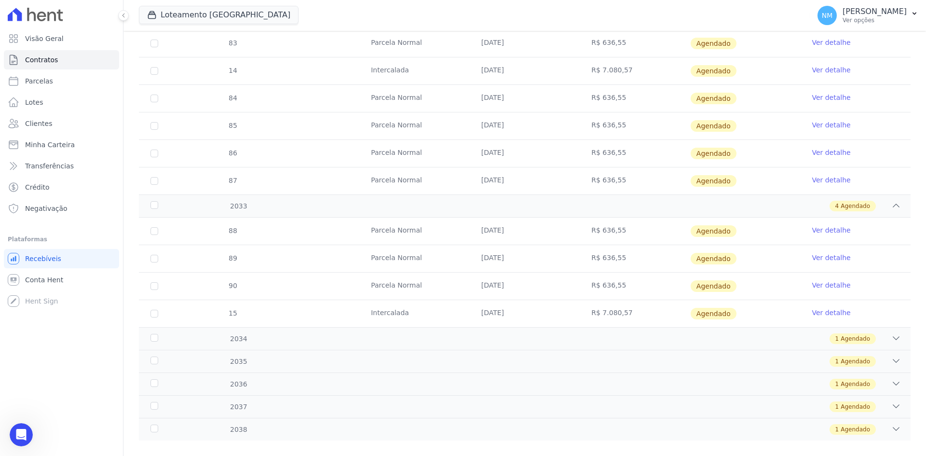
drag, startPoint x: 576, startPoint y: 317, endPoint x: 664, endPoint y: 317, distance: 87.8
click at [664, 317] on td "R$ 7.080,57" at bounding box center [635, 313] width 110 height 27
click at [892, 336] on icon at bounding box center [896, 338] width 10 height 10
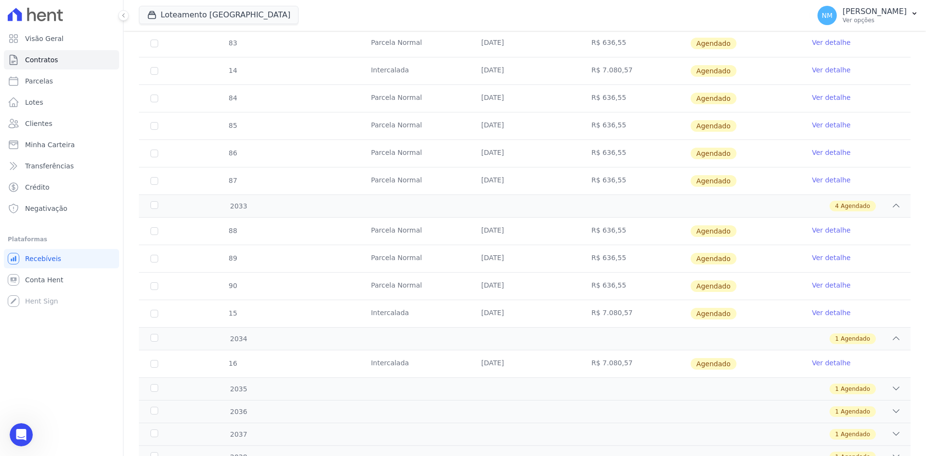
scroll to position [2971, 0]
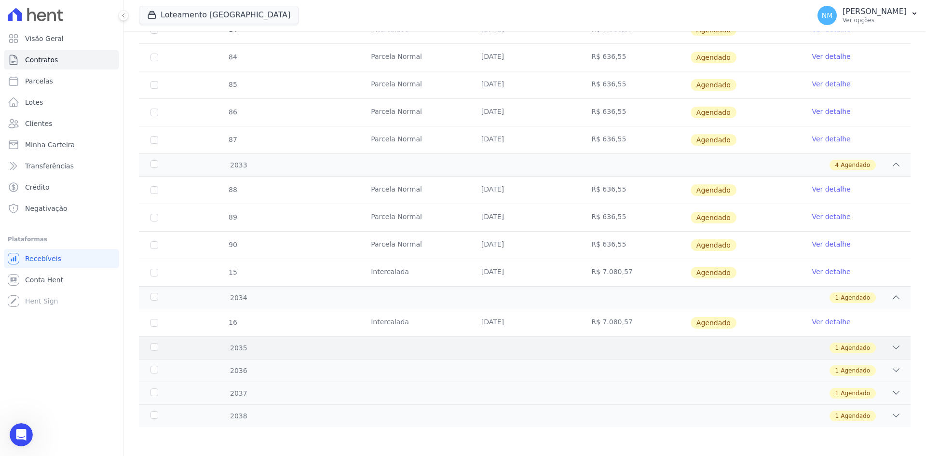
click at [891, 349] on icon at bounding box center [896, 347] width 10 height 10
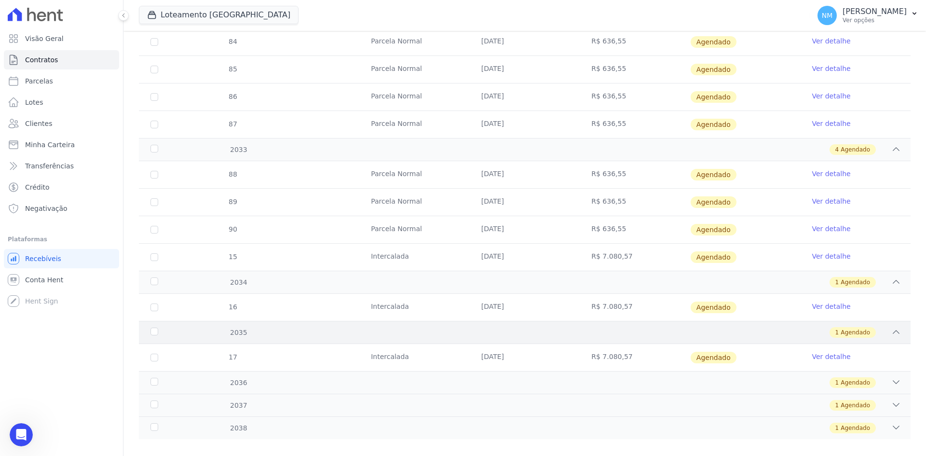
scroll to position [2998, 0]
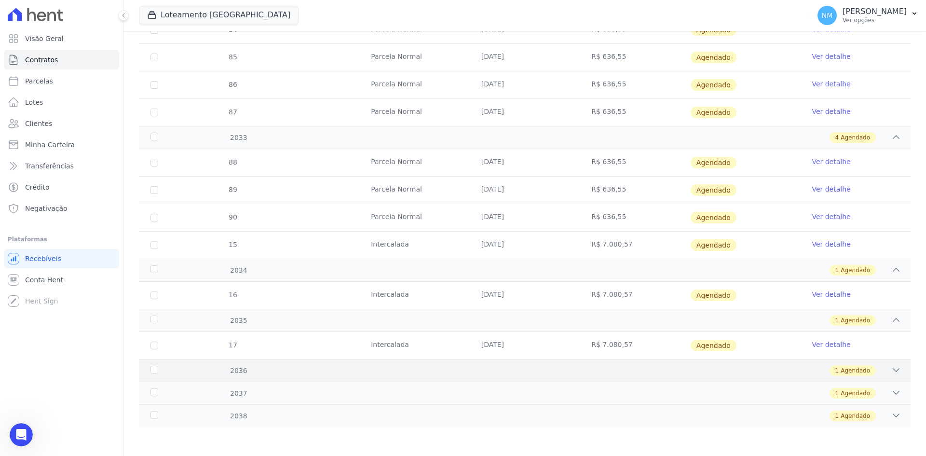
click at [891, 373] on icon at bounding box center [896, 370] width 10 height 10
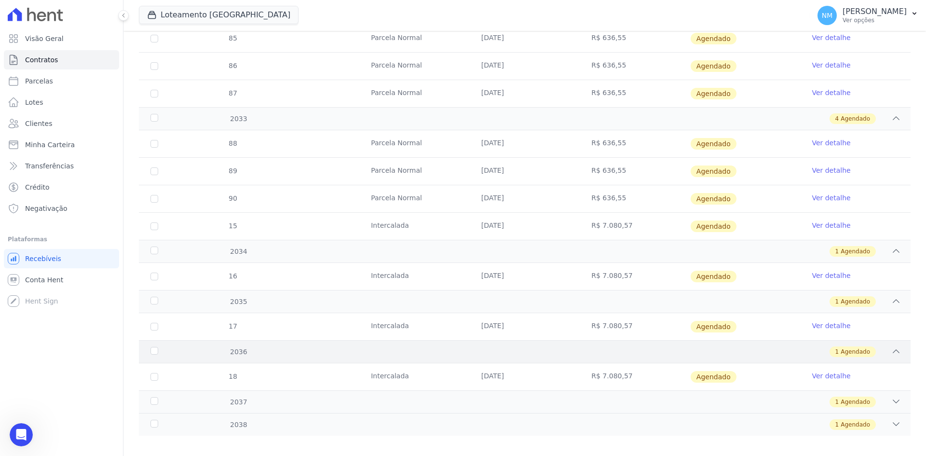
scroll to position [3026, 0]
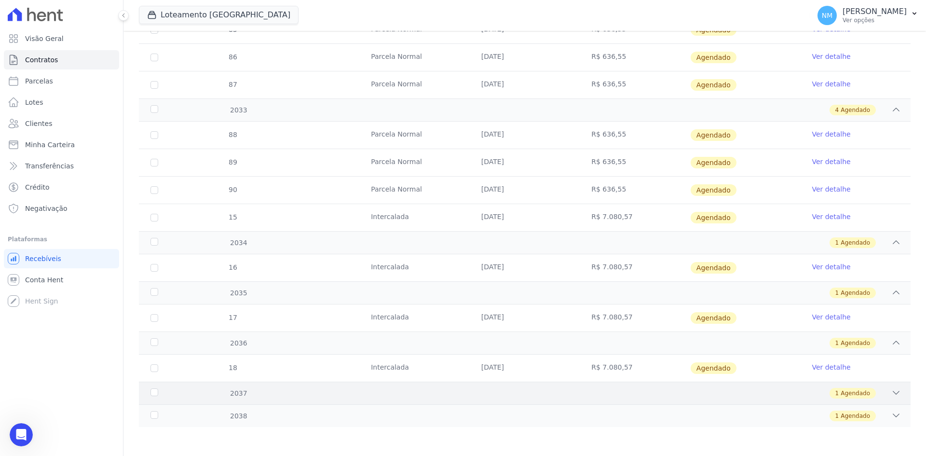
click at [891, 396] on icon at bounding box center [896, 393] width 10 height 10
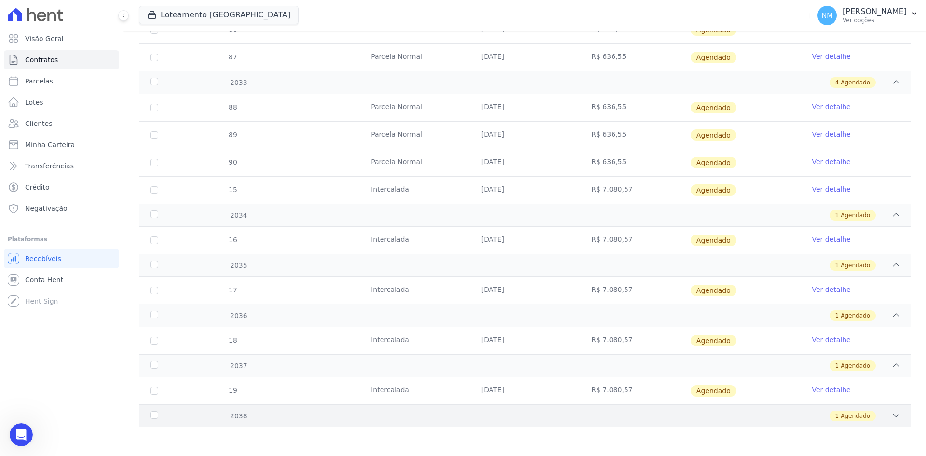
click at [891, 416] on icon at bounding box center [896, 415] width 10 height 10
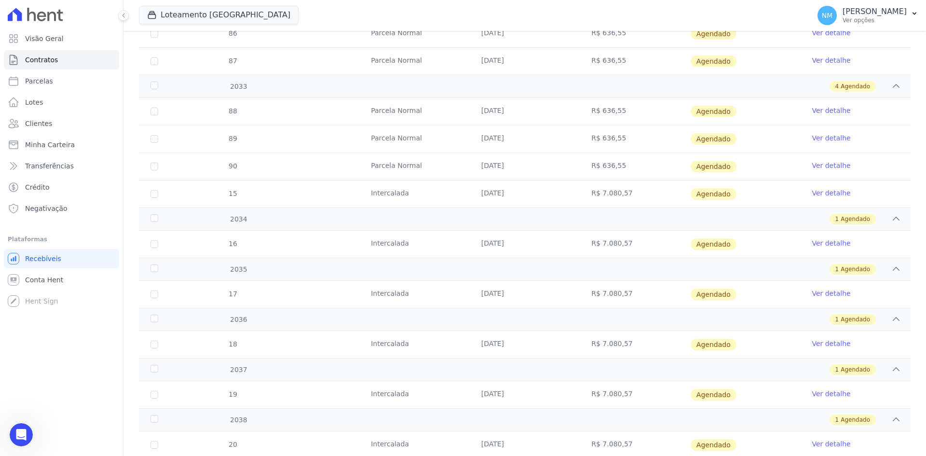
scroll to position [3032, 0]
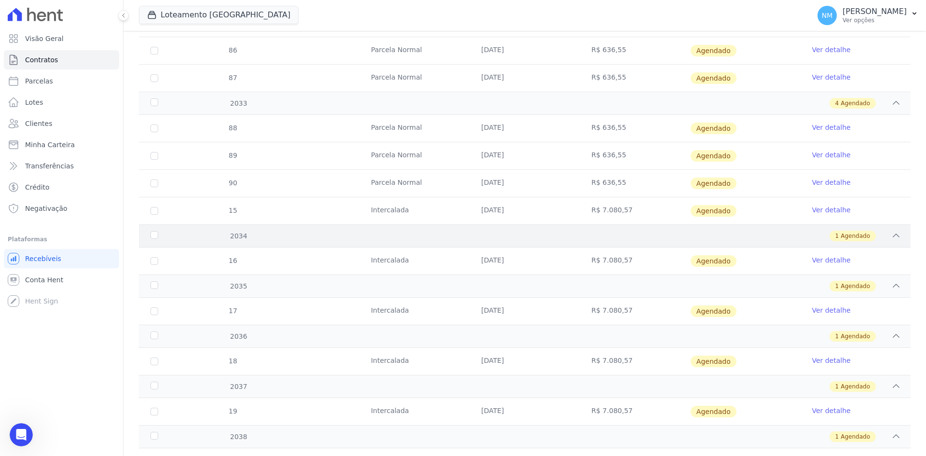
click at [893, 236] on icon at bounding box center [896, 236] width 10 height 10
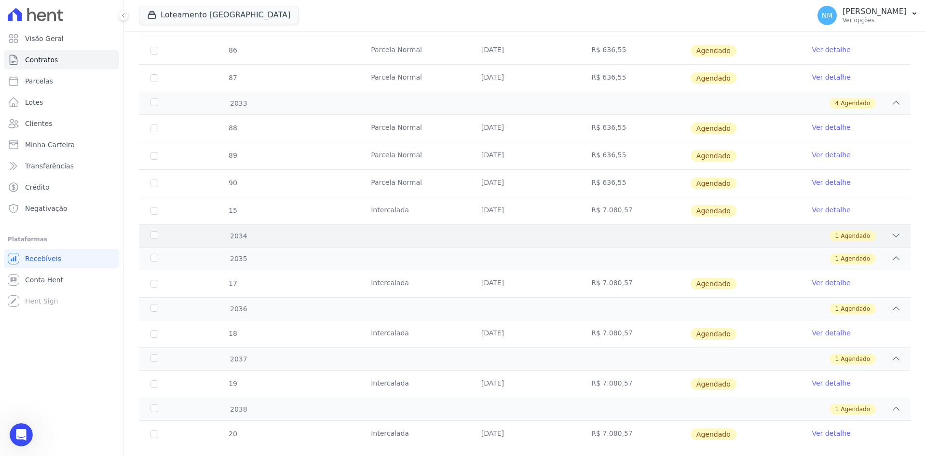
click at [891, 236] on icon at bounding box center [896, 236] width 10 height 10
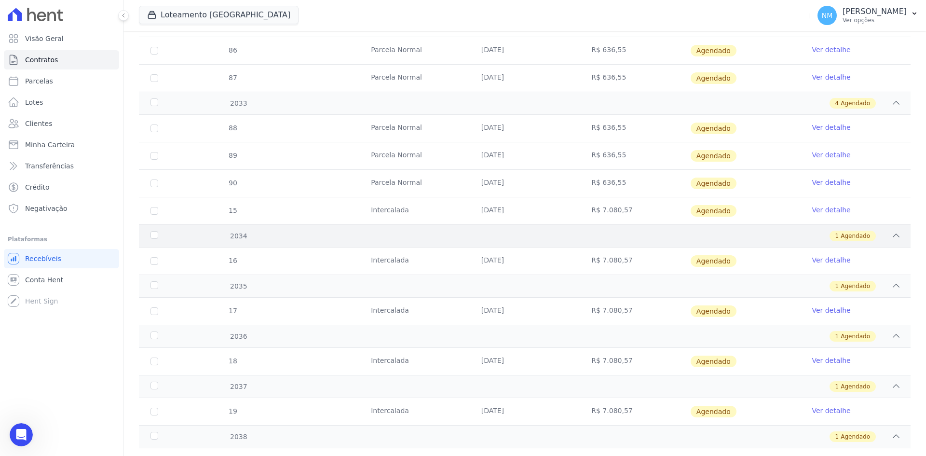
click at [891, 236] on icon at bounding box center [896, 236] width 10 height 10
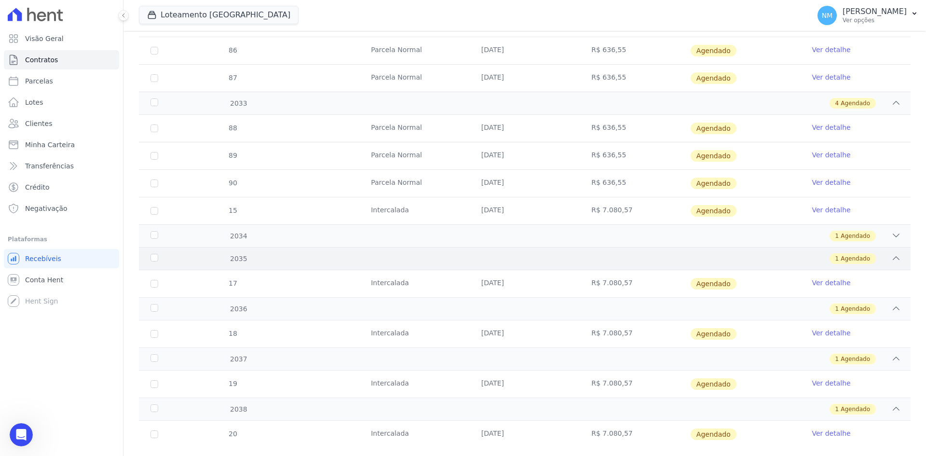
click at [891, 256] on icon at bounding box center [896, 258] width 10 height 10
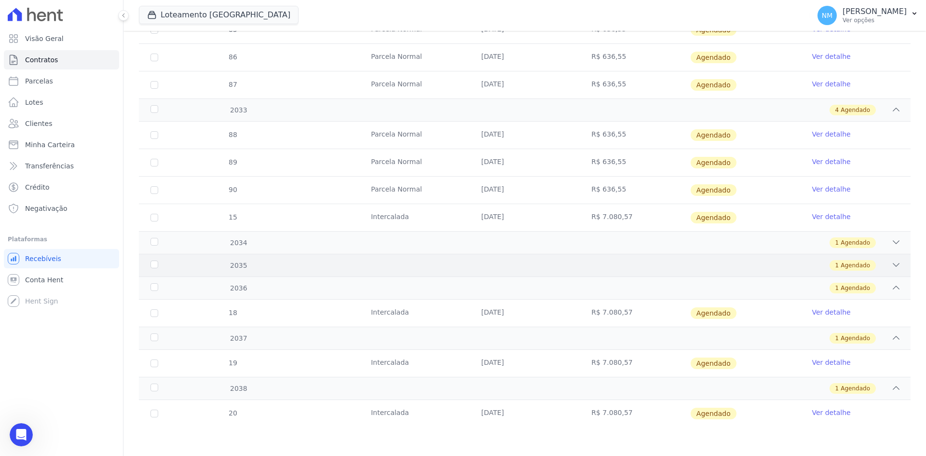
click at [890, 256] on div "2035 1 Agendado" at bounding box center [525, 265] width 772 height 23
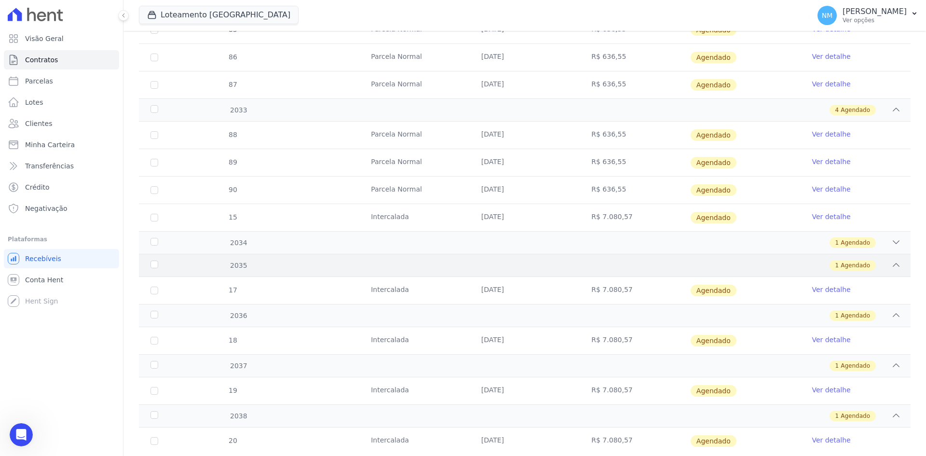
scroll to position [3032, 0]
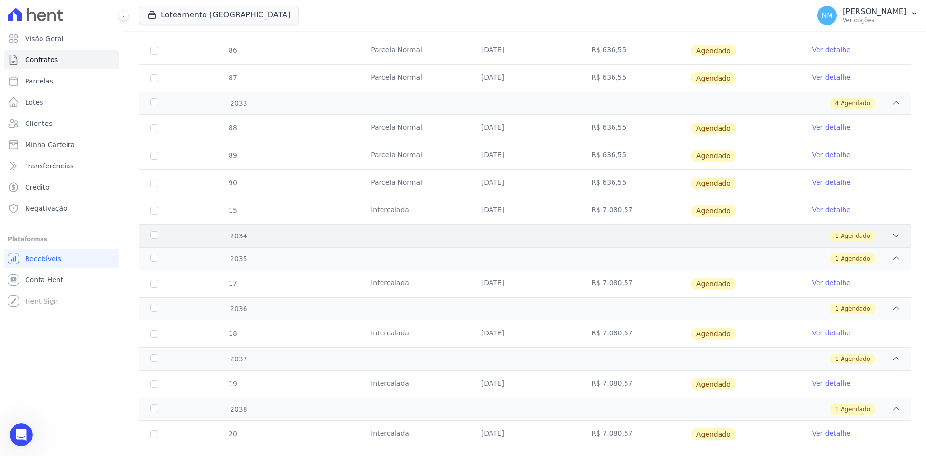
click at [885, 230] on div "2034 1 Agendado" at bounding box center [525, 235] width 772 height 23
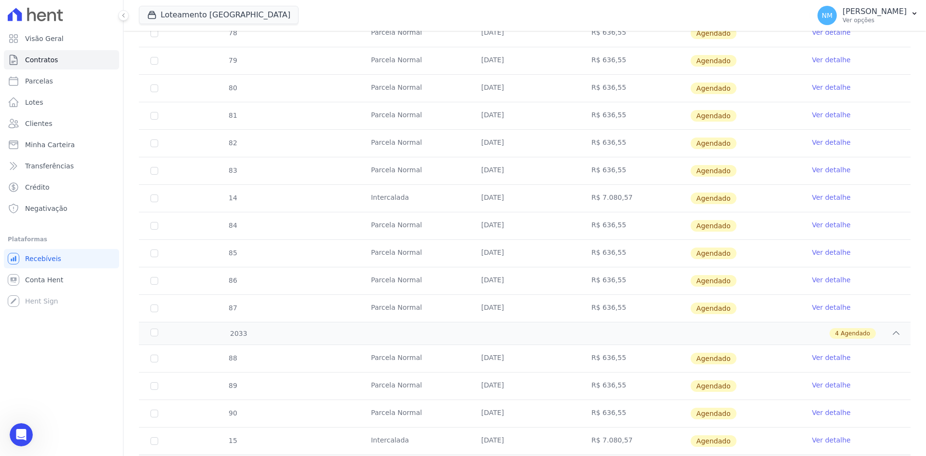
scroll to position [2791, 0]
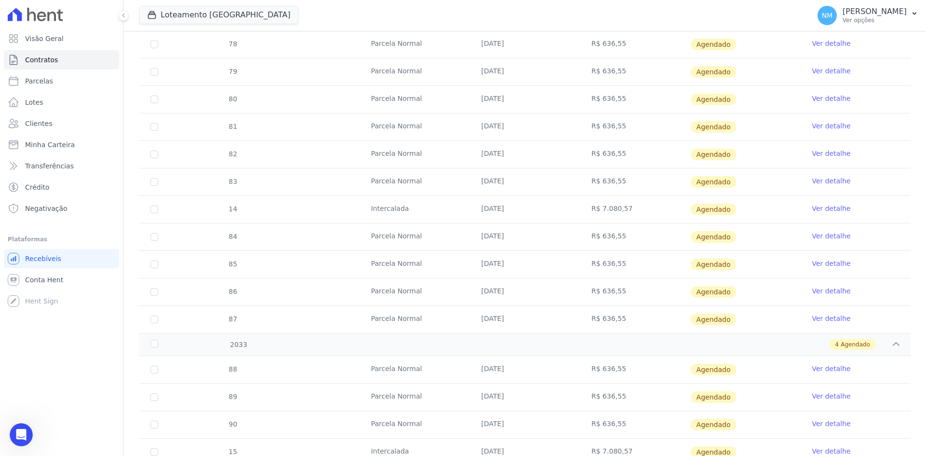
drag, startPoint x: 570, startPoint y: 201, endPoint x: 645, endPoint y: 205, distance: 75.8
click at [645, 205] on tr "14 Intercalada 30/08/2032 R$ 7.080,57 Agendado Ver detalhe" at bounding box center [525, 208] width 772 height 27
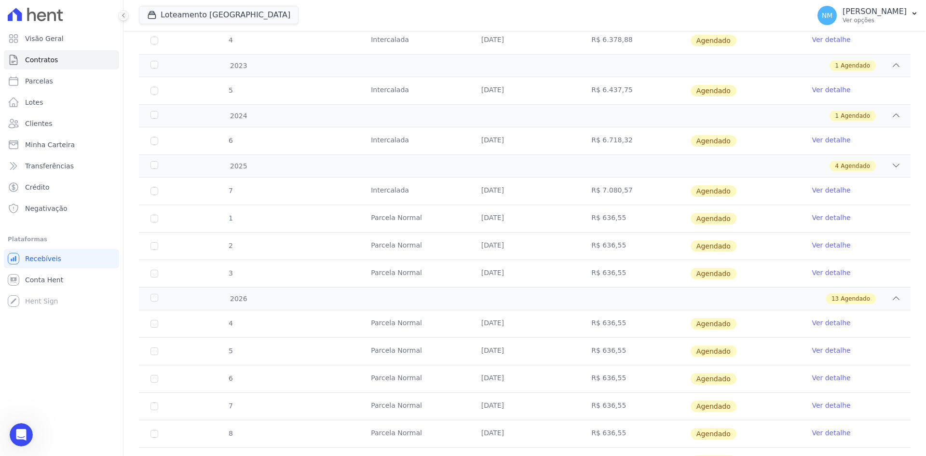
scroll to position [90, 0]
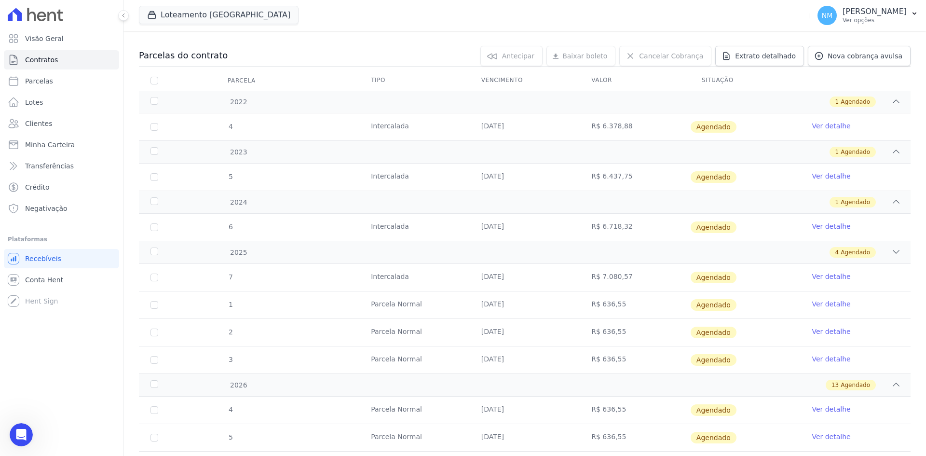
drag, startPoint x: 556, startPoint y: 222, endPoint x: 666, endPoint y: 222, distance: 110.0
click at [666, 222] on tr "6 Intercalada 30/08/2024 R$ 6.718,32 Agendado Ver detalhe" at bounding box center [525, 227] width 772 height 27
click at [26, 432] on icon "Abertura do Messenger da Intercom" at bounding box center [20, 433] width 16 height 16
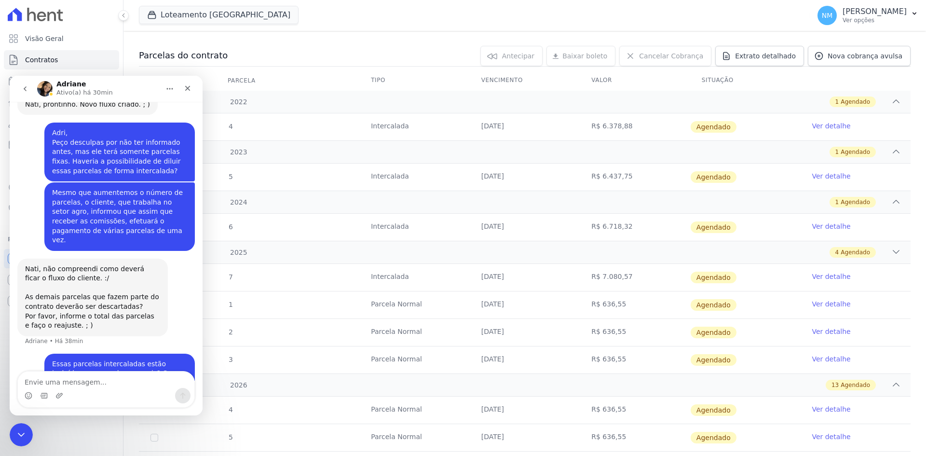
scroll to position [978, 0]
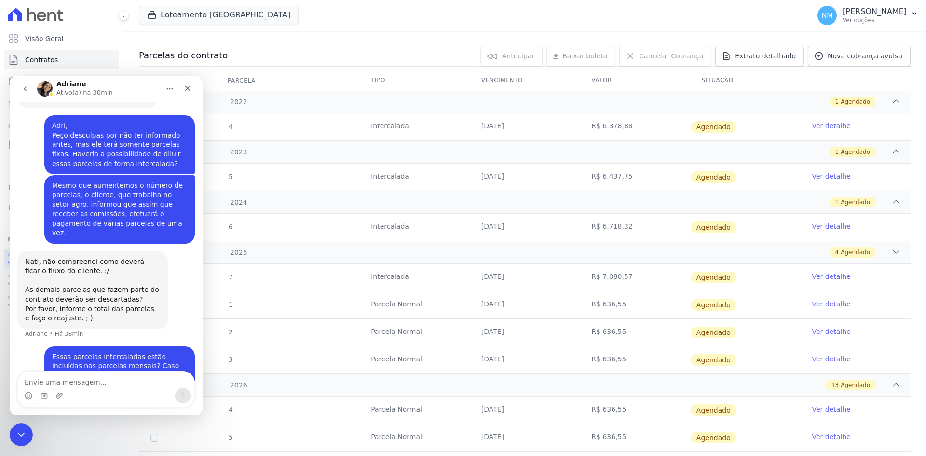
click at [96, 383] on textarea "Envie uma mensagem..." at bounding box center [106, 379] width 177 height 16
type textarea "E"
click at [72, 382] on textarea "Envie uma mensagem..." at bounding box center [106, 379] width 177 height 16
type textarea "Essas parcelas intercalas podem serem descartadas"
drag, startPoint x: 179, startPoint y: 383, endPoint x: 23, endPoint y: 378, distance: 156.4
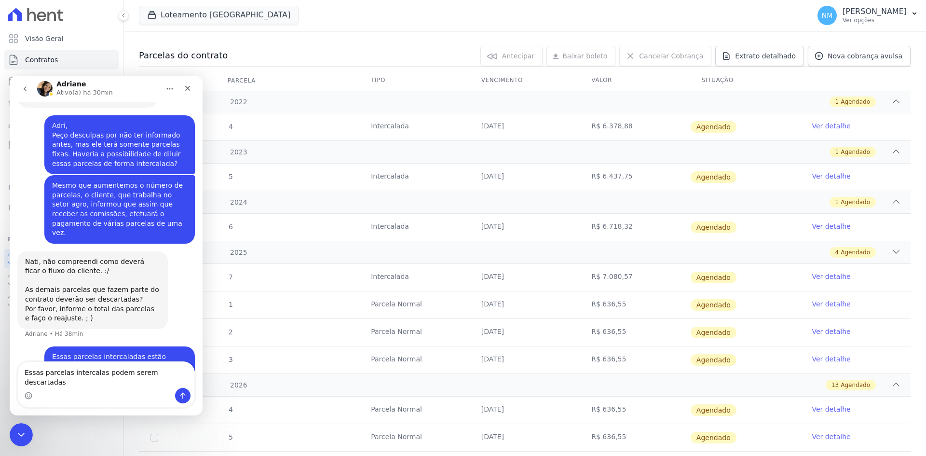
click at [23, 378] on textarea "Essas parcelas intercalas podem serem descartadas" at bounding box center [106, 375] width 177 height 26
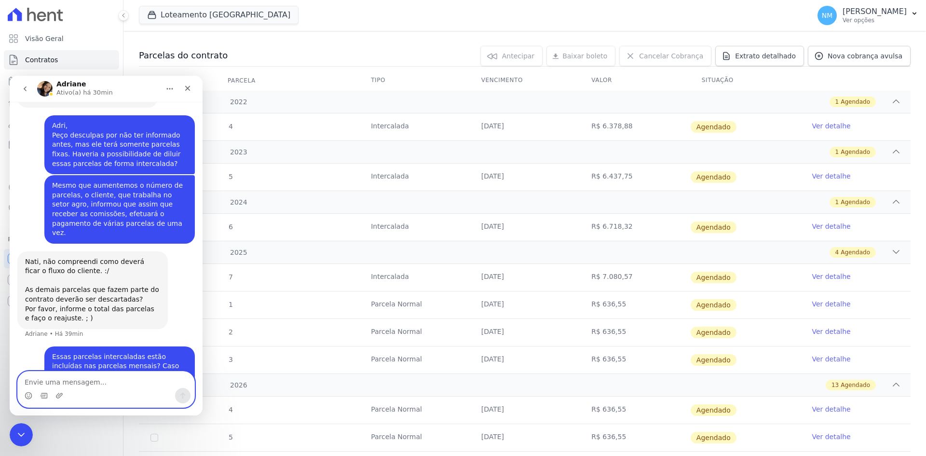
click at [117, 383] on textarea "Envie uma mensagem..." at bounding box center [106, 379] width 177 height 16
paste textarea "Essas parcelas intercaladas podem ser descartadas."
type textarea "Essas parcelas intercaladas podem ser descartadas."
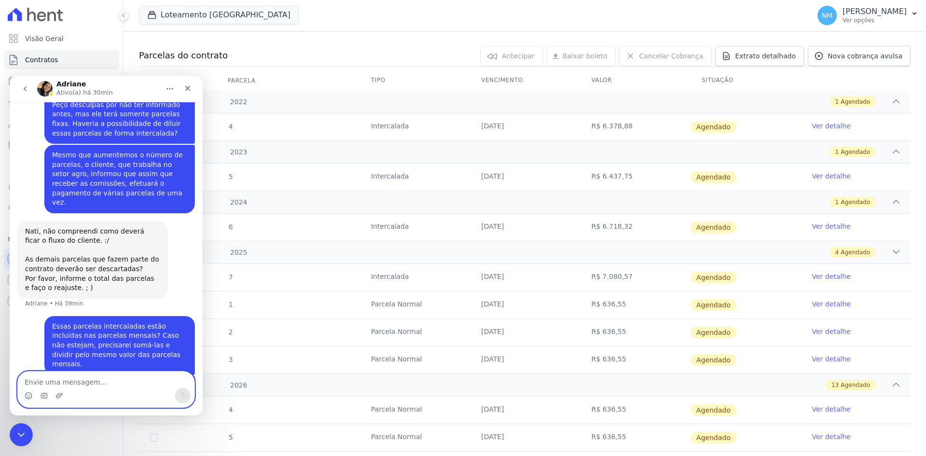
scroll to position [1010, 0]
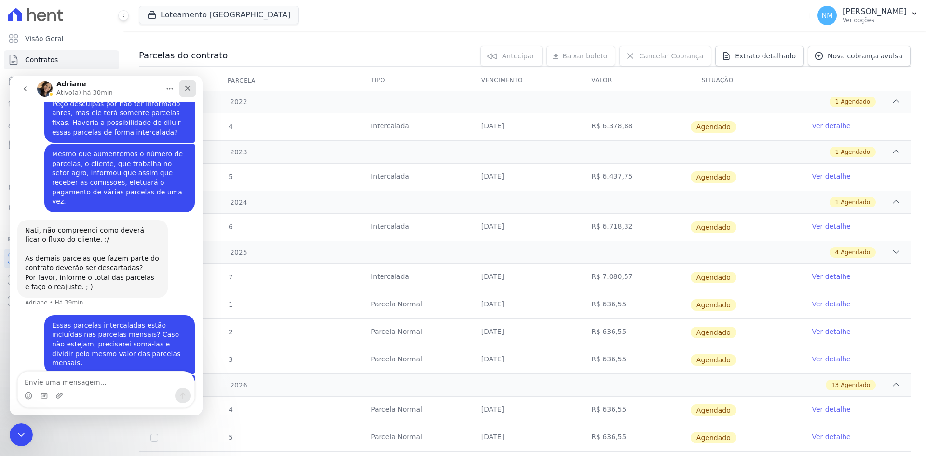
click at [185, 86] on icon "Fechar" at bounding box center [188, 88] width 8 height 8
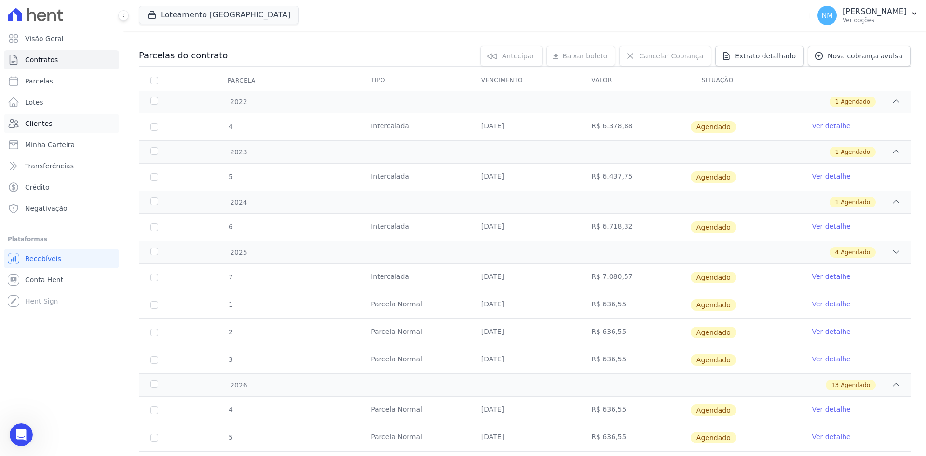
click at [61, 125] on link "Clientes" at bounding box center [61, 123] width 115 height 19
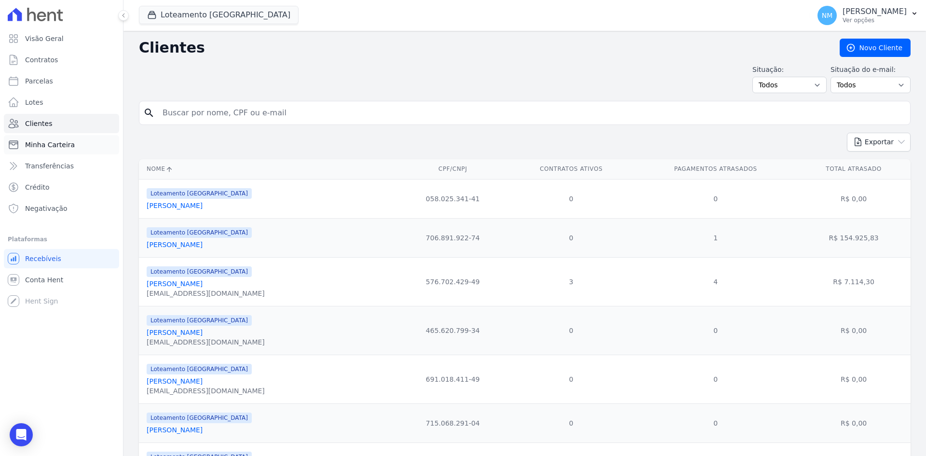
click at [65, 142] on span "Minha Carteira" at bounding box center [50, 145] width 50 height 10
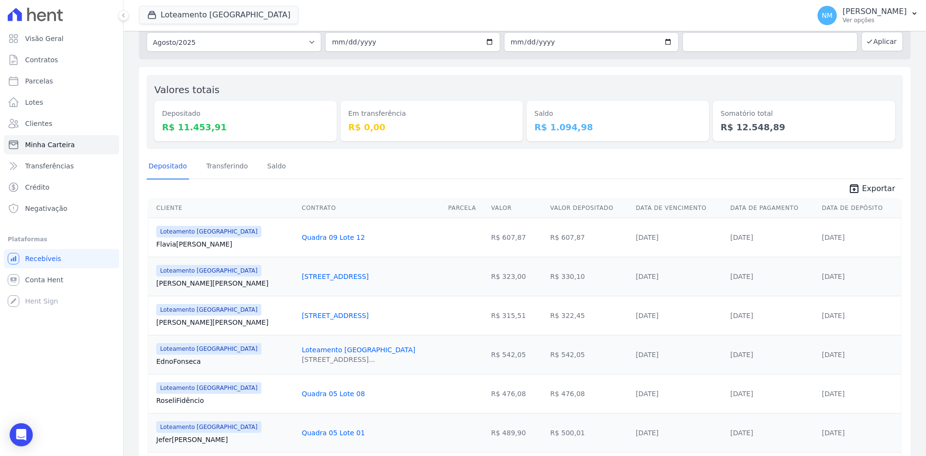
scroll to position [145, 0]
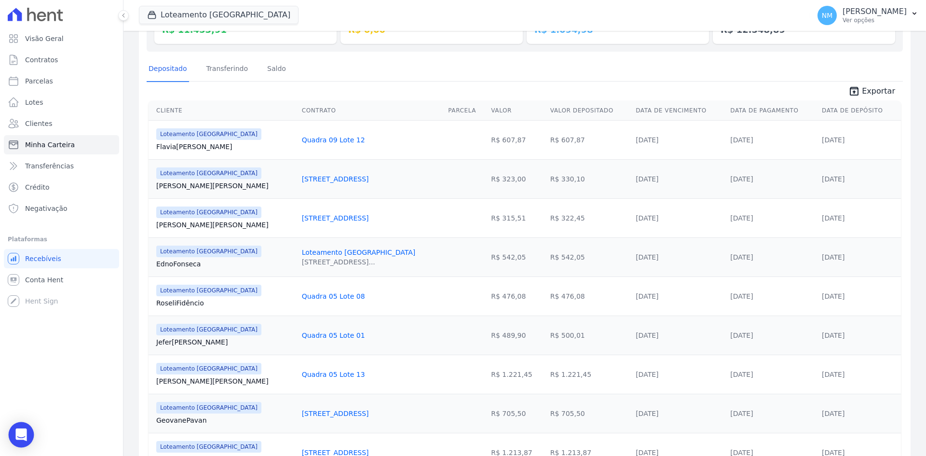
click at [28, 435] on div "Open Intercom Messenger" at bounding box center [22, 435] width 26 height 26
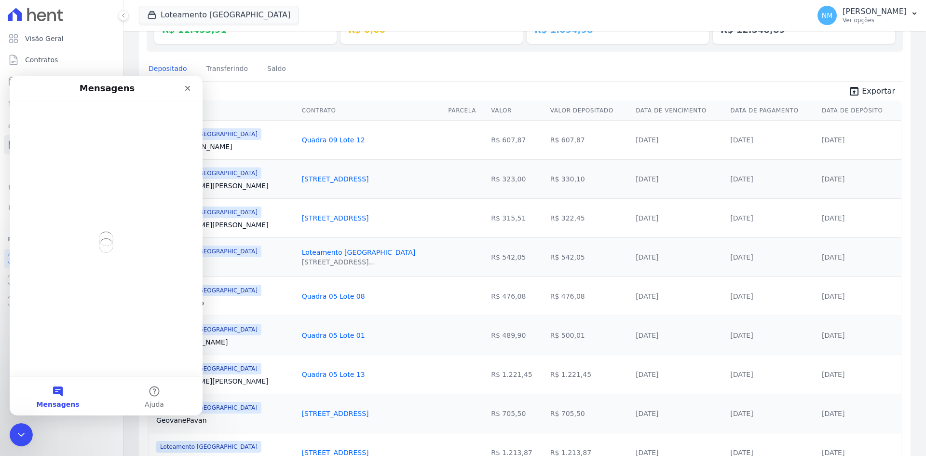
scroll to position [0, 0]
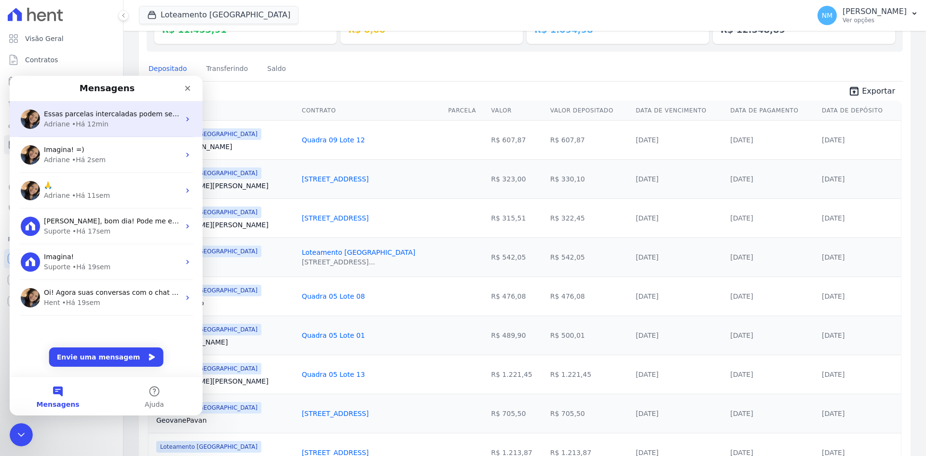
click at [147, 129] on div "Adriane • Há 12min" at bounding box center [112, 124] width 136 height 10
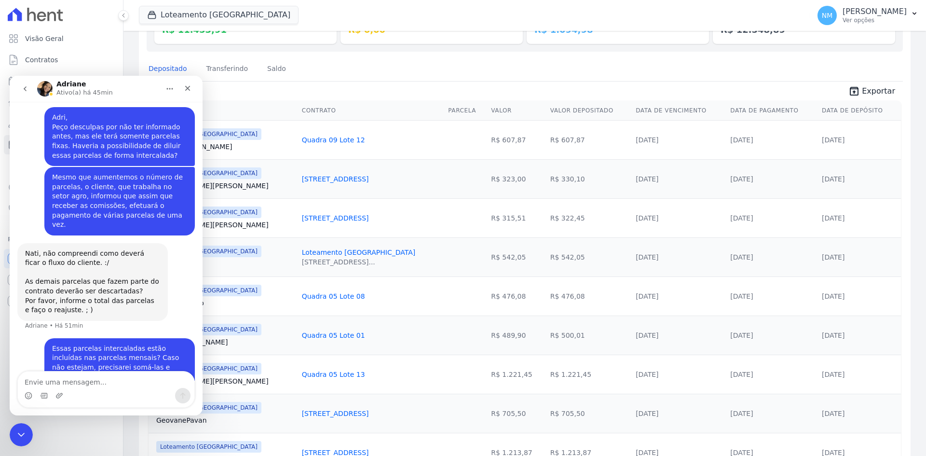
scroll to position [1010, 0]
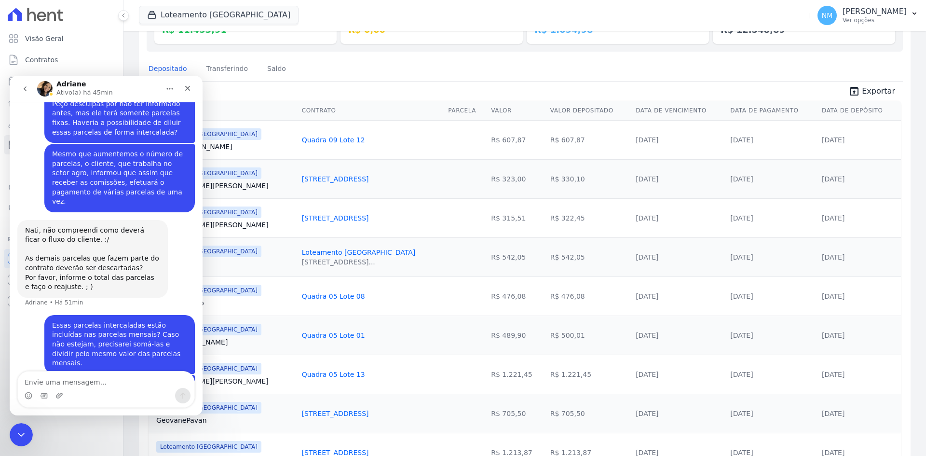
click at [162, 321] on div "Essas parcelas intercaladas estão incluídas nas parcelas mensais? Caso não este…" at bounding box center [119, 344] width 135 height 47
drag, startPoint x: 162, startPoint y: 277, endPoint x: 96, endPoint y: 278, distance: 65.6
click at [96, 321] on div "Essas parcelas intercaladas estão incluídas nas parcelas mensais? Caso não este…" at bounding box center [119, 344] width 135 height 47
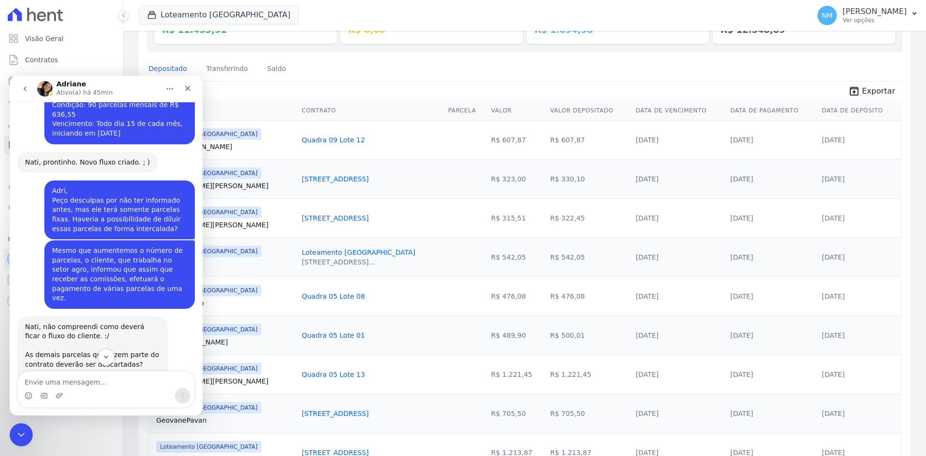
click at [167, 90] on icon "Início" at bounding box center [170, 89] width 8 height 8
click at [248, 92] on span "unarchive Exportar" at bounding box center [525, 90] width 756 height 17
click at [190, 91] on icon "Fechar" at bounding box center [188, 88] width 8 height 8
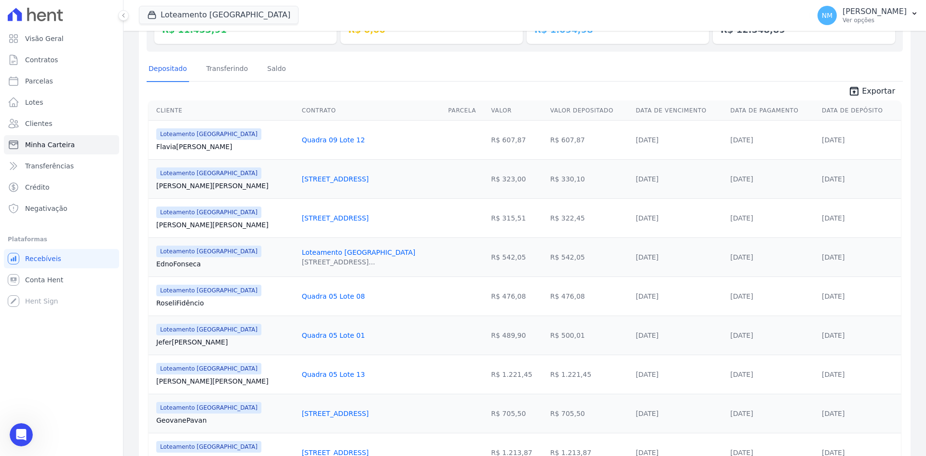
scroll to position [1010, 0]
drag, startPoint x: 20, startPoint y: 429, endPoint x: 42, endPoint y: 839, distance: 410.1
click at [21, 428] on icon "Abertura do Messenger da Intercom" at bounding box center [20, 433] width 16 height 16
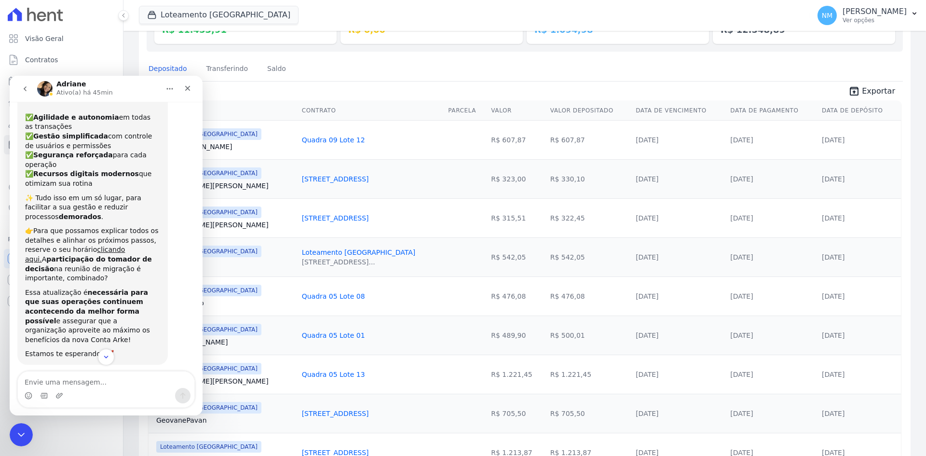
scroll to position [0, 0]
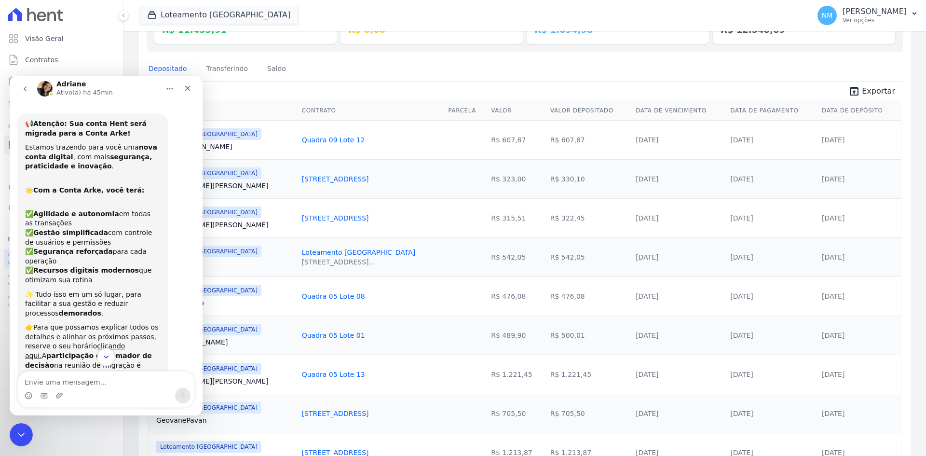
click at [106, 357] on icon "Scroll to bottom" at bounding box center [106, 356] width 5 height 3
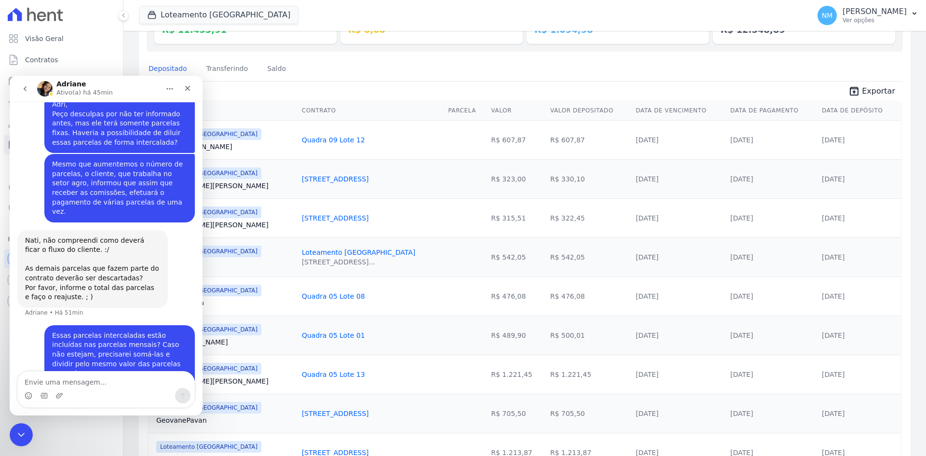
scroll to position [1010, 0]
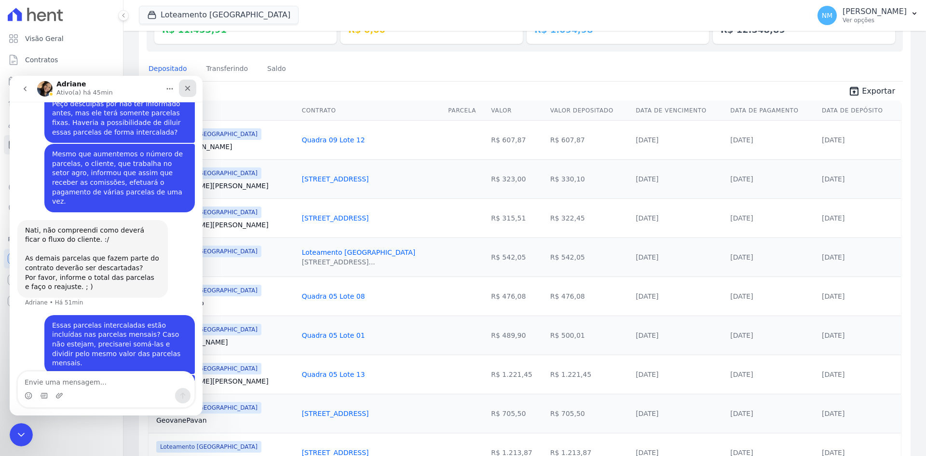
click at [188, 91] on icon "Fechar" at bounding box center [188, 88] width 8 height 8
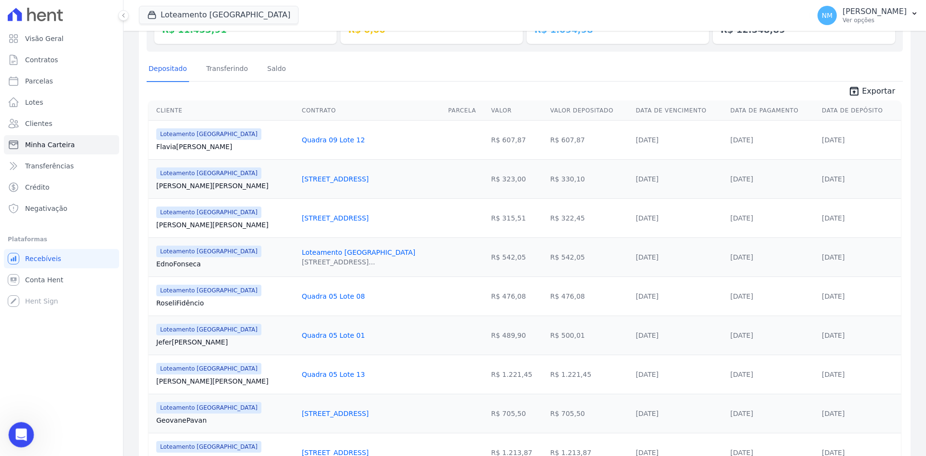
click at [25, 433] on icon "Abertura do Messenger da Intercom" at bounding box center [20, 433] width 16 height 16
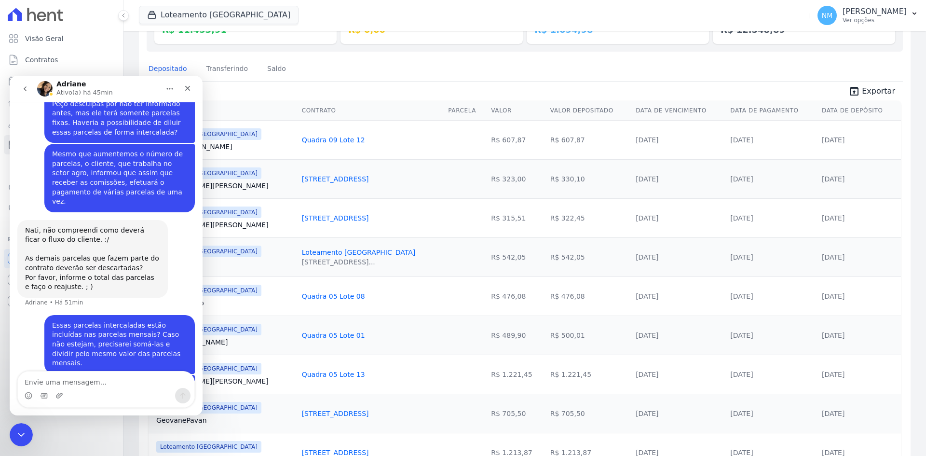
click at [23, 91] on icon "go back" at bounding box center [25, 89] width 8 height 8
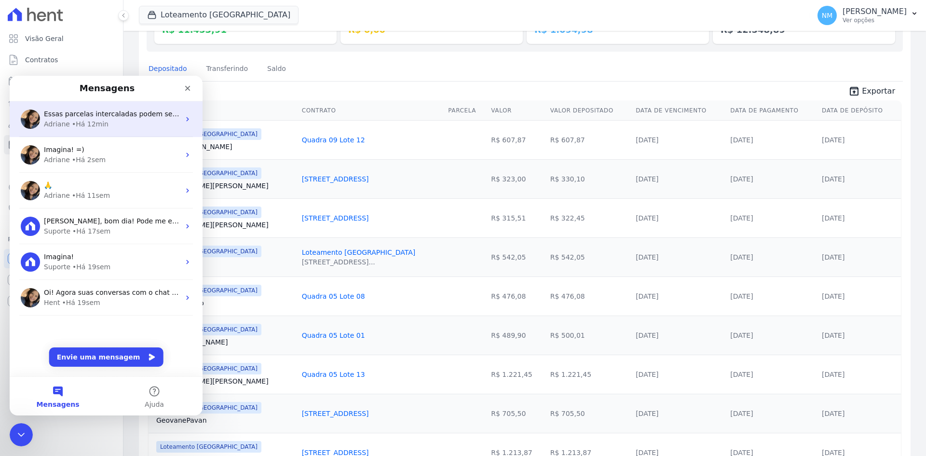
scroll to position [0, 0]
click at [186, 120] on icon "Messenger da Intercom" at bounding box center [187, 119] width 2 height 4
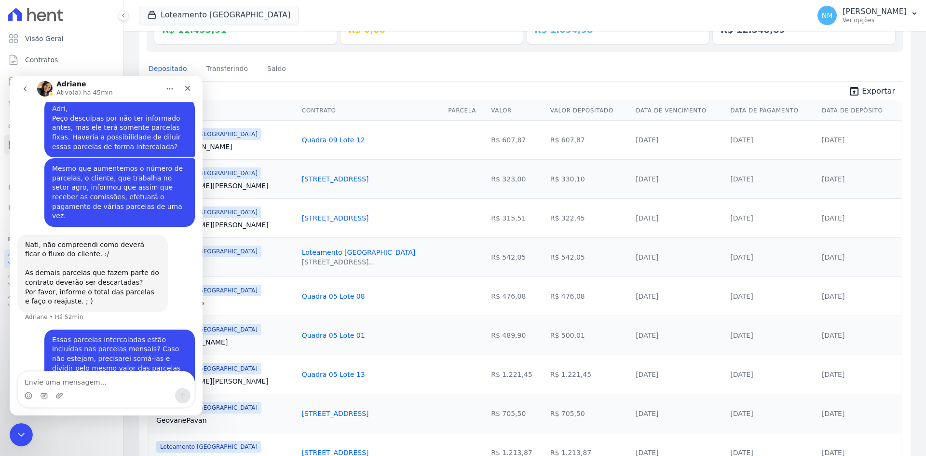
scroll to position [1010, 0]
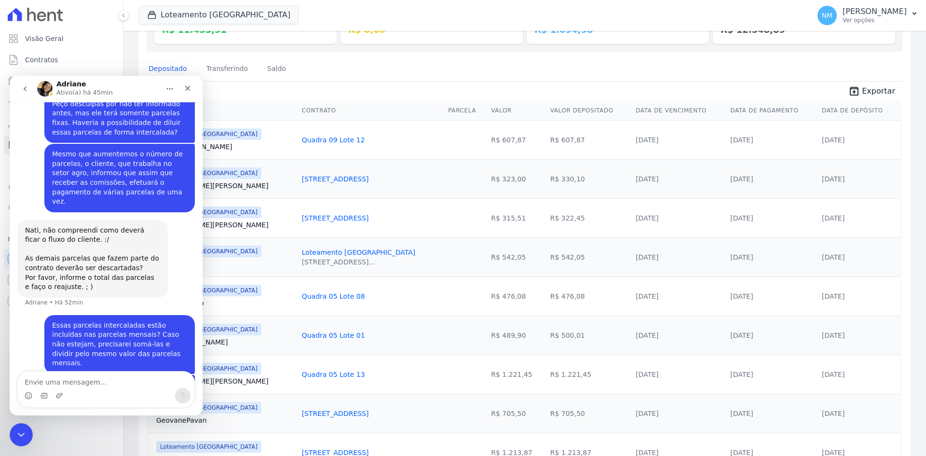
click at [25, 90] on icon "go back" at bounding box center [25, 88] width 3 height 5
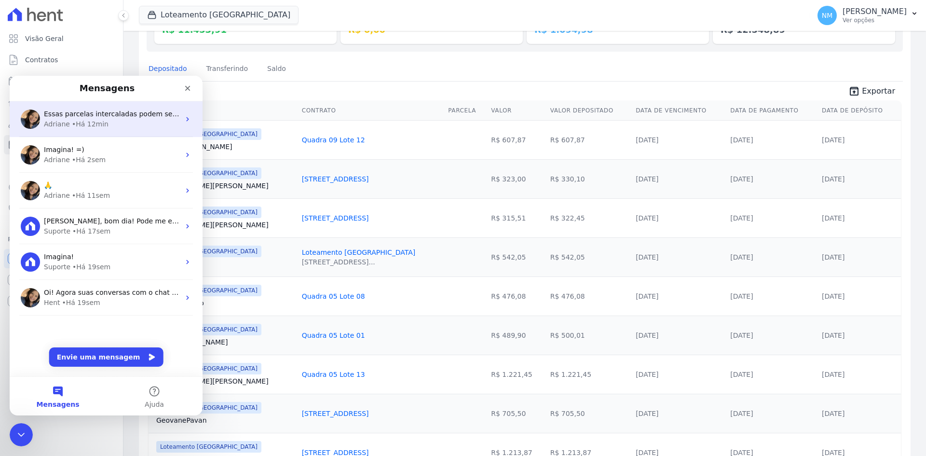
scroll to position [0, 0]
drag, startPoint x: 90, startPoint y: 128, endPoint x: 56, endPoint y: 123, distance: 34.1
click at [56, 123] on div "Adriane" at bounding box center [57, 124] width 26 height 10
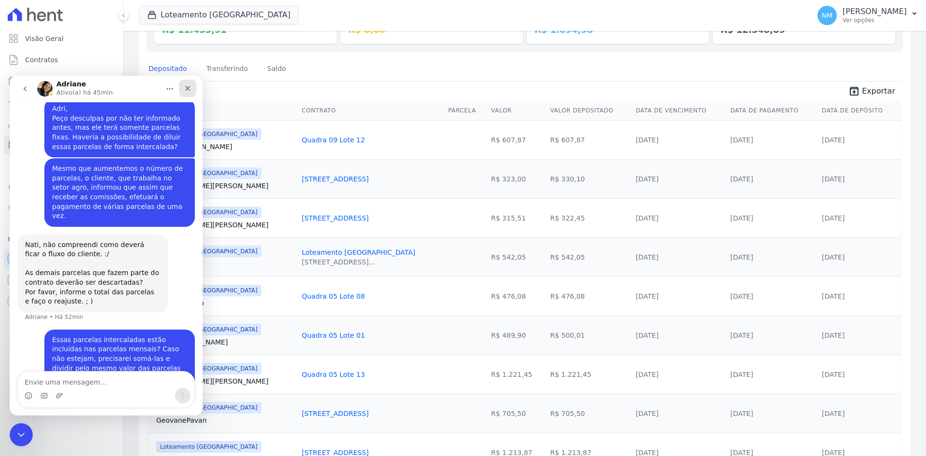
scroll to position [1010, 0]
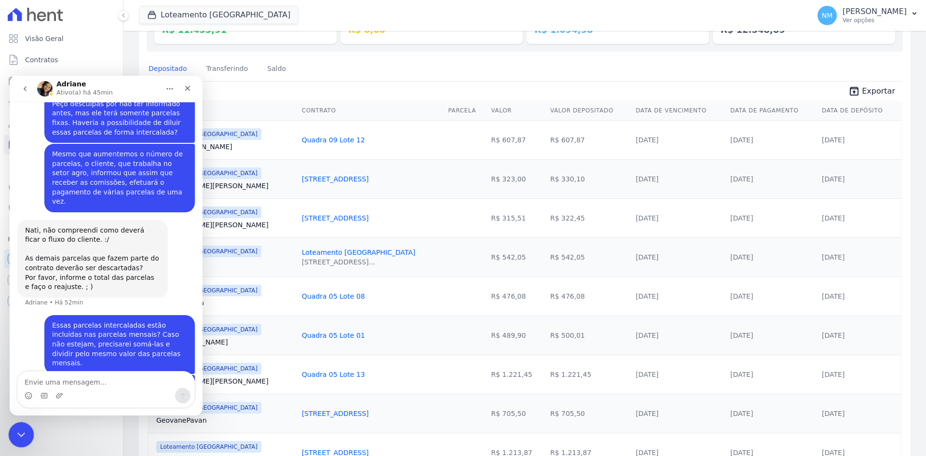
click at [18, 427] on icon "Encerramento do Messenger da Intercom" at bounding box center [20, 433] width 12 height 12
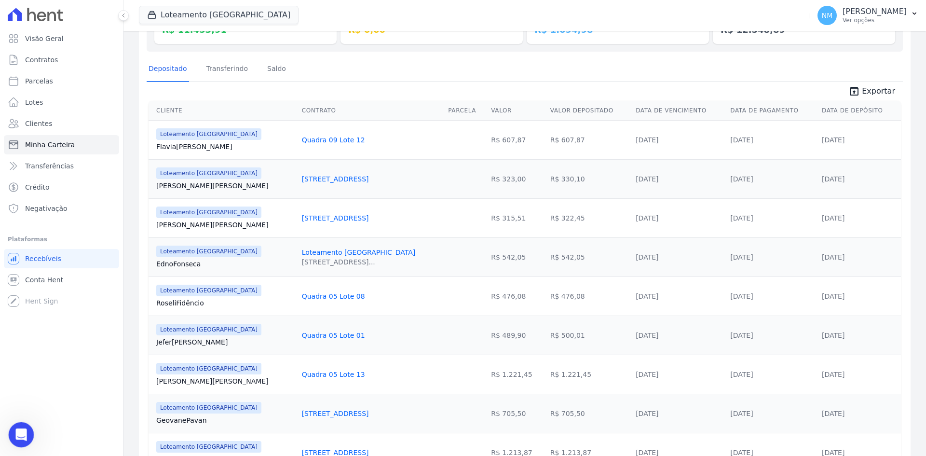
click at [13, 425] on div "Abertura do Messenger da Intercom" at bounding box center [20, 433] width 32 height 32
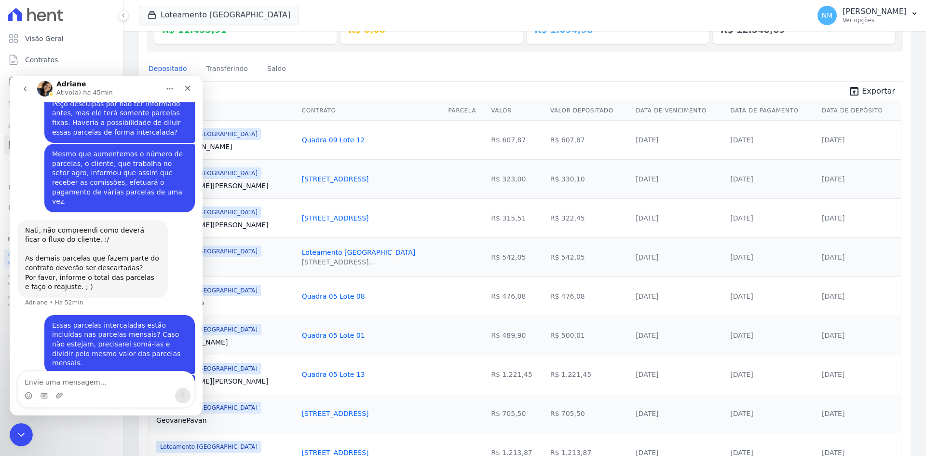
click at [21, 89] on icon "go back" at bounding box center [25, 89] width 8 height 8
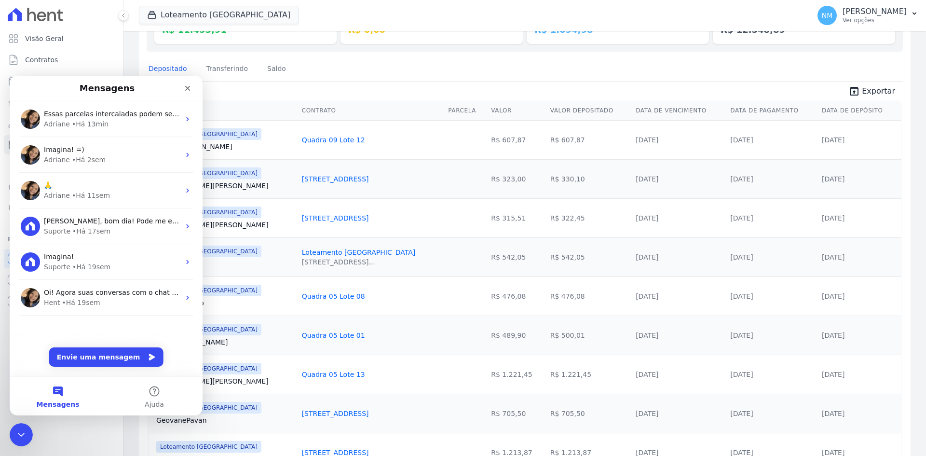
scroll to position [0, 0]
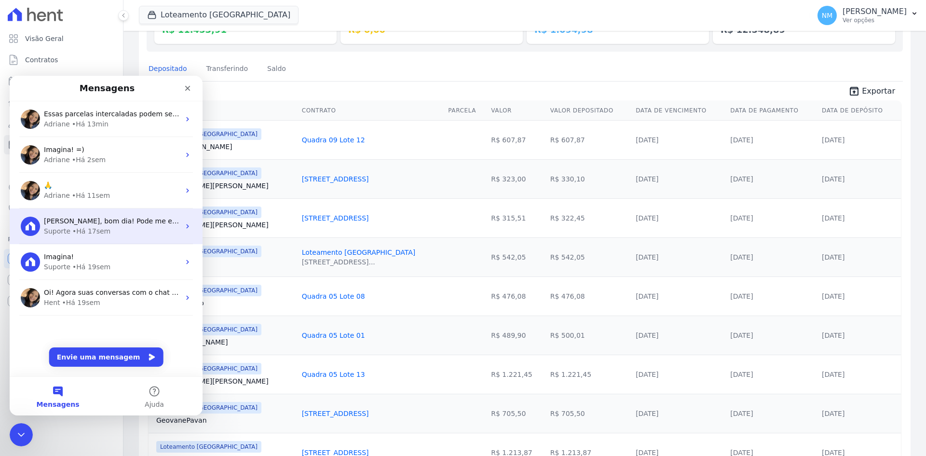
click at [123, 231] on div "Suporte • Há 17sem" at bounding box center [112, 231] width 136 height 10
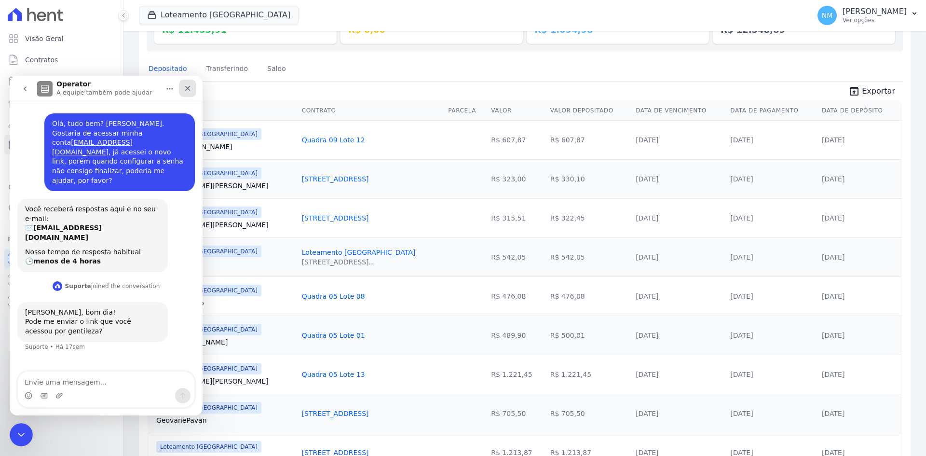
click at [186, 85] on icon "Fechar" at bounding box center [188, 88] width 8 height 8
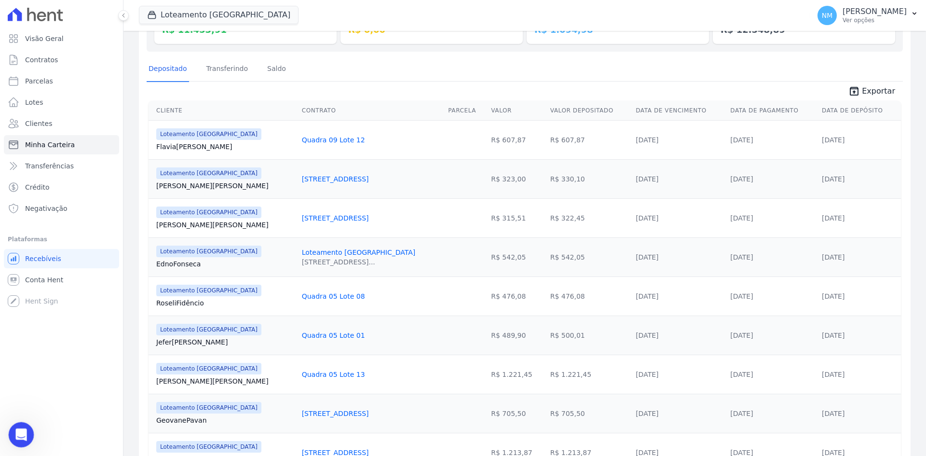
click at [27, 434] on div "Abertura do Messenger da Intercom" at bounding box center [20, 433] width 32 height 32
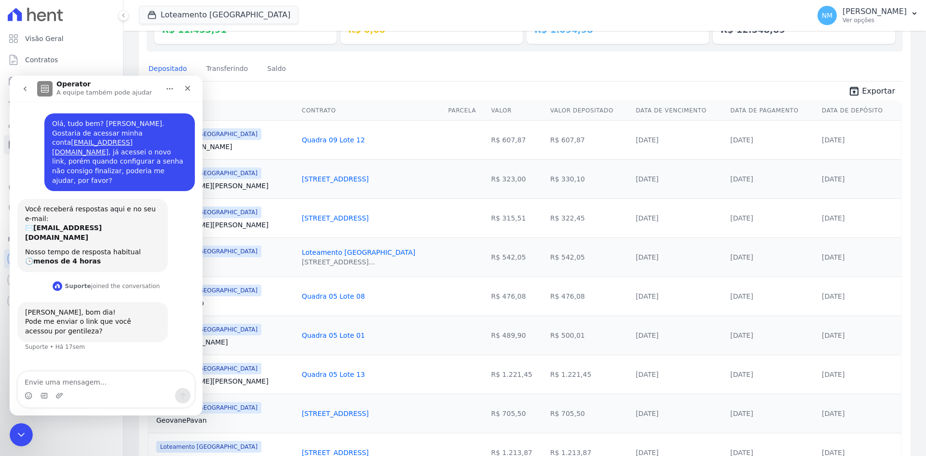
click at [31, 84] on button "go back" at bounding box center [25, 89] width 18 height 18
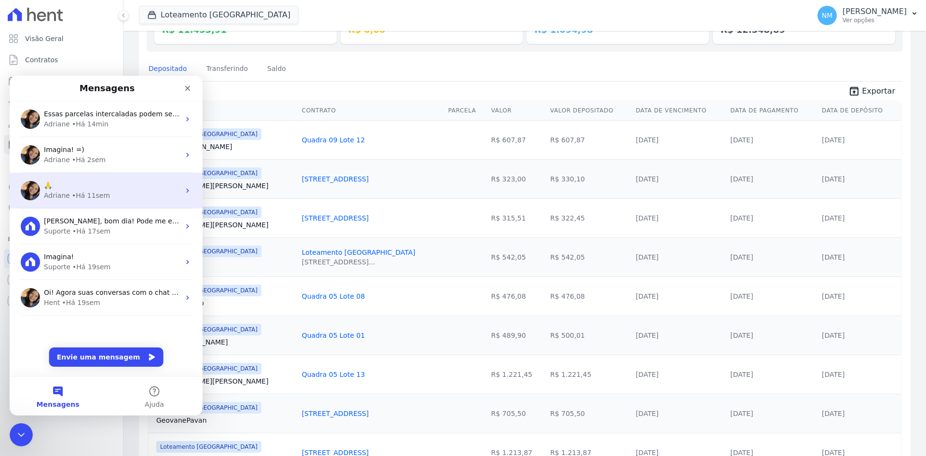
click at [106, 182] on div "🙏" at bounding box center [112, 185] width 136 height 10
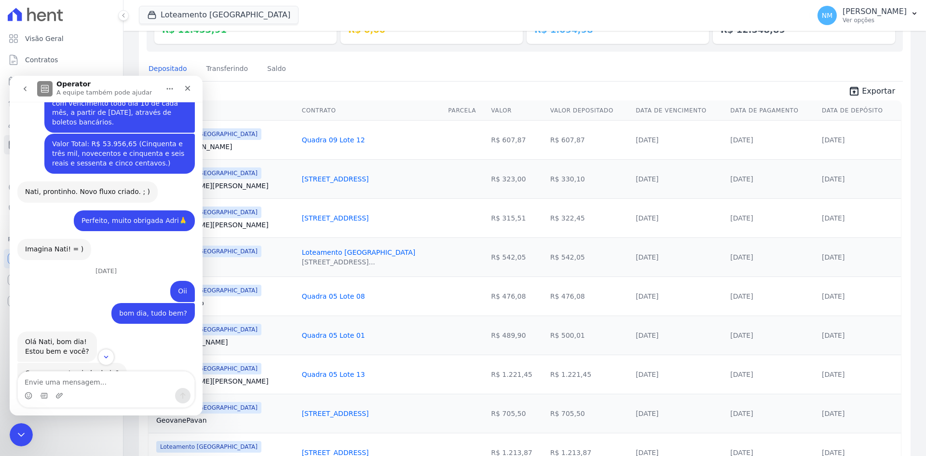
scroll to position [2572, 0]
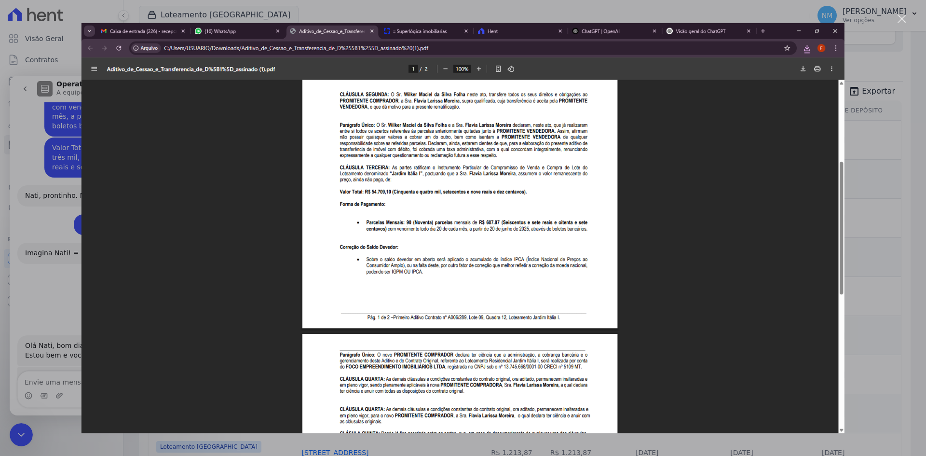
scroll to position [0, 0]
click at [179, 298] on img "Fechar" at bounding box center [463, 228] width 763 height 410
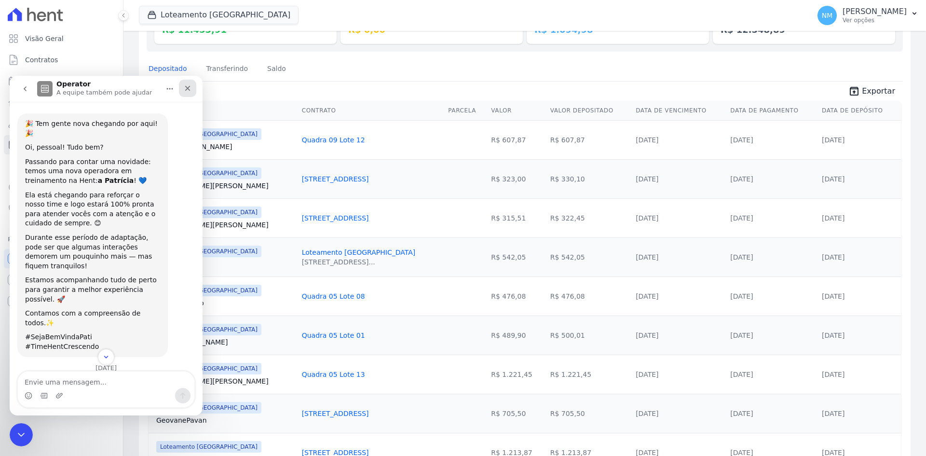
click at [192, 89] on div "Fechar" at bounding box center [187, 88] width 17 height 17
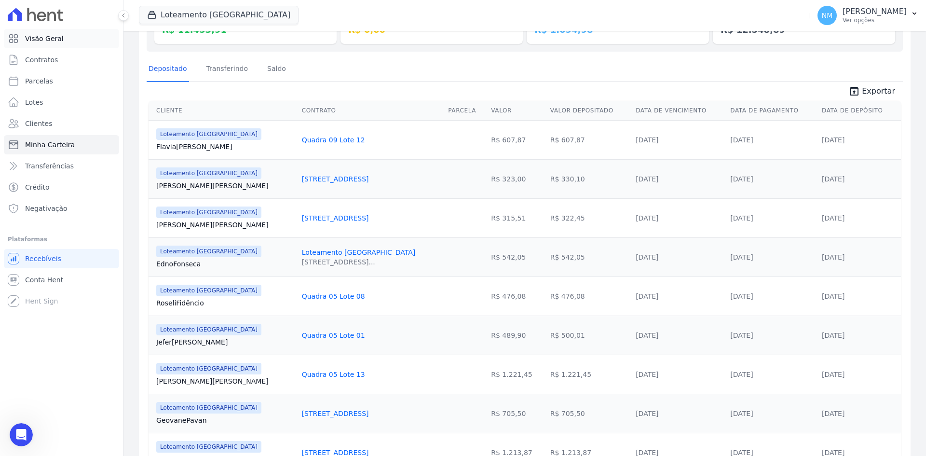
click at [59, 33] on link "Visão Geral" at bounding box center [61, 38] width 115 height 19
